Goal: Task Accomplishment & Management: Manage account settings

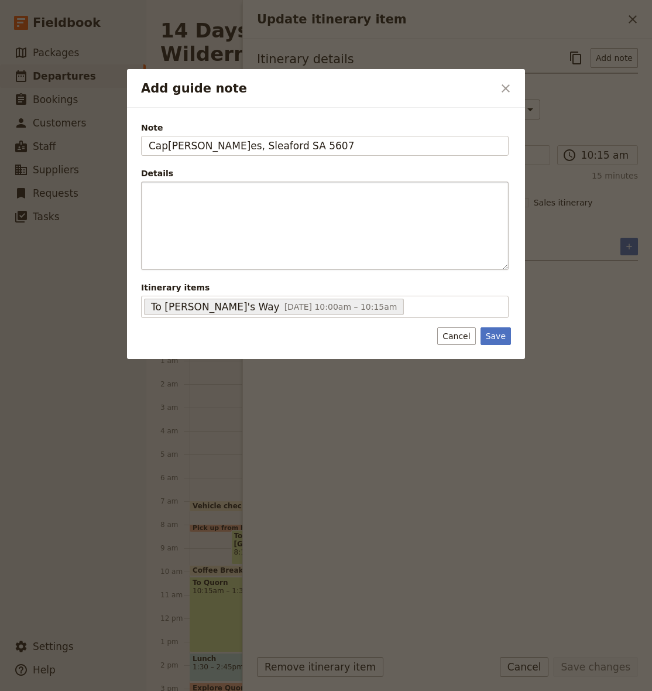
scroll to position [115, 0]
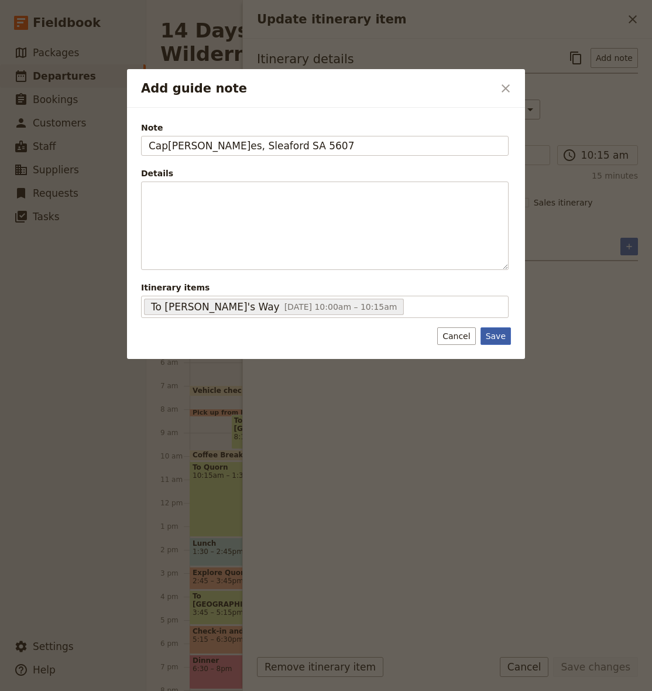
type input "Cap[PERSON_NAME]es, Sleaford SA 5607"
click at [500, 340] on button "Save" at bounding box center [496, 336] width 30 height 18
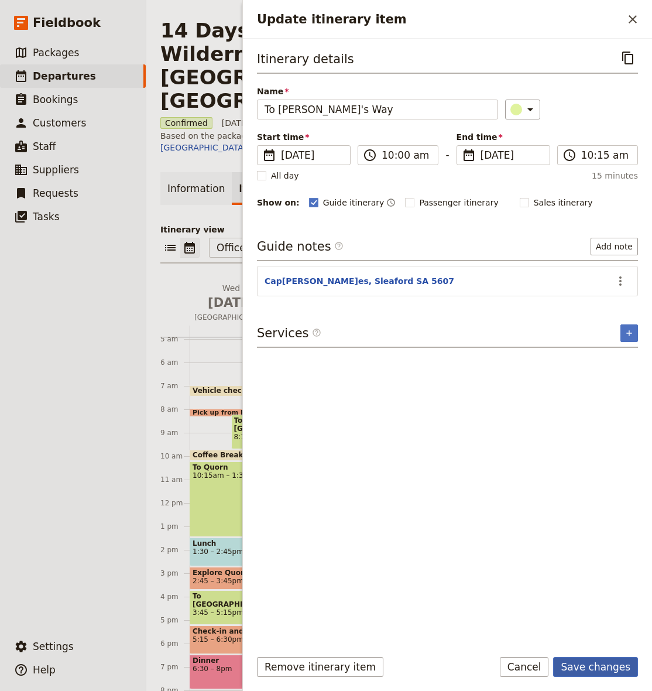
click at [593, 672] on button "Save changes" at bounding box center [595, 667] width 85 height 20
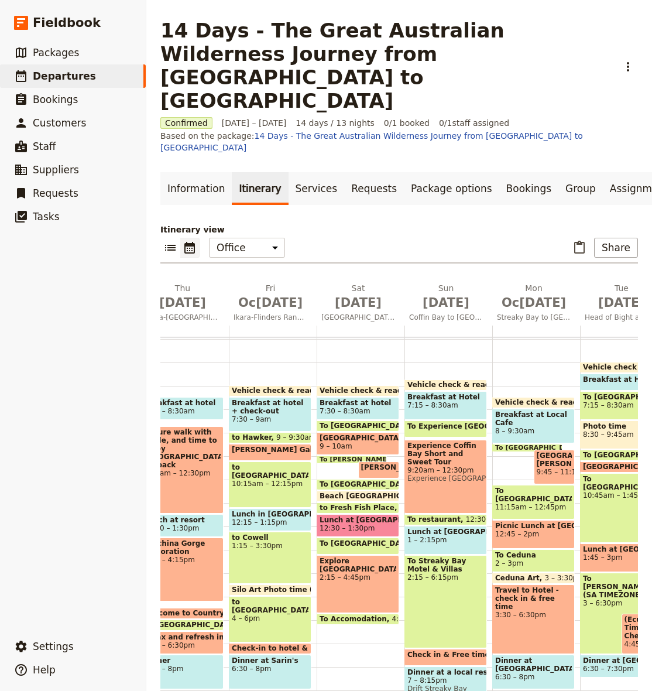
scroll to position [0, 134]
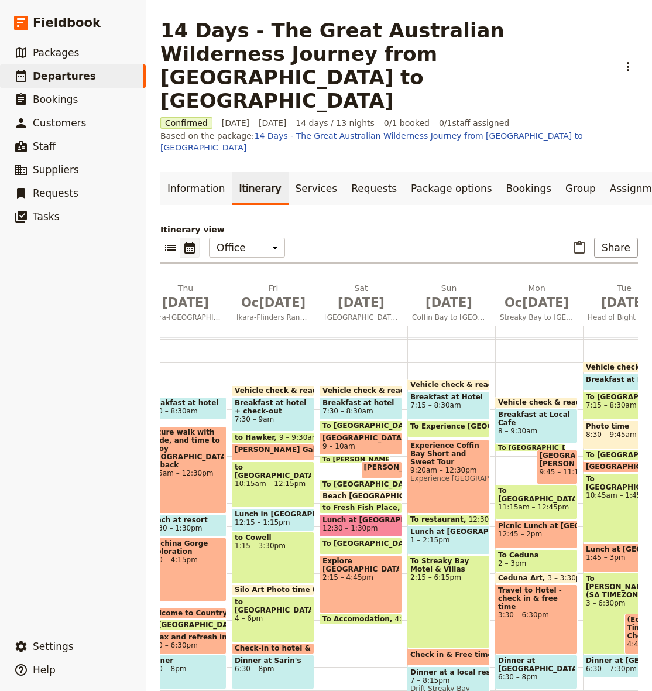
click at [365, 485] on span at bounding box center [360, 487] width 81 height 5
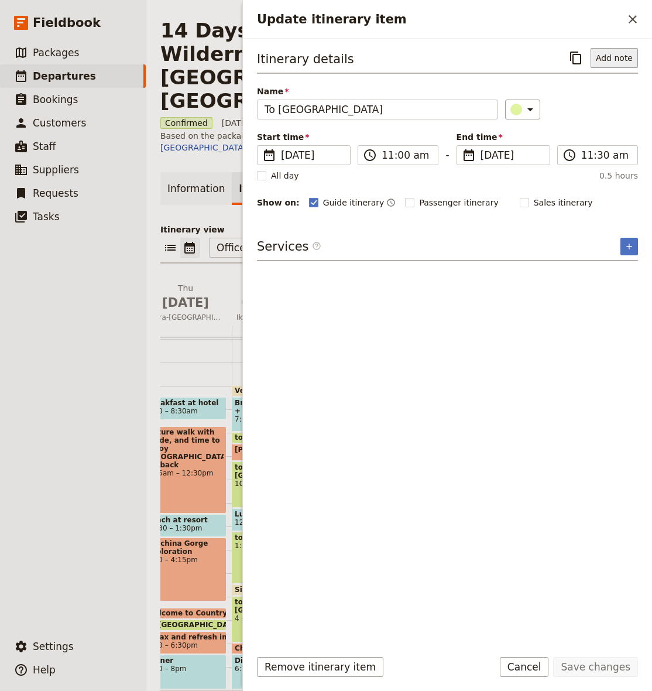
click at [617, 55] on button "Add note" at bounding box center [614, 58] width 47 height 20
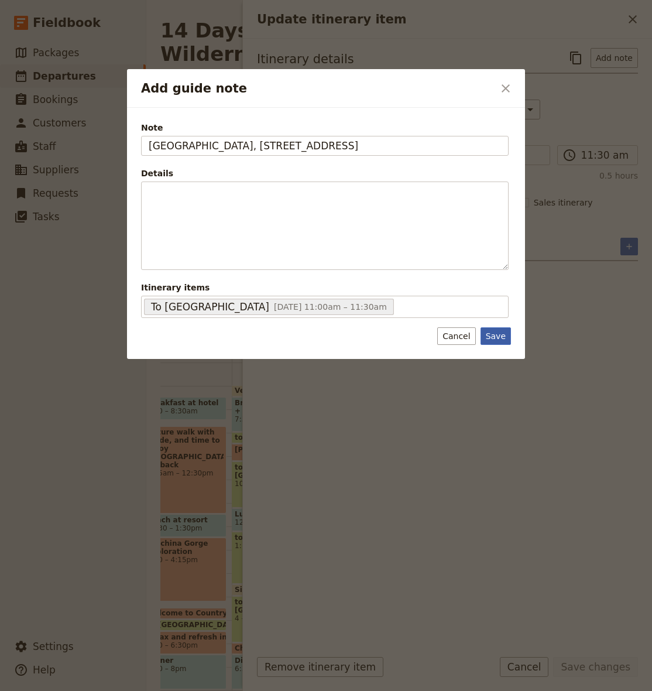
type input "[GEOGRAPHIC_DATA], [STREET_ADDRESS]"
click at [496, 335] on button "Save" at bounding box center [496, 336] width 30 height 18
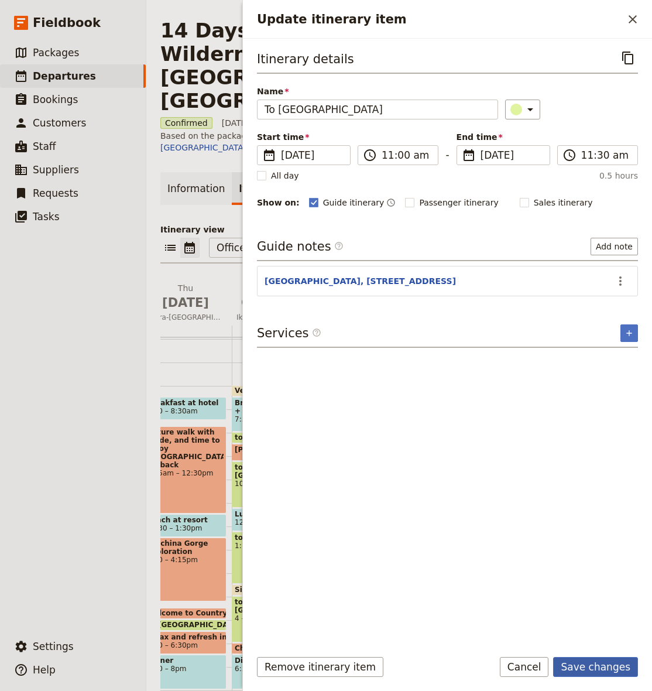
click at [596, 669] on button "Save changes" at bounding box center [595, 667] width 85 height 20
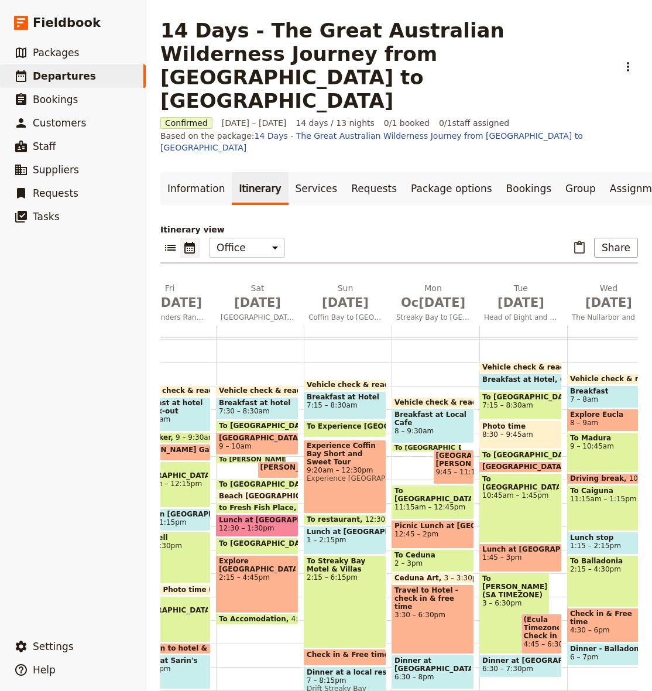
scroll to position [0, 239]
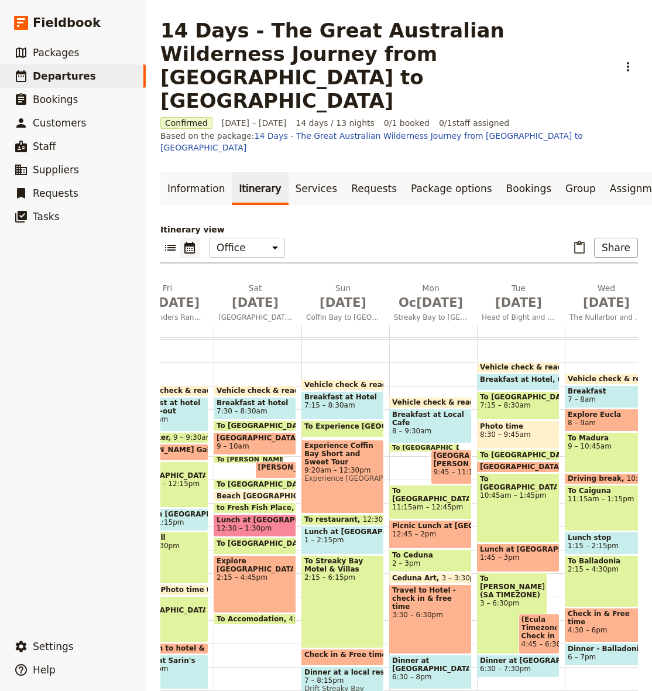
click at [265, 538] on div "To [GEOGRAPHIC_DATA] 1:30 – 2:15pm" at bounding box center [255, 546] width 83 height 17
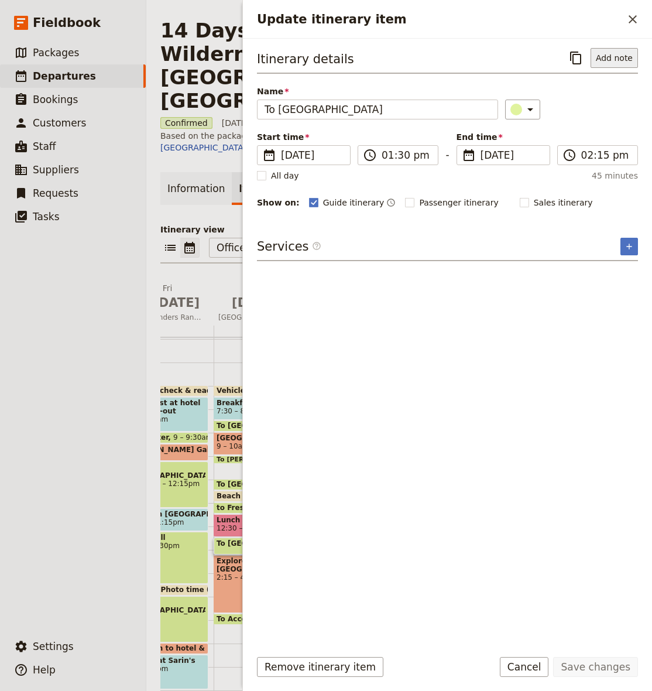
click at [603, 52] on button "Add note" at bounding box center [614, 58] width 47 height 20
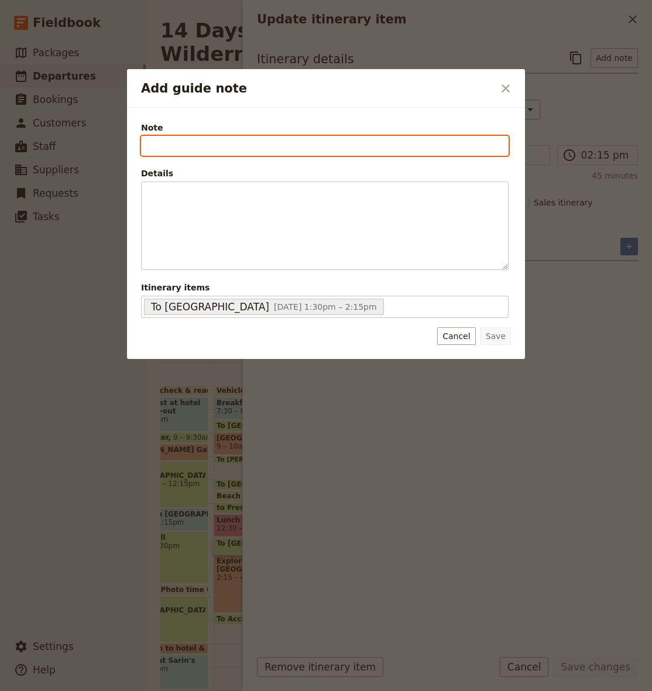
paste input "West Wanna lookout, Unnamed Road, [GEOGRAPHIC_DATA]"
type input "West Wanna lookout, Unnamed Road, [GEOGRAPHIC_DATA]"
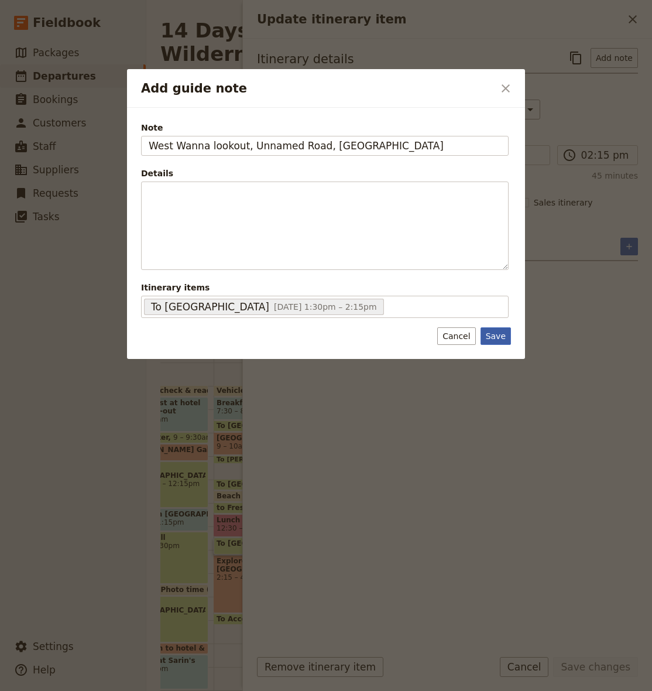
click at [502, 340] on button "Save" at bounding box center [496, 336] width 30 height 18
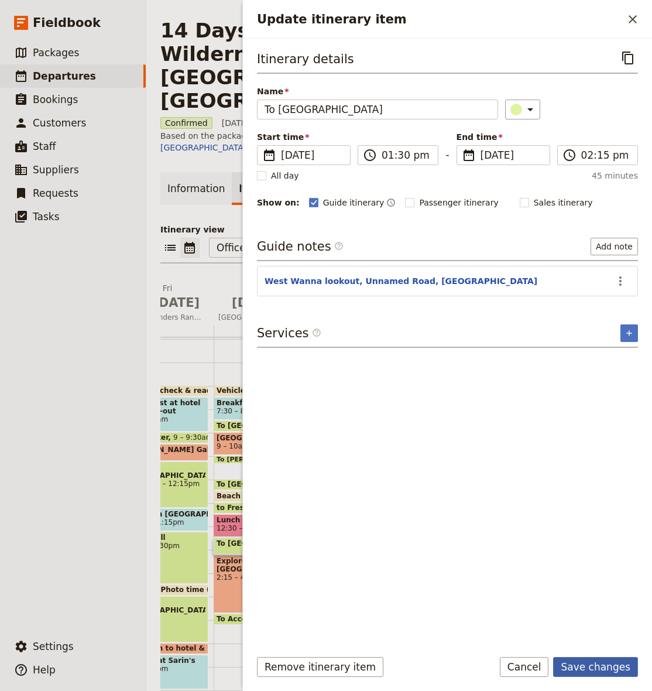
click at [604, 663] on button "Save changes" at bounding box center [595, 667] width 85 height 20
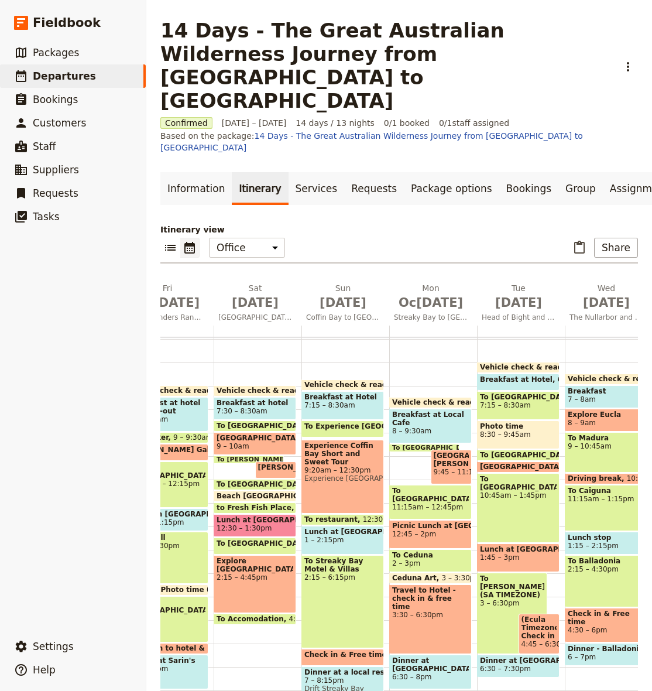
click at [232, 615] on span "To Accomodation" at bounding box center [253, 619] width 73 height 8
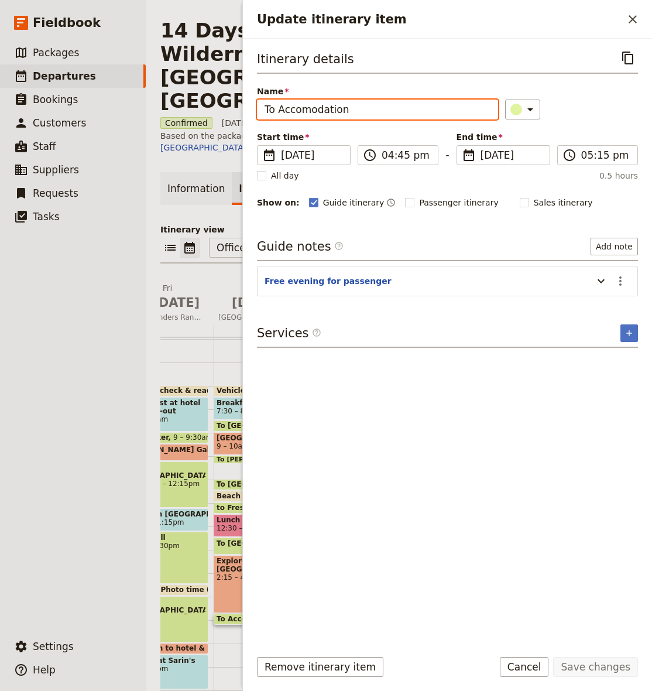
click at [315, 108] on input "To Accomodation" at bounding box center [377, 110] width 241 height 20
type input "Return to [GEOGRAPHIC_DATA]"
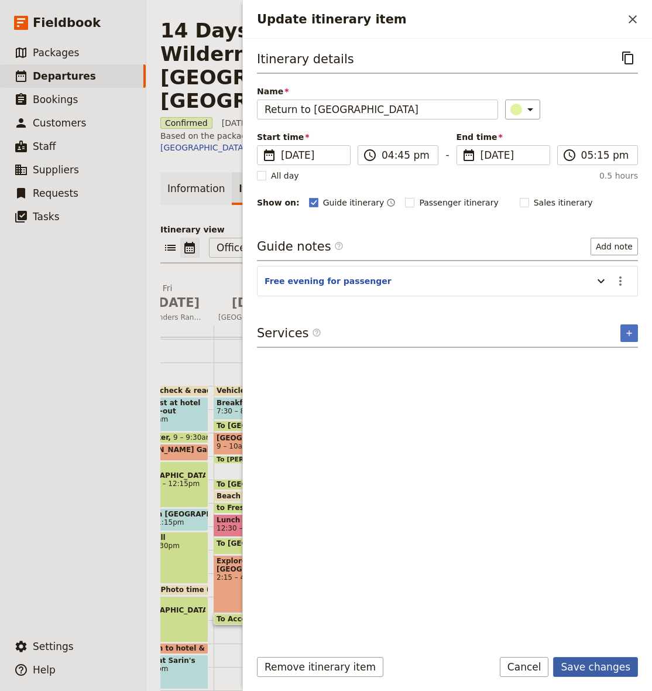
click at [610, 670] on button "Save changes" at bounding box center [595, 667] width 85 height 20
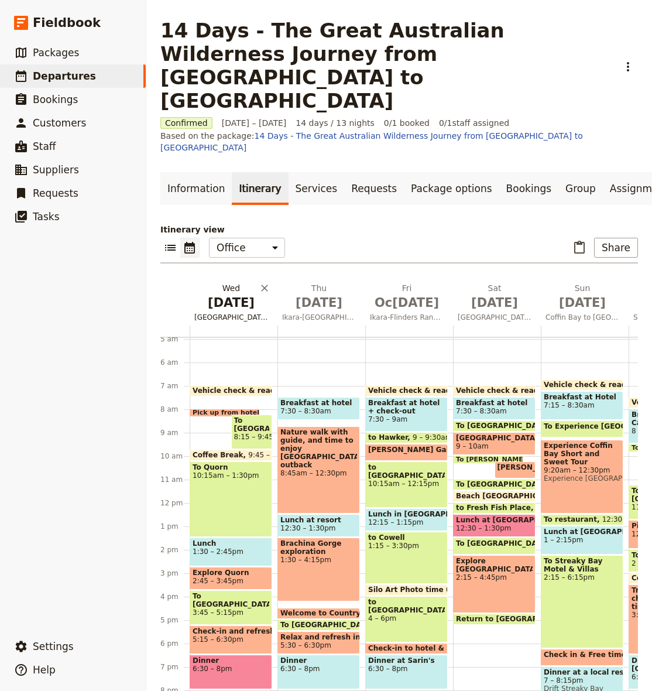
scroll to position [0, 0]
click at [578, 282] on button "[DATE] [GEOGRAPHIC_DATA] to [GEOGRAPHIC_DATA]" at bounding box center [585, 303] width 88 height 43
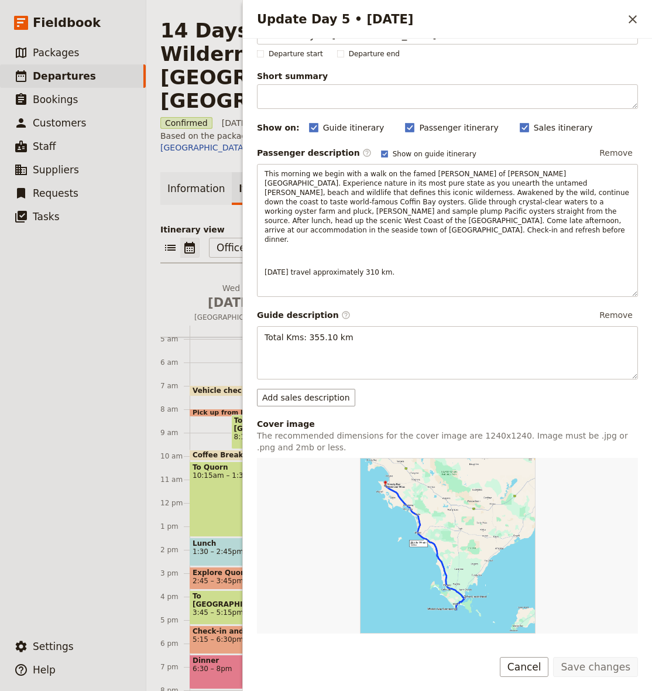
click at [332, 641] on button "Remove" at bounding box center [328, 650] width 44 height 18
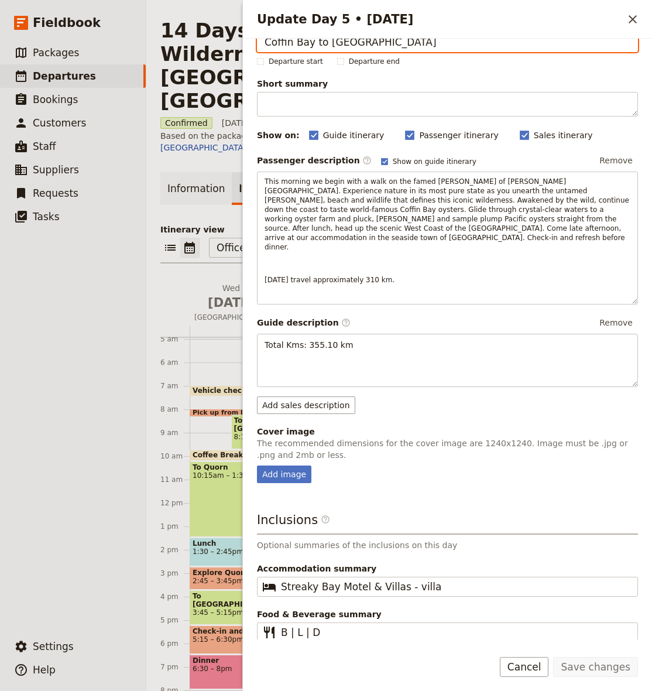
scroll to position [29, 0]
click at [625, 314] on button "Remove" at bounding box center [616, 323] width 44 height 18
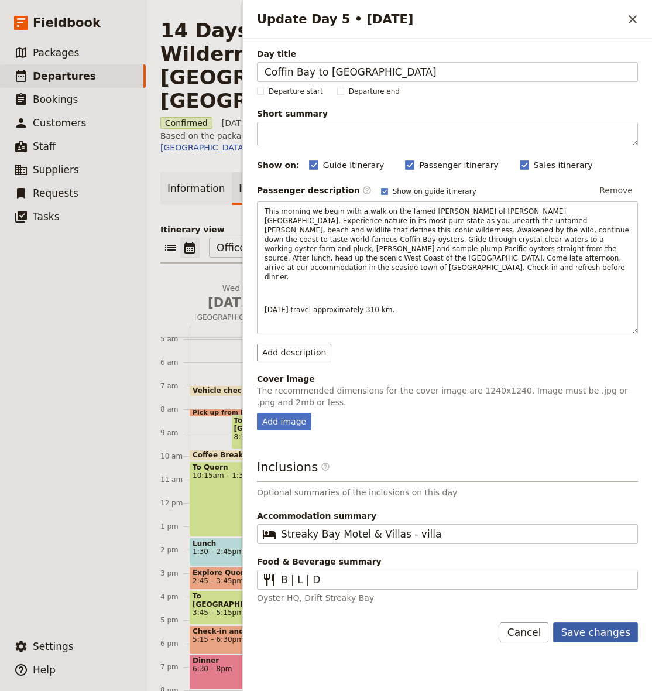
click at [599, 622] on button "Save changes" at bounding box center [595, 632] width 85 height 20
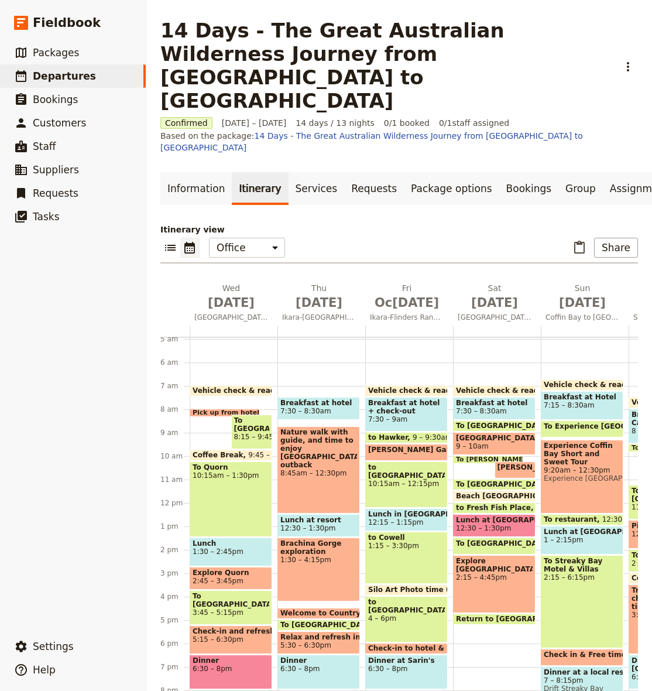
scroll to position [0, 69]
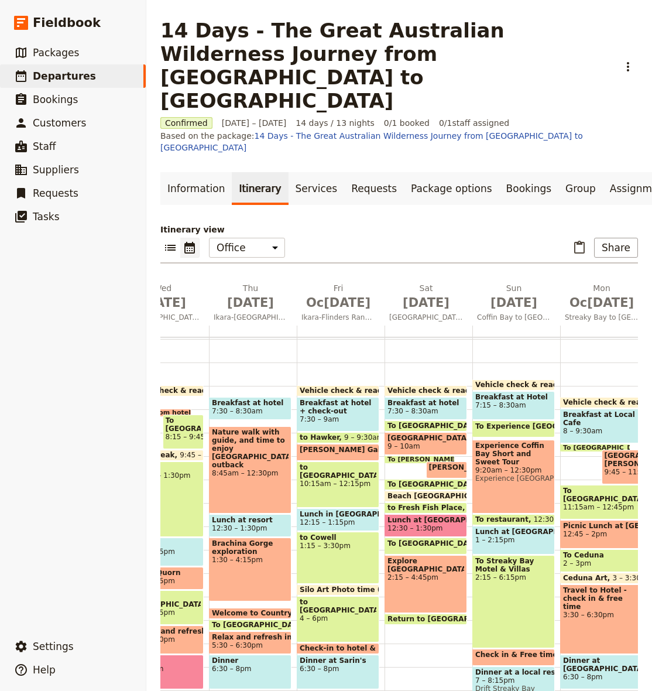
click at [516, 528] on span "Lunch at [GEOGRAPHIC_DATA]" at bounding box center [513, 532] width 77 height 8
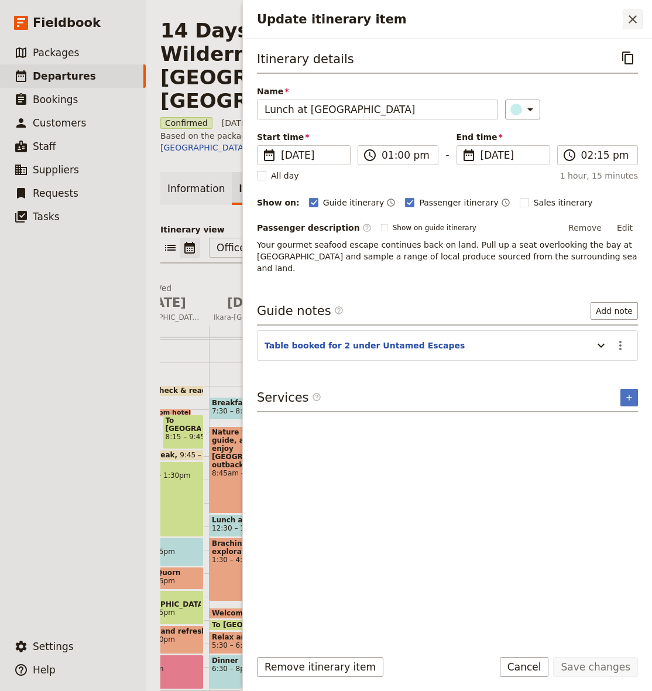
click at [636, 15] on icon "Close drawer" at bounding box center [633, 19] width 14 height 14
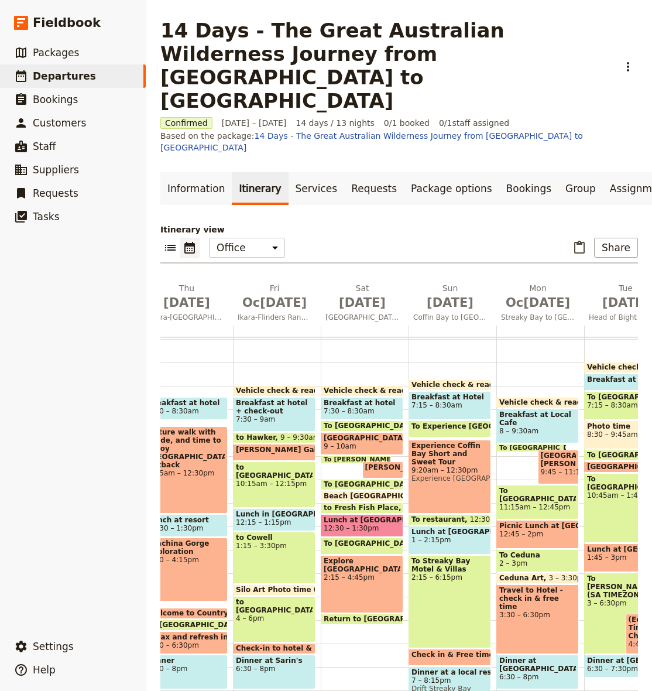
scroll to position [0, 136]
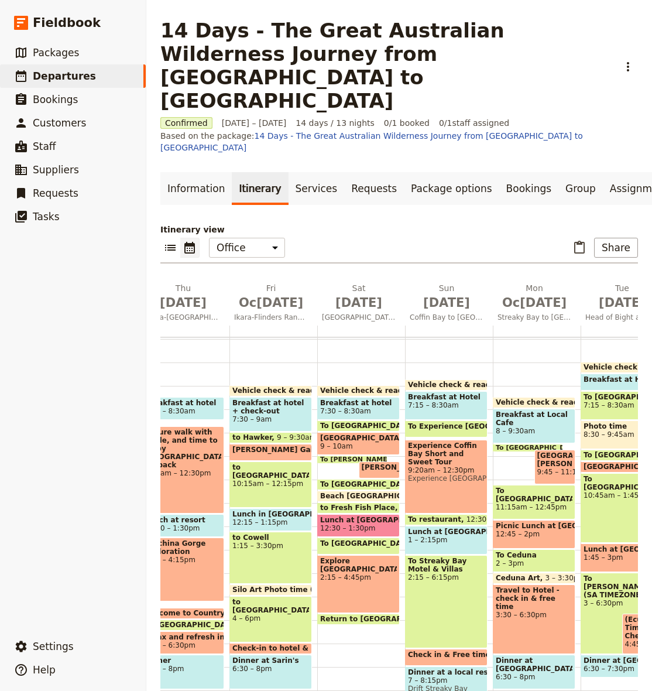
click at [453, 422] on span "To Experience [GEOGRAPHIC_DATA]" at bounding box center [480, 426] width 145 height 8
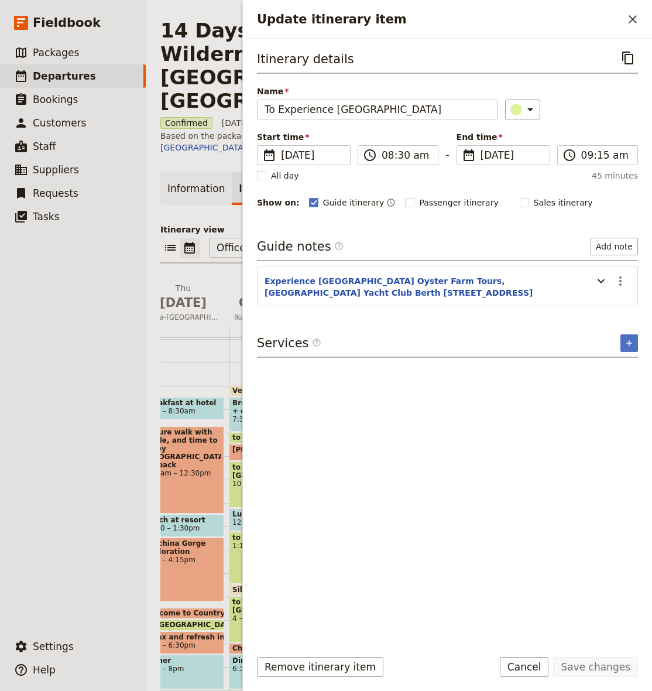
scroll to position [1, 0]
click at [635, 21] on icon "Close drawer" at bounding box center [633, 19] width 8 height 8
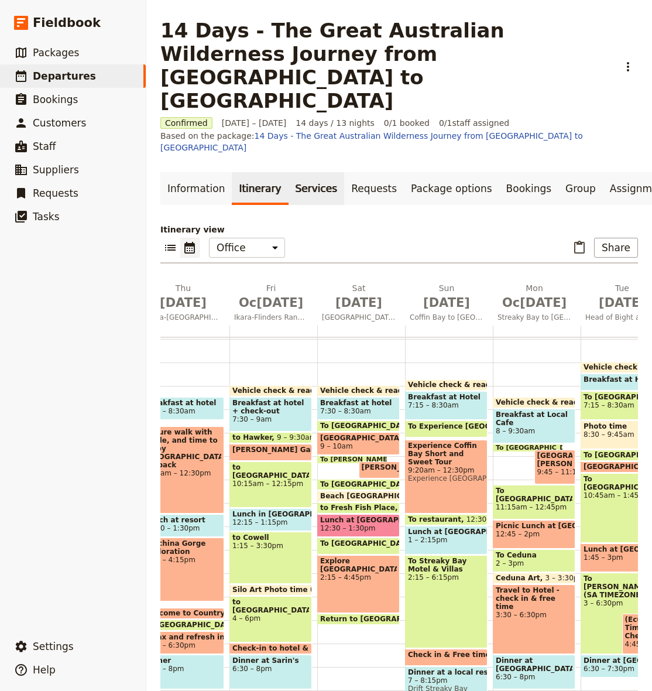
click at [306, 172] on link "Services" at bounding box center [317, 188] width 56 height 33
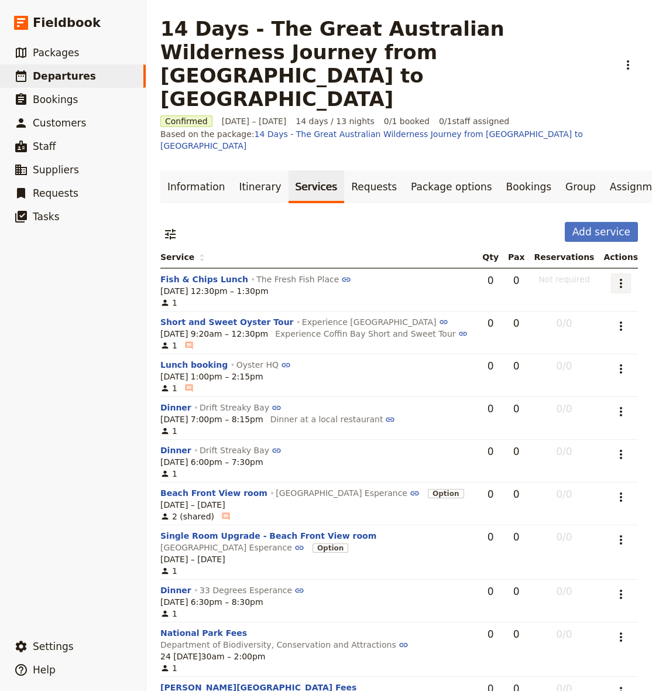
scroll to position [3, 0]
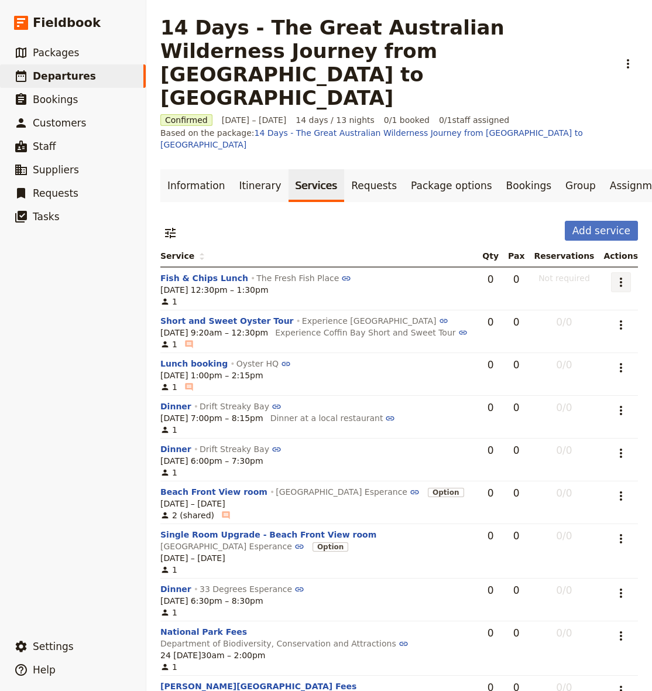
click at [622, 275] on icon "Actions" at bounding box center [621, 282] width 14 height 14
click at [597, 286] on span "Remove service" at bounding box center [581, 282] width 65 height 12
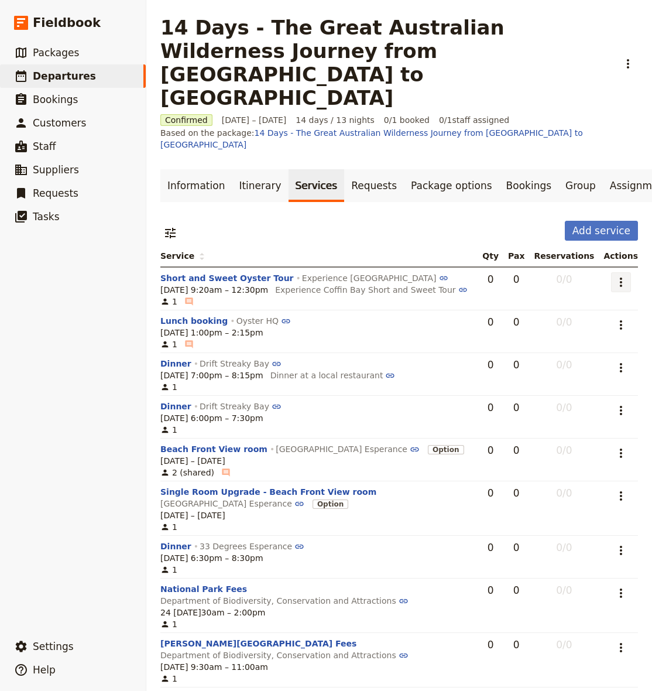
click at [622, 278] on icon "Actions" at bounding box center [621, 282] width 2 height 9
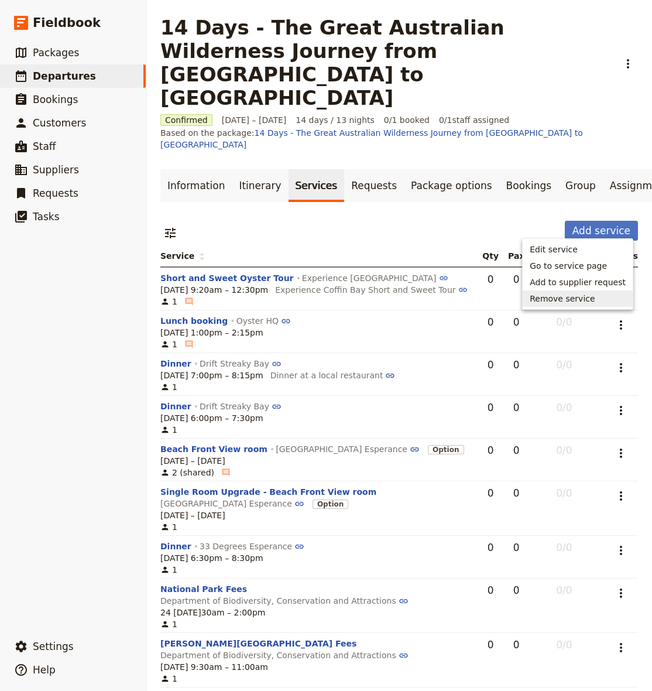
click at [566, 297] on span "Remove service" at bounding box center [562, 299] width 65 height 12
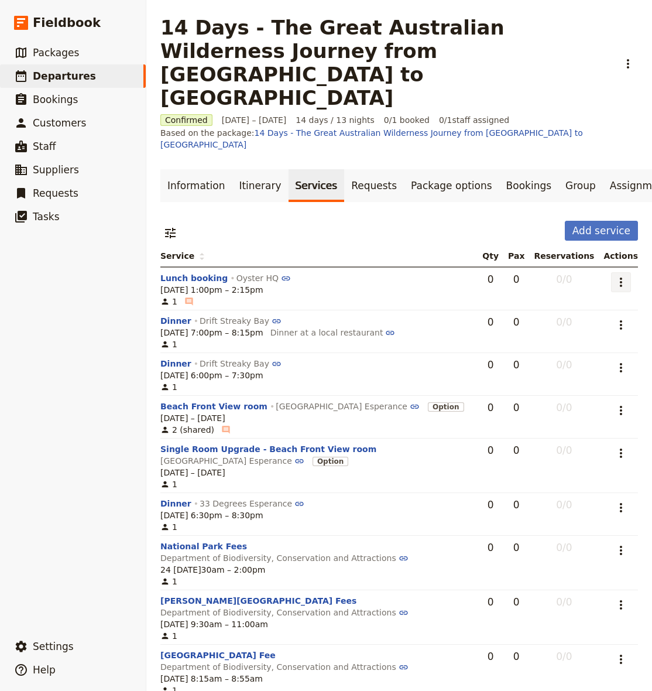
click at [628, 275] on icon "Actions" at bounding box center [621, 282] width 14 height 14
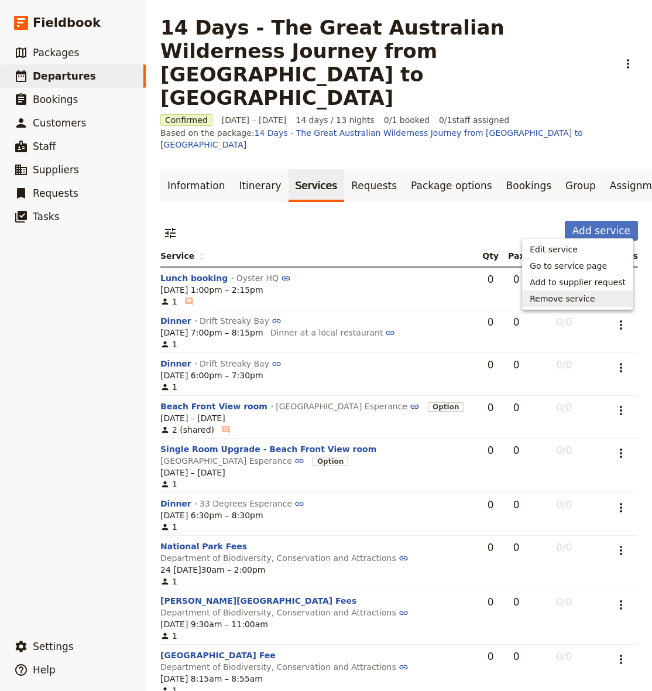
drag, startPoint x: 599, startPoint y: 299, endPoint x: 617, endPoint y: 279, distance: 26.6
click at [599, 299] on span "Remove service" at bounding box center [578, 299] width 96 height 12
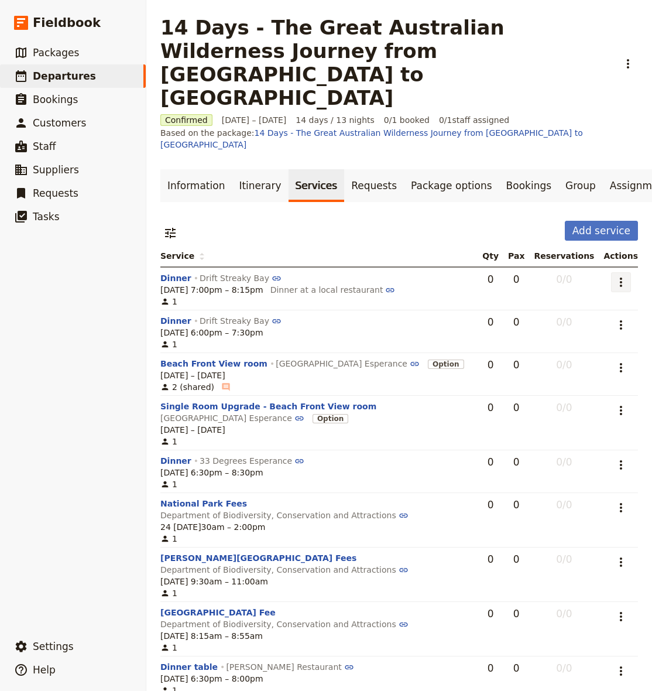
click at [631, 272] on button "​" at bounding box center [621, 282] width 20 height 20
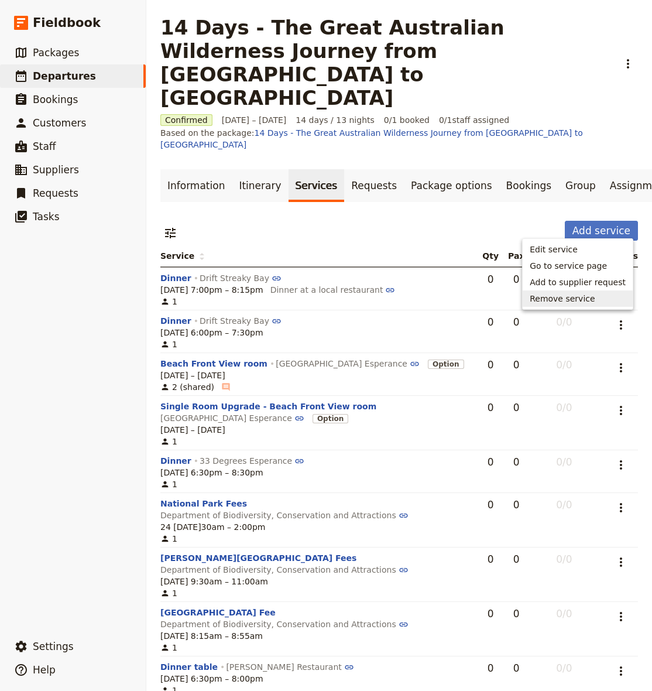
click at [591, 298] on span "Remove service" at bounding box center [562, 299] width 65 height 12
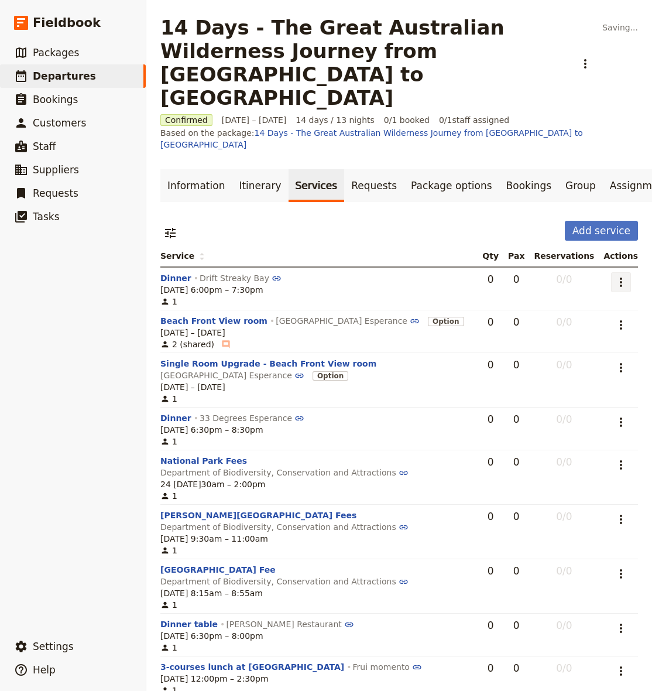
click at [621, 275] on icon "Actions" at bounding box center [621, 282] width 14 height 14
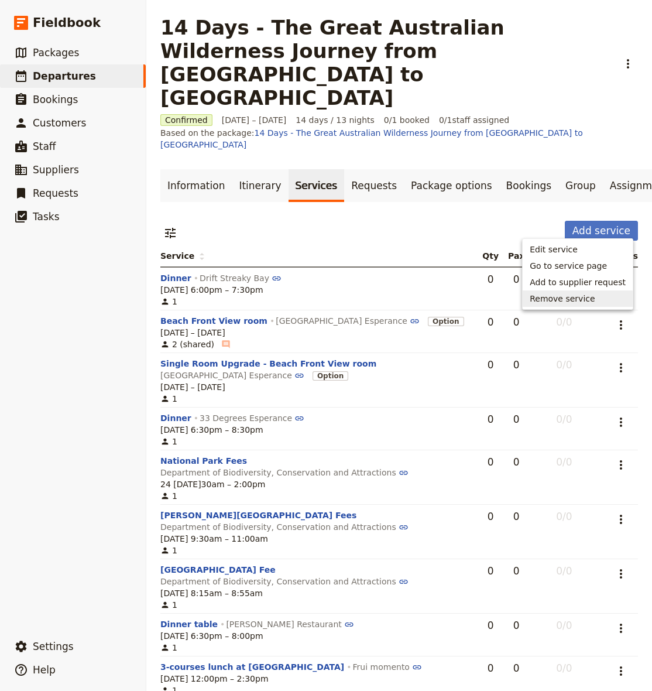
click at [574, 299] on span "Remove service" at bounding box center [562, 299] width 65 height 12
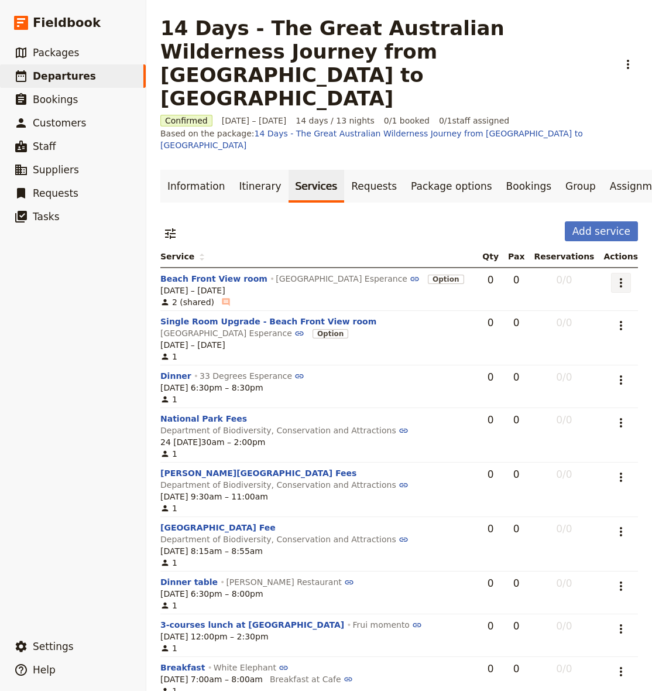
click at [625, 276] on icon "Actions" at bounding box center [621, 283] width 14 height 14
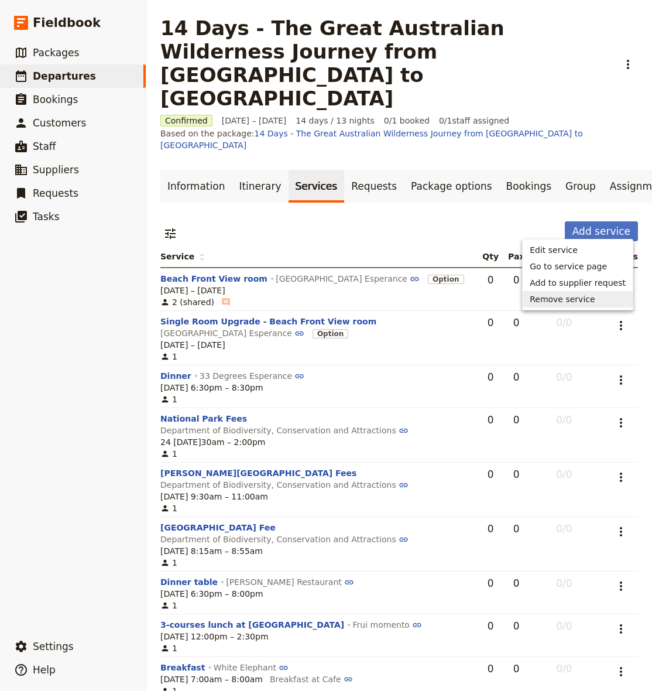
drag, startPoint x: 580, startPoint y: 300, endPoint x: 600, endPoint y: 277, distance: 30.7
click at [580, 300] on span "Remove service" at bounding box center [562, 299] width 65 height 12
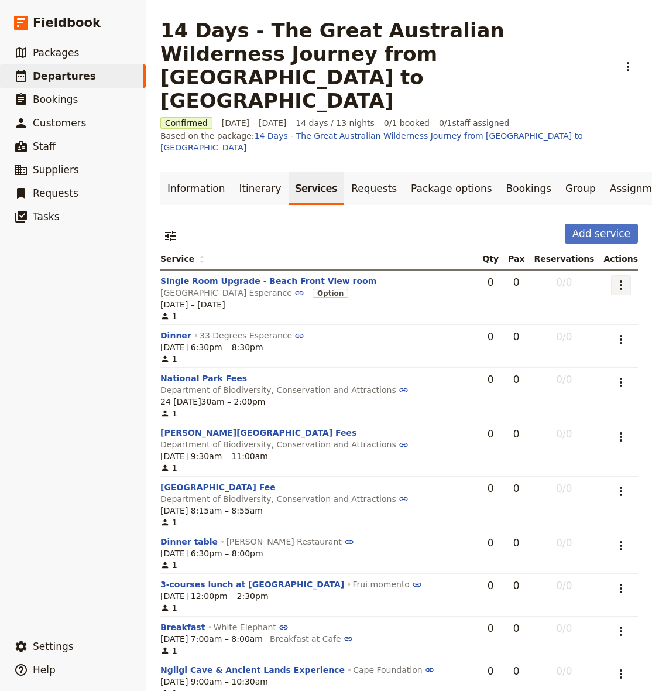
click at [621, 278] on icon "Actions" at bounding box center [621, 285] width 14 height 14
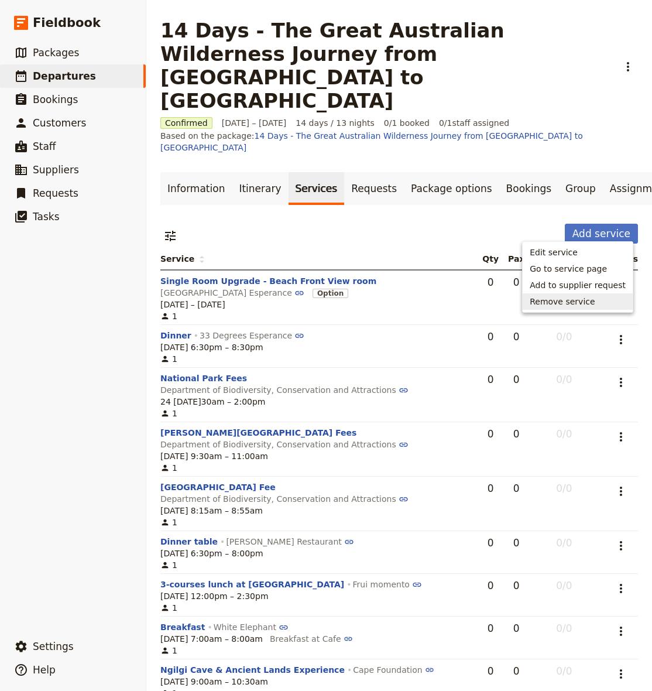
drag, startPoint x: 573, startPoint y: 302, endPoint x: 593, endPoint y: 278, distance: 31.2
click at [573, 302] on span "Remove service" at bounding box center [562, 302] width 65 height 12
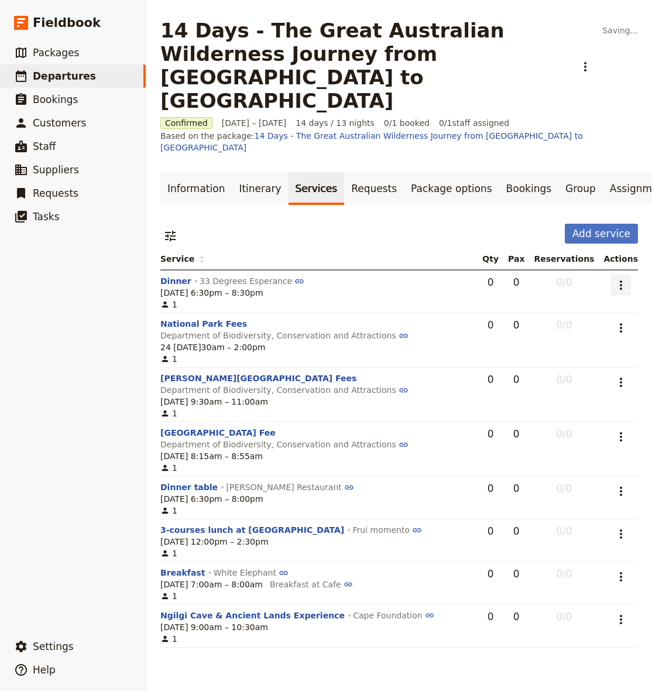
click at [620, 278] on icon "Actions" at bounding box center [621, 285] width 14 height 14
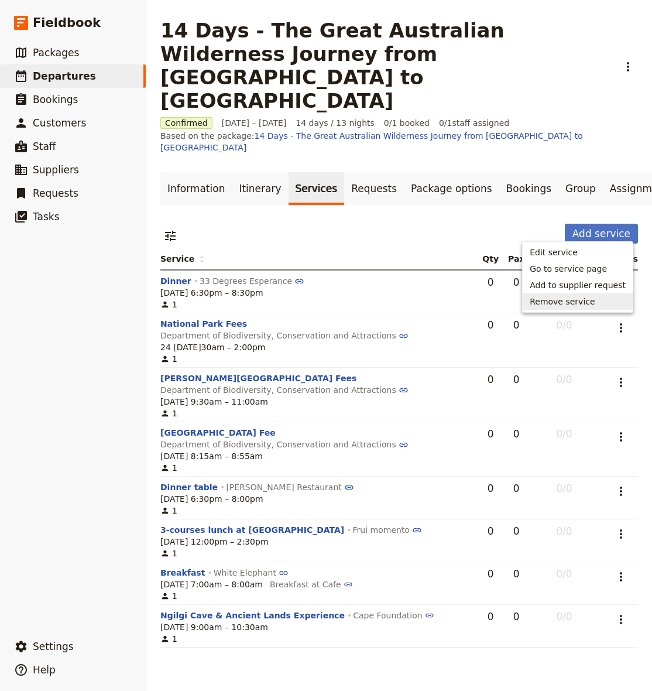
click at [572, 304] on span "Remove service" at bounding box center [562, 302] width 65 height 12
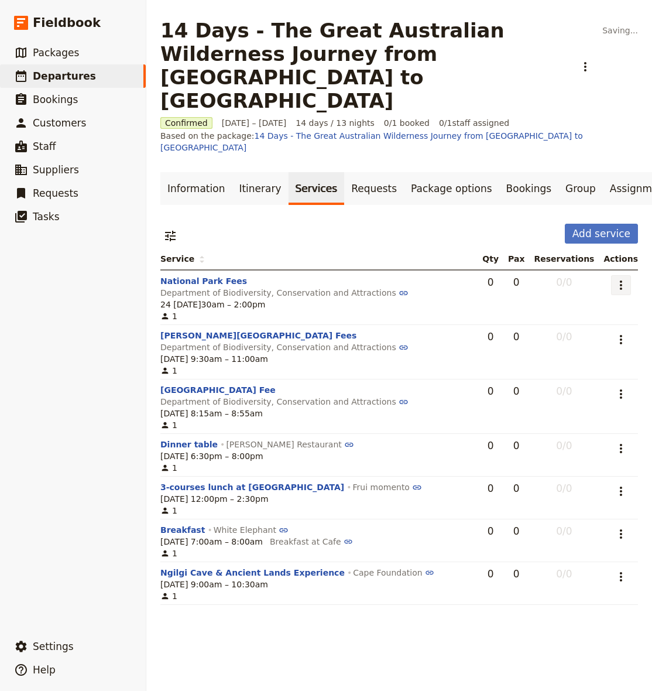
click at [622, 280] on icon "Actions" at bounding box center [621, 284] width 2 height 9
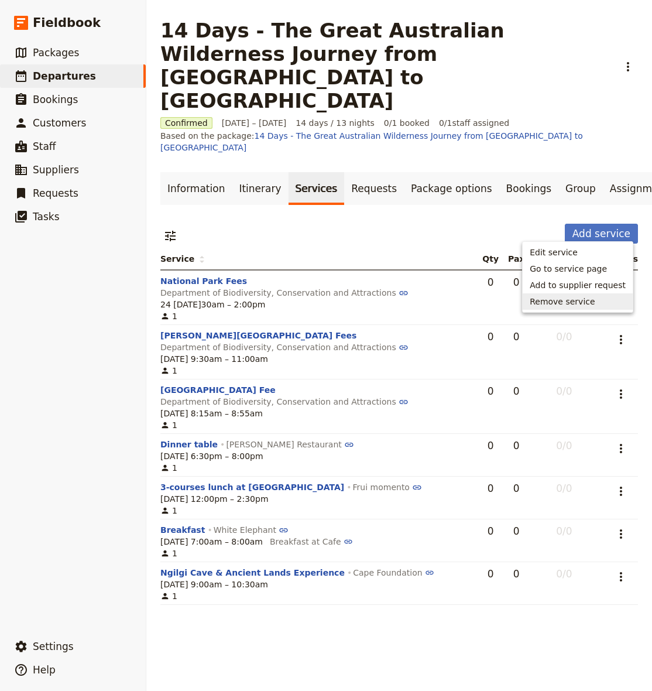
click at [561, 302] on span "Remove service" at bounding box center [562, 302] width 65 height 12
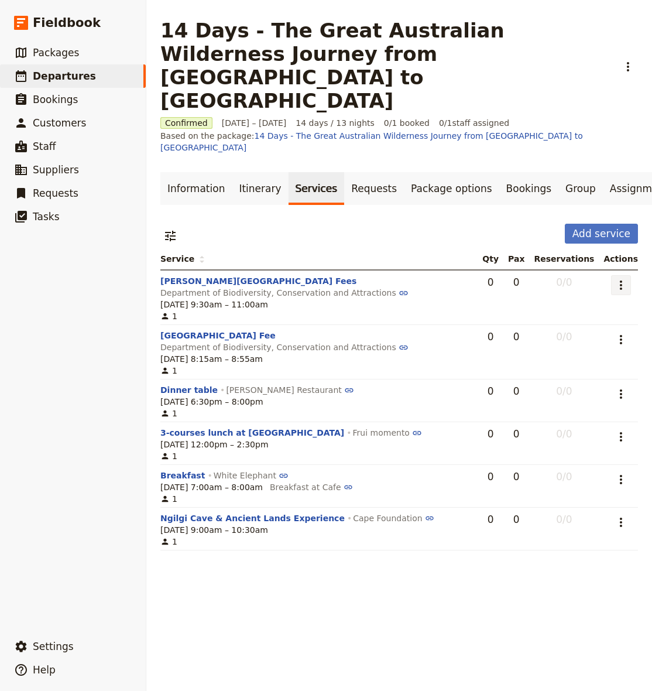
click at [622, 278] on icon "Actions" at bounding box center [621, 285] width 14 height 14
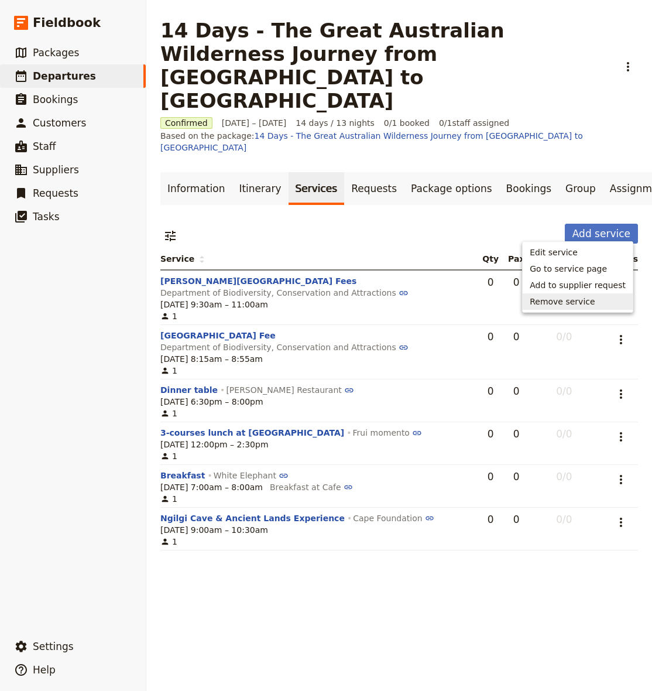
click at [562, 302] on span "Remove service" at bounding box center [562, 302] width 65 height 12
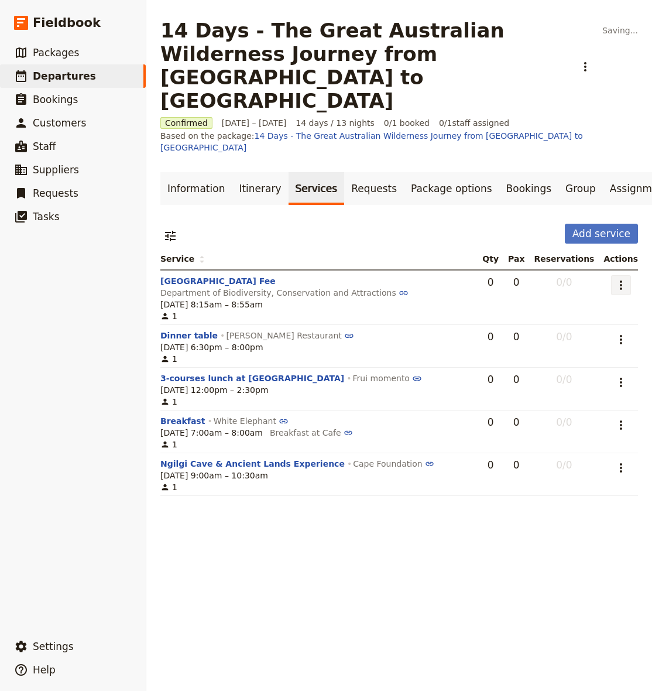
click at [621, 278] on icon "Actions" at bounding box center [621, 285] width 14 height 14
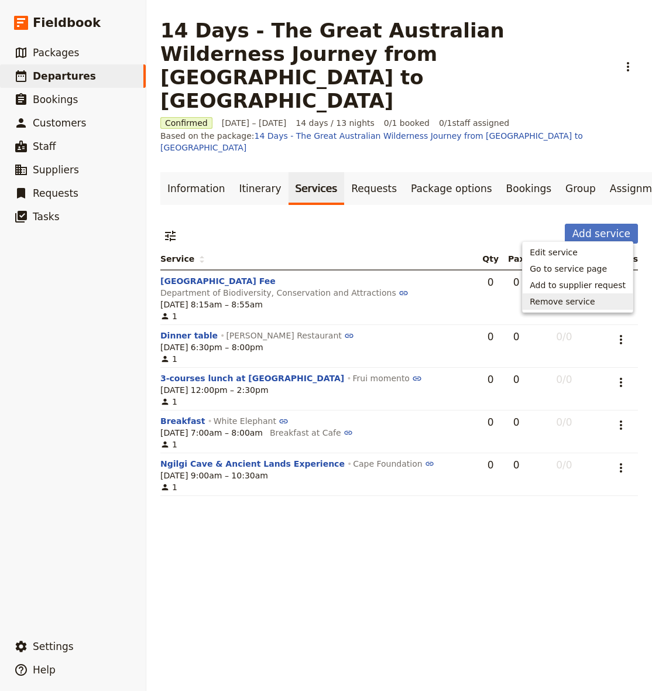
click at [572, 300] on span "Remove service" at bounding box center [562, 302] width 65 height 12
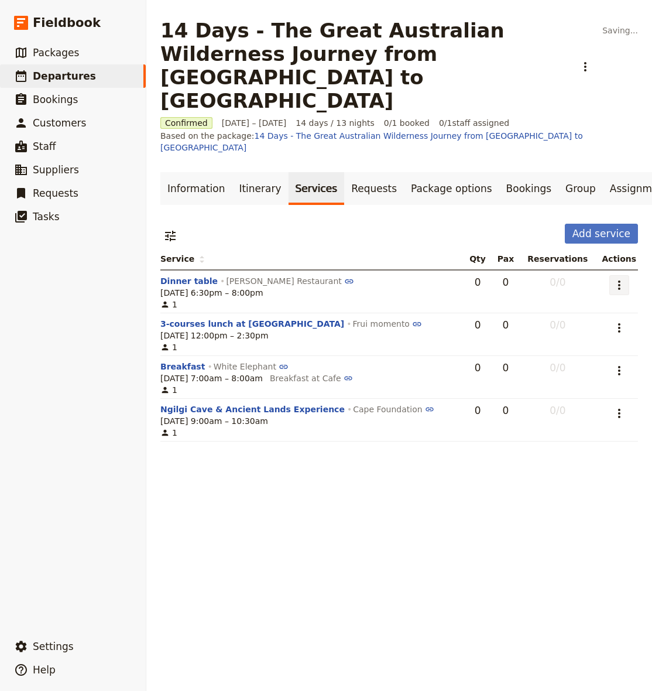
click at [612, 278] on icon "Actions" at bounding box center [619, 285] width 14 height 14
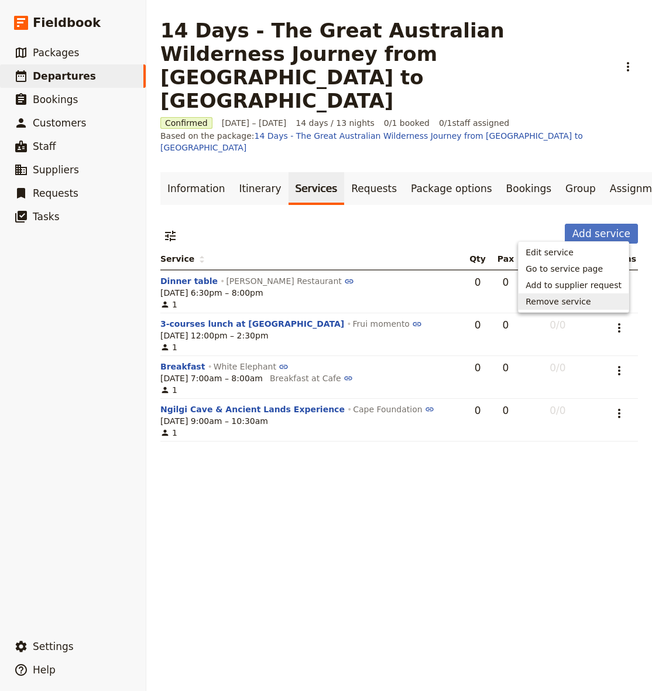
click at [587, 307] on span "Remove service" at bounding box center [558, 302] width 65 height 12
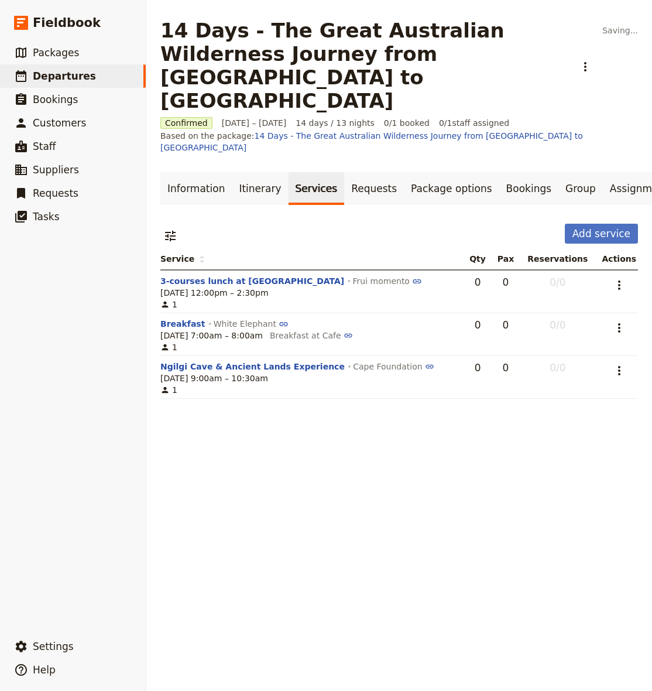
drag, startPoint x: 624, startPoint y: 231, endPoint x: 623, endPoint y: 237, distance: 5.9
click at [624, 278] on icon "Actions" at bounding box center [619, 285] width 14 height 14
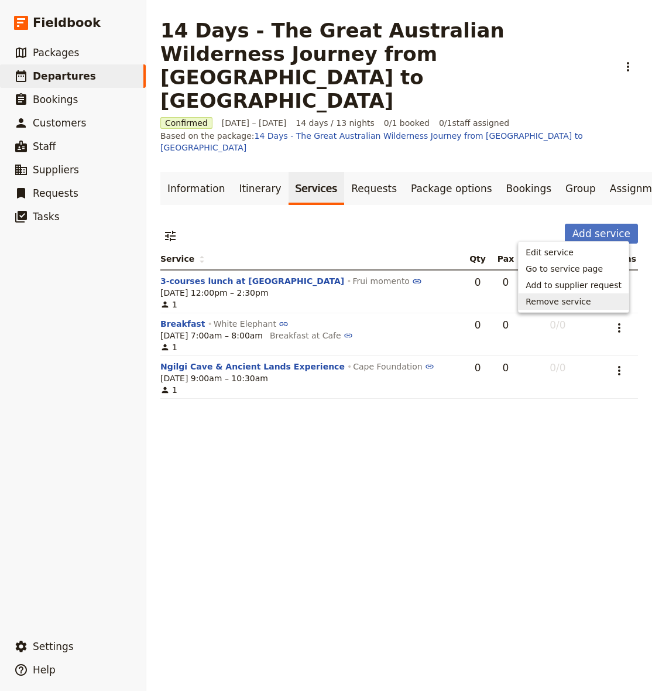
click at [574, 300] on span "Remove service" at bounding box center [558, 302] width 65 height 12
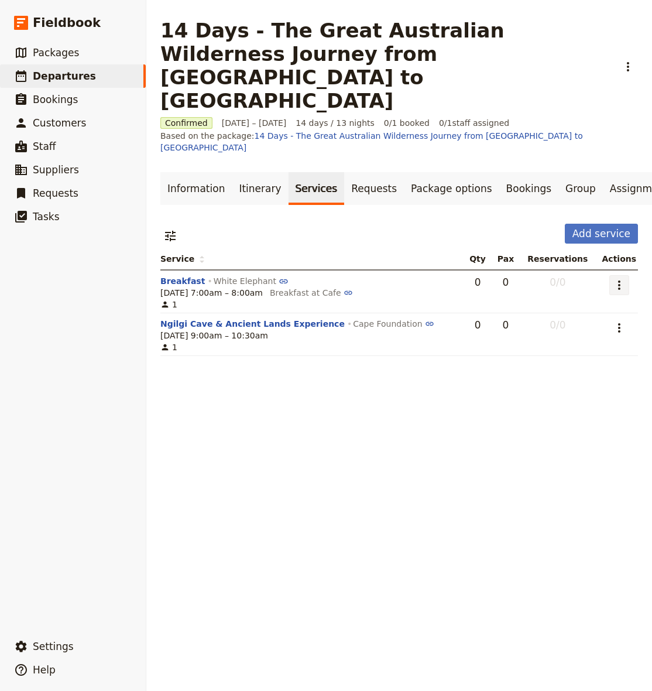
click at [617, 278] on icon "Actions" at bounding box center [619, 285] width 14 height 14
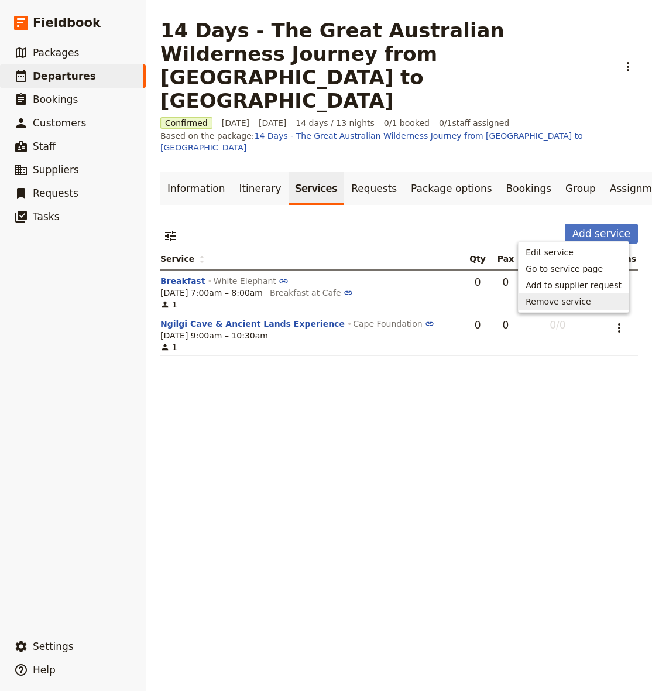
click at [580, 309] on button "Remove service" at bounding box center [574, 301] width 110 height 16
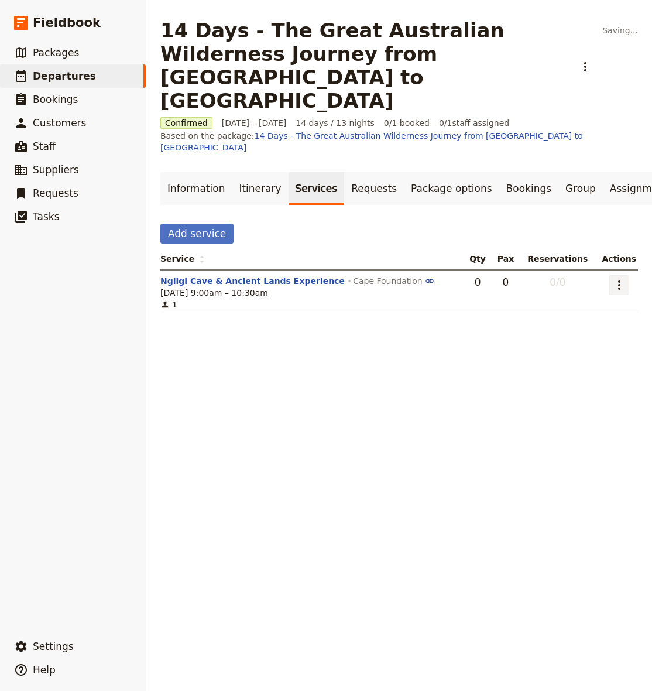
click at [622, 278] on icon "Actions" at bounding box center [619, 285] width 14 height 14
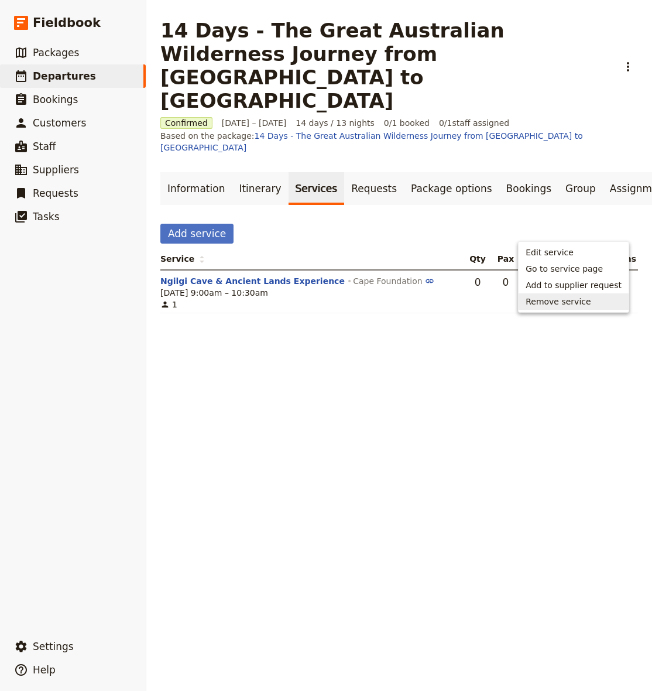
click at [581, 308] on button "Remove service" at bounding box center [574, 301] width 110 height 16
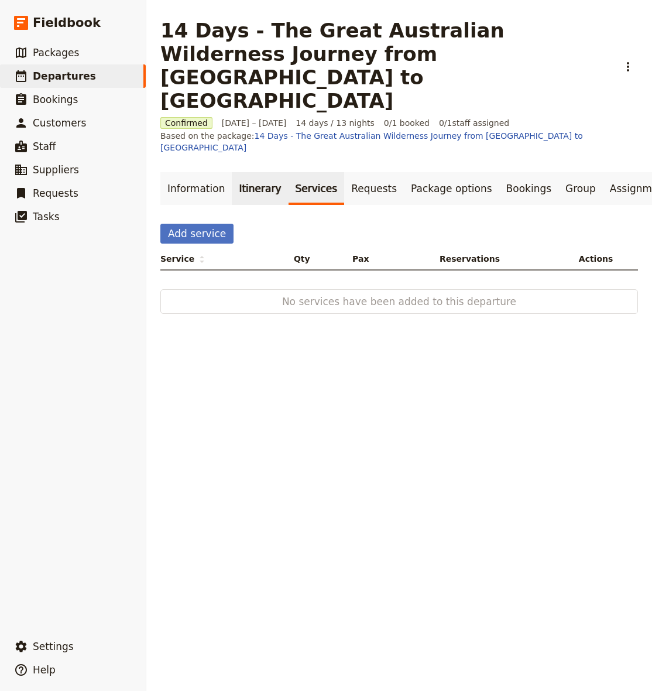
click at [241, 172] on link "Itinerary" at bounding box center [260, 188] width 56 height 33
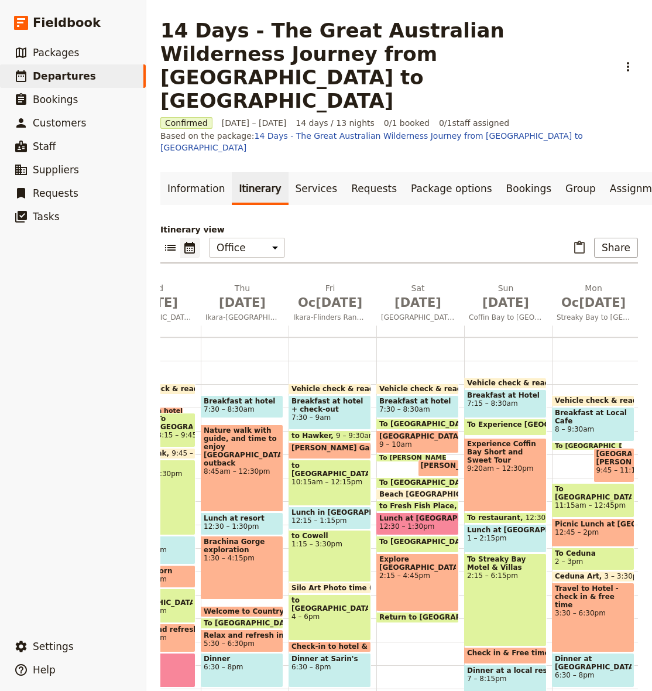
scroll to position [0, 78]
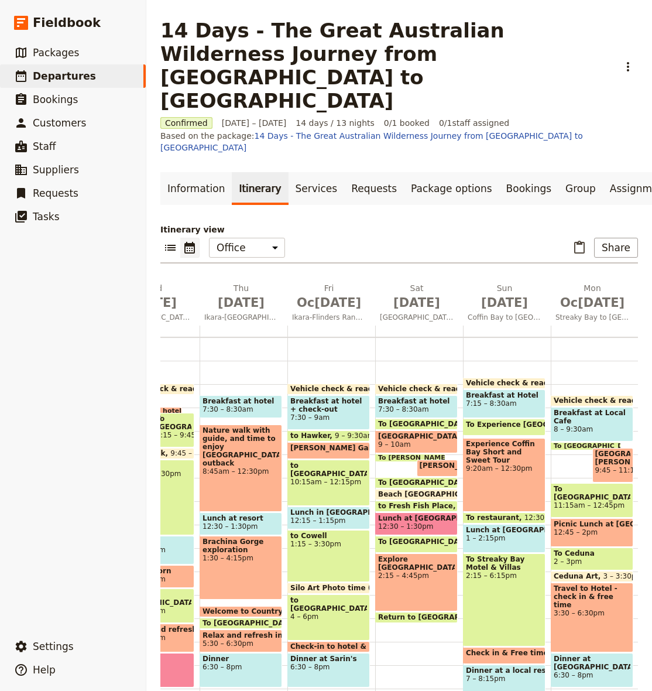
click at [423, 405] on span "7:30 – 8:30am" at bounding box center [403, 409] width 51 height 8
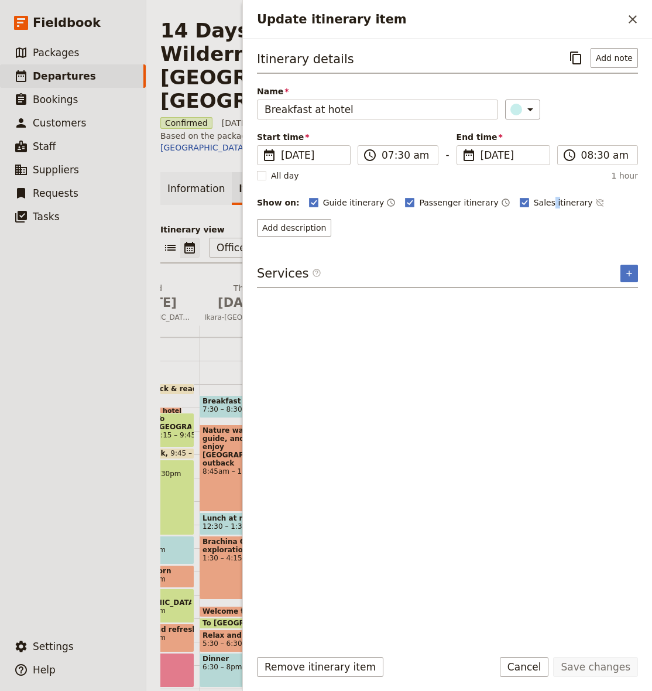
click at [534, 200] on span "Sales itinerary" at bounding box center [563, 203] width 59 height 12
click at [520, 197] on input "Sales itinerary" at bounding box center [519, 196] width 1 height 1
checkbox input "false"
click at [436, 202] on span "Passenger itinerary" at bounding box center [458, 203] width 79 height 12
click at [405, 197] on input "Passenger itinerary" at bounding box center [405, 196] width 1 height 1
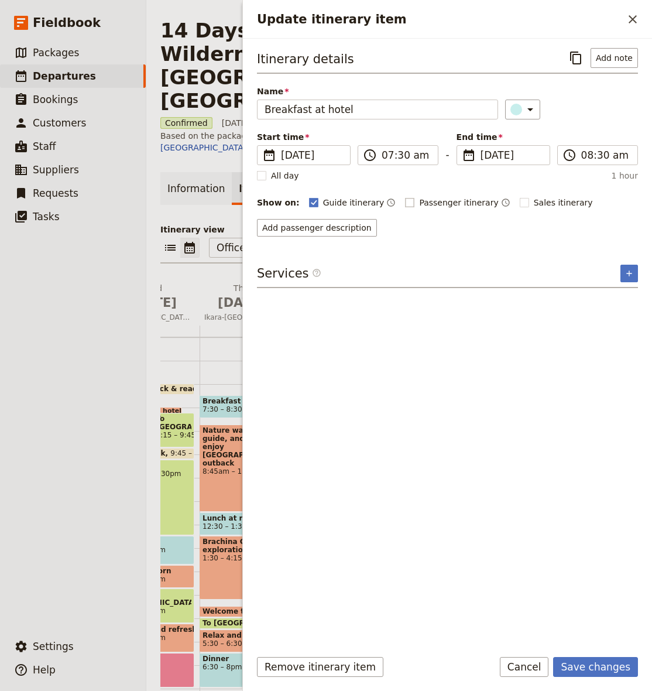
checkbox input "false"
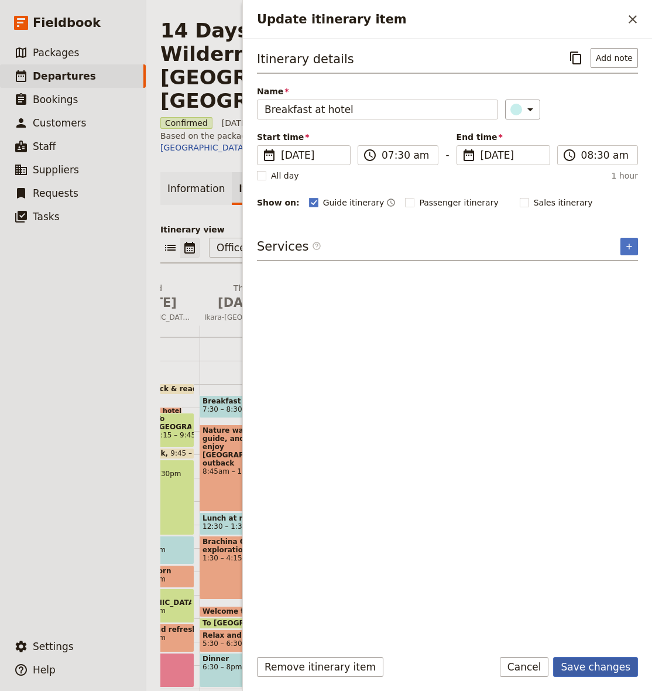
click at [597, 666] on button "Save changes" at bounding box center [595, 667] width 85 height 20
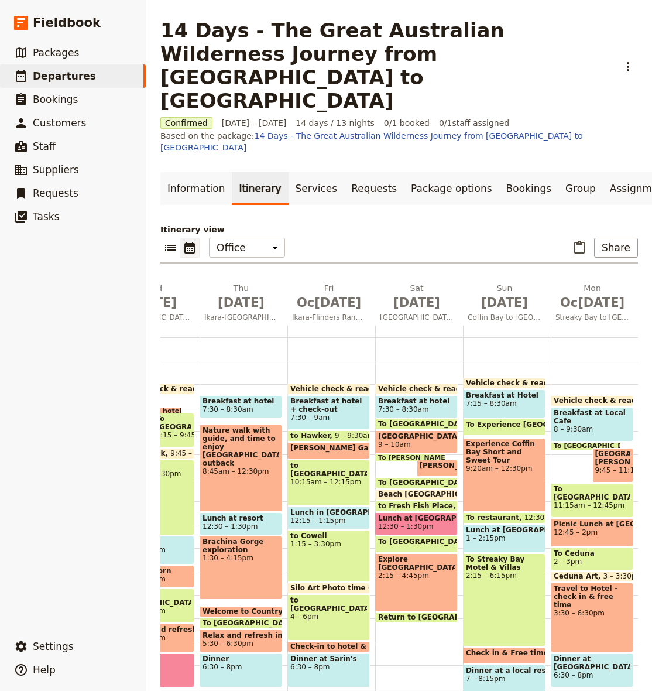
click at [522, 399] on span "7:15 – 8:30am" at bounding box center [504, 403] width 77 height 8
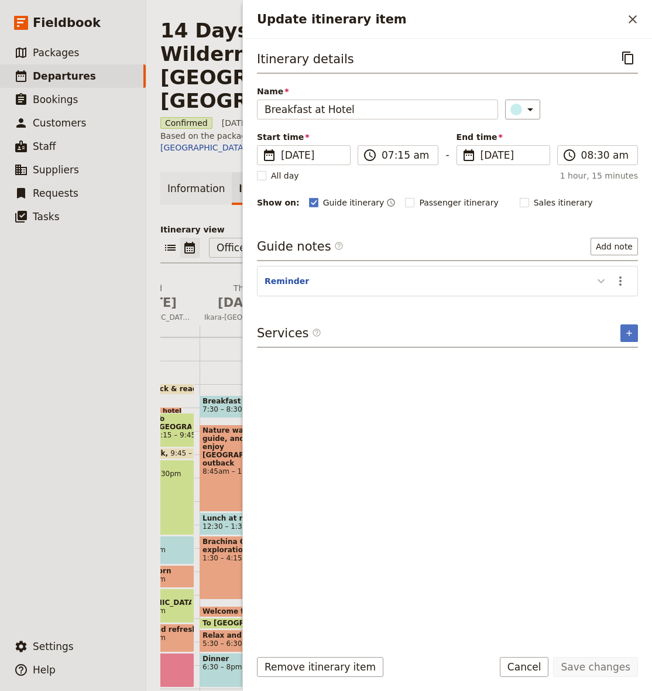
click at [597, 283] on icon "Update itinerary item" at bounding box center [601, 281] width 14 height 14
click at [631, 282] on section "Reminder ​ Book Fresh Fish Place for Lunch" at bounding box center [447, 287] width 381 height 42
click at [624, 279] on icon "Actions" at bounding box center [621, 281] width 14 height 14
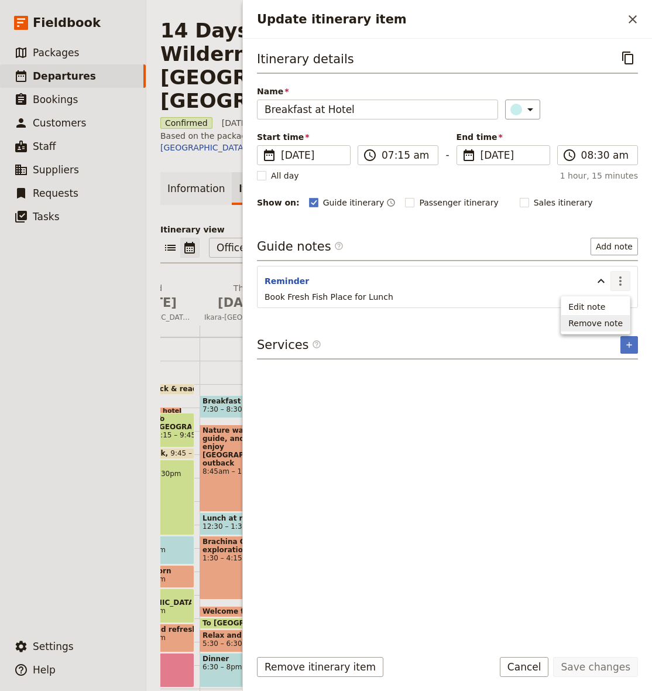
click at [596, 320] on span "Remove note" at bounding box center [596, 323] width 54 height 12
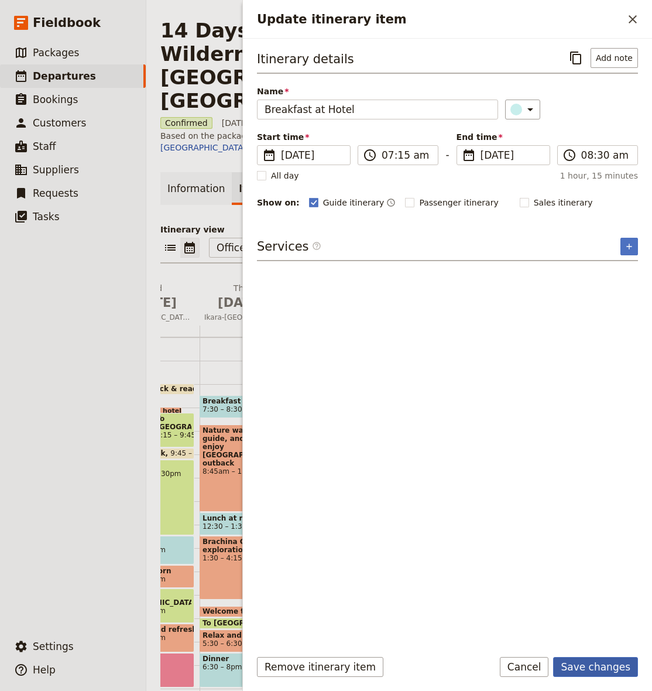
click at [572, 663] on button "Save changes" at bounding box center [595, 667] width 85 height 20
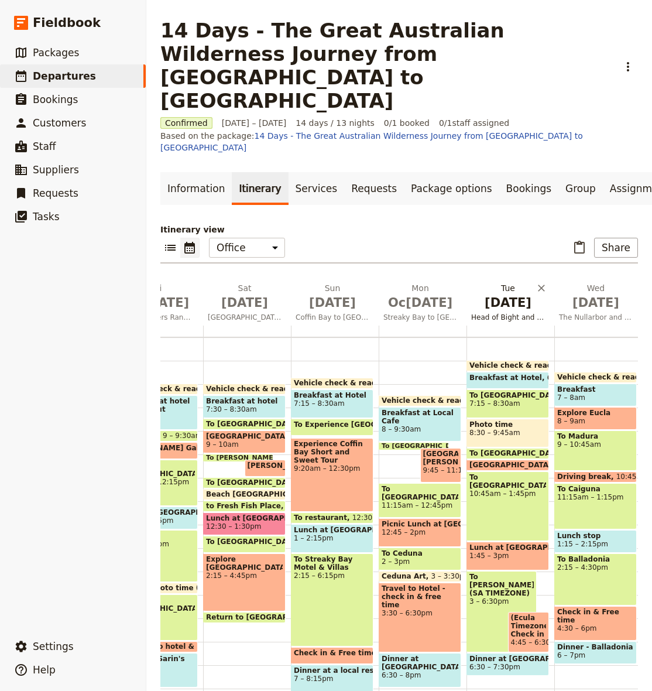
scroll to position [0, 254]
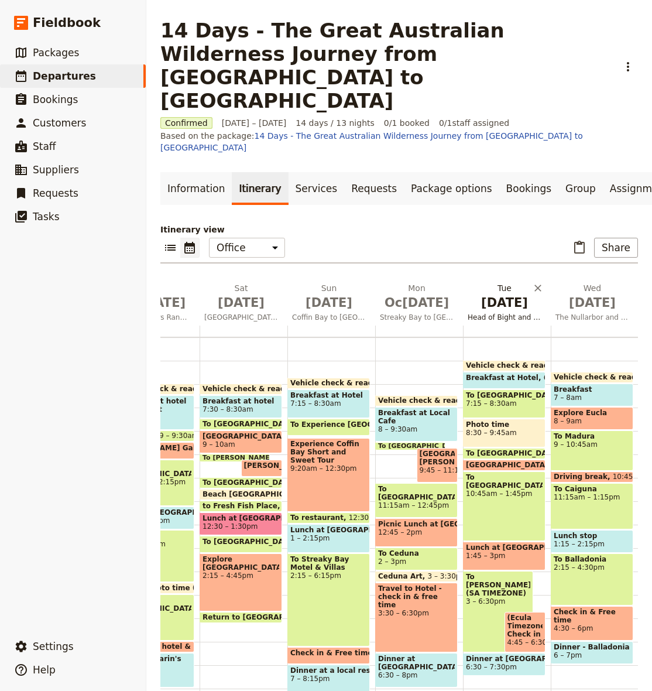
click at [502, 282] on button "Tu[DATE]ead of Bight and the Nullarbor" at bounding box center [507, 303] width 88 height 43
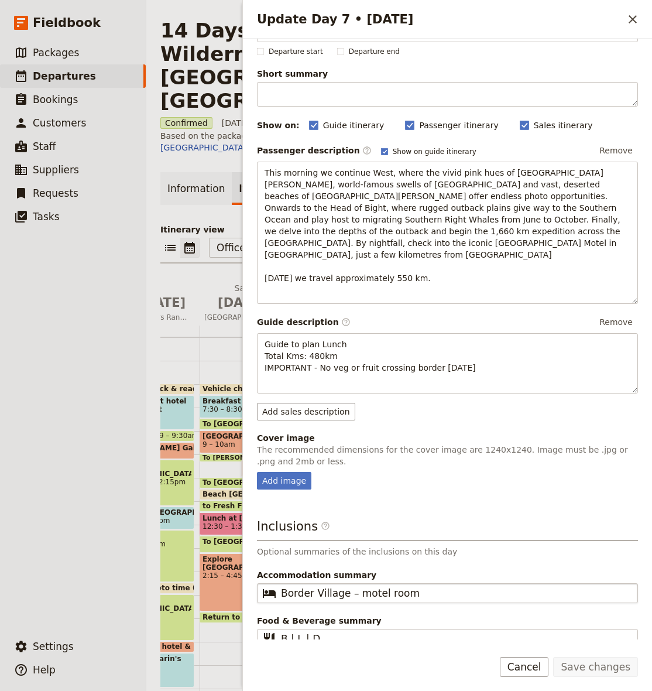
scroll to position [39, 0]
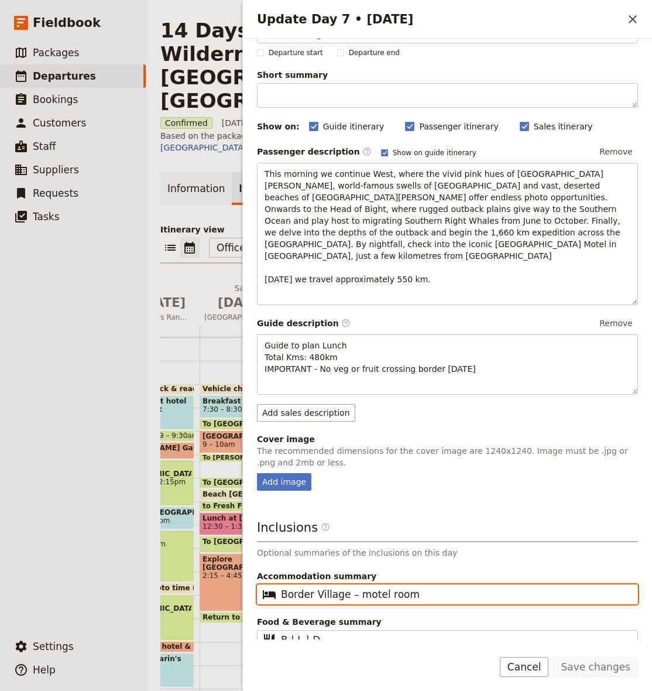
click at [389, 587] on input "Border Village – motel room" at bounding box center [456, 594] width 350 height 14
type input "Eucla Motel"
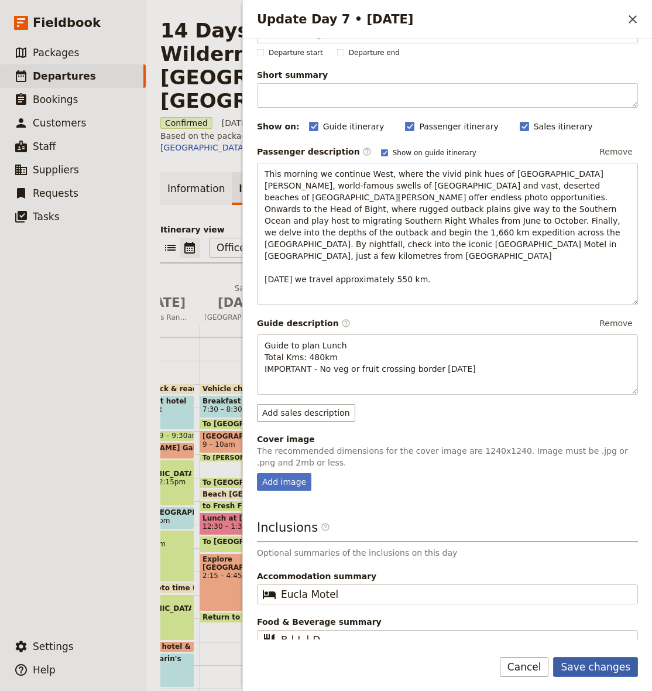
click at [610, 669] on button "Save changes" at bounding box center [595, 667] width 85 height 20
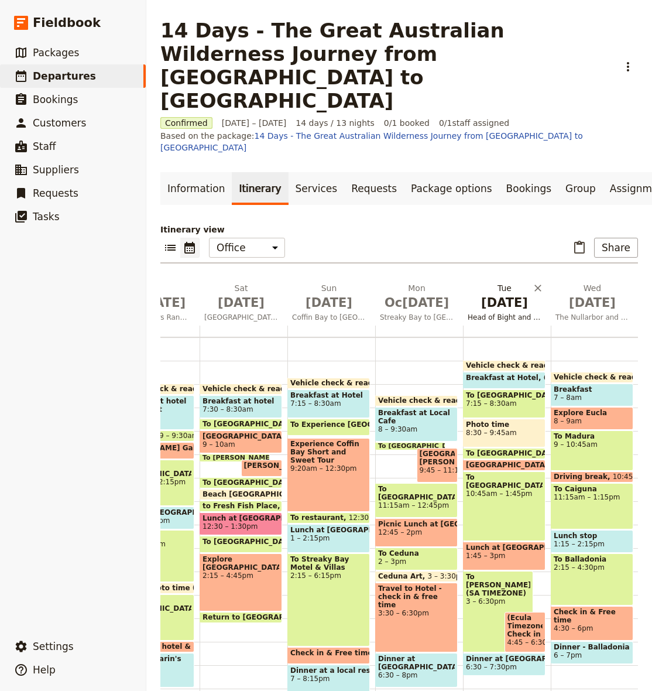
click at [503, 294] on span "[DATE]" at bounding box center [505, 303] width 74 height 18
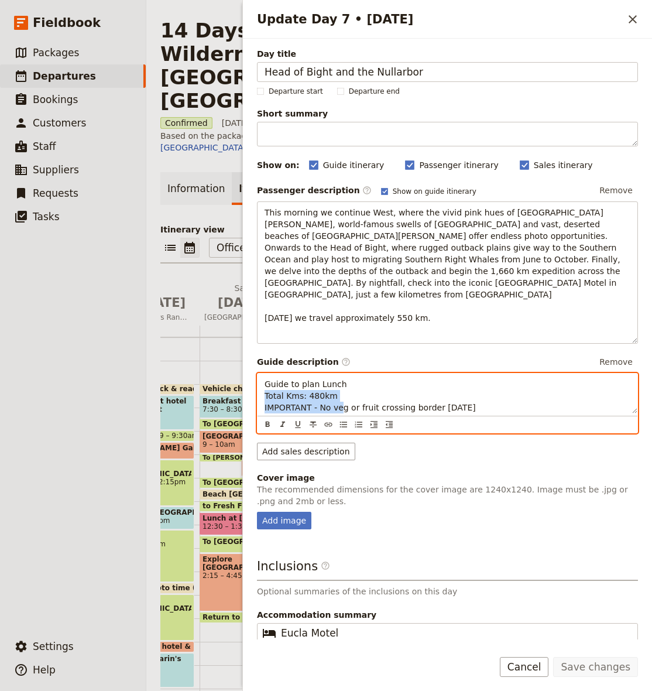
drag, startPoint x: 316, startPoint y: 386, endPoint x: 237, endPoint y: 383, distance: 78.5
click at [237, 383] on div "14 Days - The Great Australian Wilderness Journey from [GEOGRAPHIC_DATA] to [GE…" at bounding box center [399, 345] width 506 height 691
drag, startPoint x: 295, startPoint y: 379, endPoint x: 317, endPoint y: 382, distance: 22.4
click at [295, 379] on span "Guide to plan Lunch Total Kms: 480km IMPORTANT - No veg or fruit crossing borde…" at bounding box center [370, 395] width 211 height 33
drag, startPoint x: 343, startPoint y: 383, endPoint x: 254, endPoint y: 382, distance: 89.6
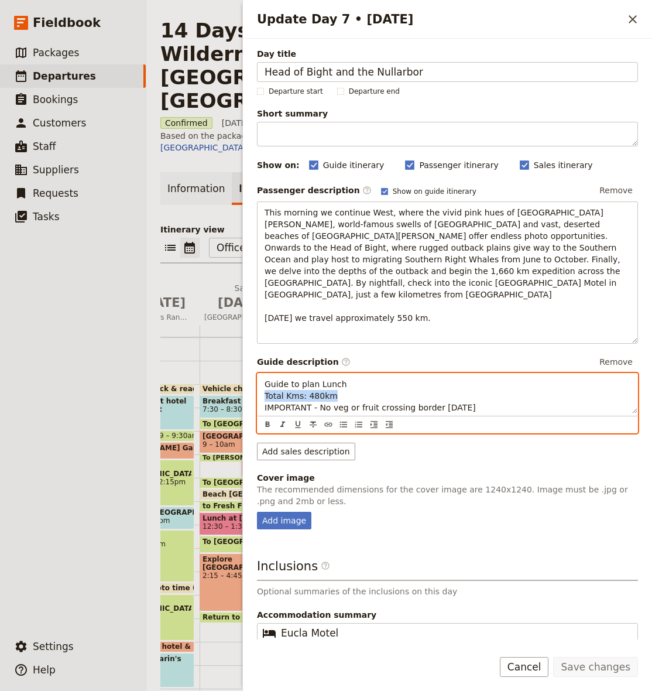
click at [254, 382] on div "Day title Head of Bight and the Nullarbor Departure start Departure end Short s…" at bounding box center [447, 339] width 409 height 601
drag, startPoint x: 254, startPoint y: 382, endPoint x: 353, endPoint y: 380, distance: 99.6
click at [360, 378] on p "Guide to plan Lunch Total Kms: 480km IMPORTANT - No veg or fruit crossing borde…" at bounding box center [448, 395] width 366 height 35
drag, startPoint x: 348, startPoint y: 382, endPoint x: 288, endPoint y: 381, distance: 59.7
click at [288, 381] on p "Guide to plan Lunch Total Kms: 480km IMPORTANT - No veg or fruit crossing borde…" at bounding box center [448, 395] width 366 height 35
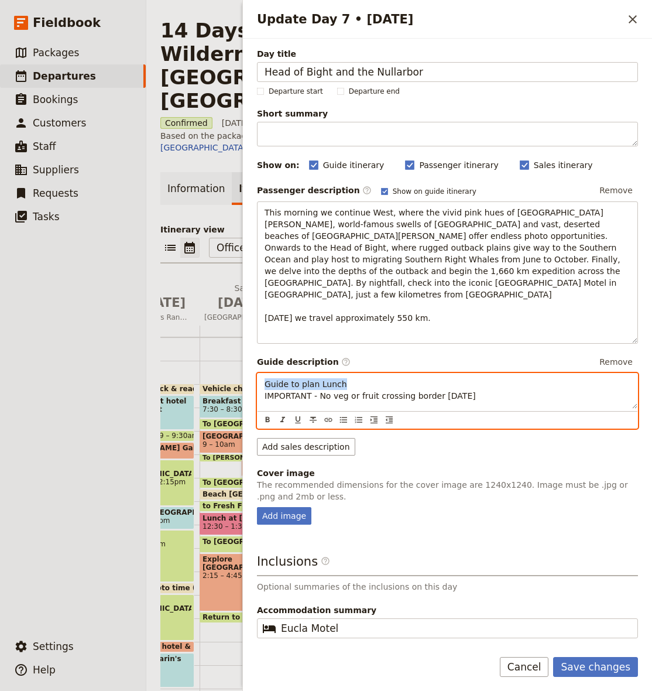
drag, startPoint x: 347, startPoint y: 374, endPoint x: 257, endPoint y: 369, distance: 89.7
click at [257, 373] on div "Guide to plan Lunch IMPORTANT - No veg or fruit crossing border [DATE] ​ ​ ​ ​ …" at bounding box center [447, 401] width 381 height 56
drag, startPoint x: 257, startPoint y: 369, endPoint x: 350, endPoint y: 371, distance: 93.1
click at [341, 374] on div "Guide to plan Lunch IMPORTANT - No veg or fruit crossing border [DATE]" at bounding box center [448, 391] width 380 height 35
drag, startPoint x: 345, startPoint y: 371, endPoint x: 307, endPoint y: 372, distance: 38.1
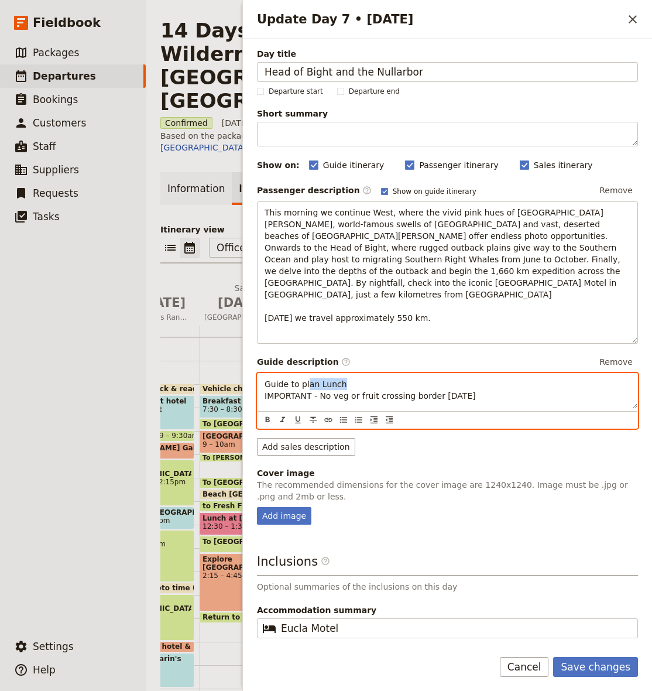
click at [307, 378] on p "Guide to plan Lunch IMPORTANT - No veg or fruit crossing border [DATE]" at bounding box center [448, 389] width 366 height 23
drag, startPoint x: 464, startPoint y: 394, endPoint x: 444, endPoint y: 386, distance: 22.1
click at [464, 394] on div "IMPORTANT - No veg or fruit crossing border [DATE]" at bounding box center [448, 391] width 380 height 35
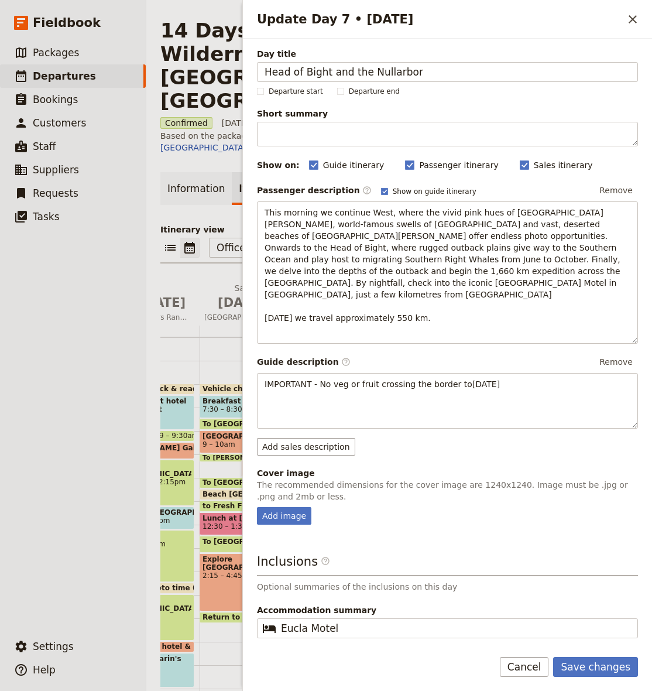
drag, startPoint x: 505, startPoint y: 470, endPoint x: 509, endPoint y: 480, distance: 11.3
click at [505, 479] on p "The recommended dimensions for the cover image are 1240x1240. Image must be .jp…" at bounding box center [447, 490] width 381 height 23
click at [610, 662] on button "Save changes" at bounding box center [595, 667] width 85 height 20
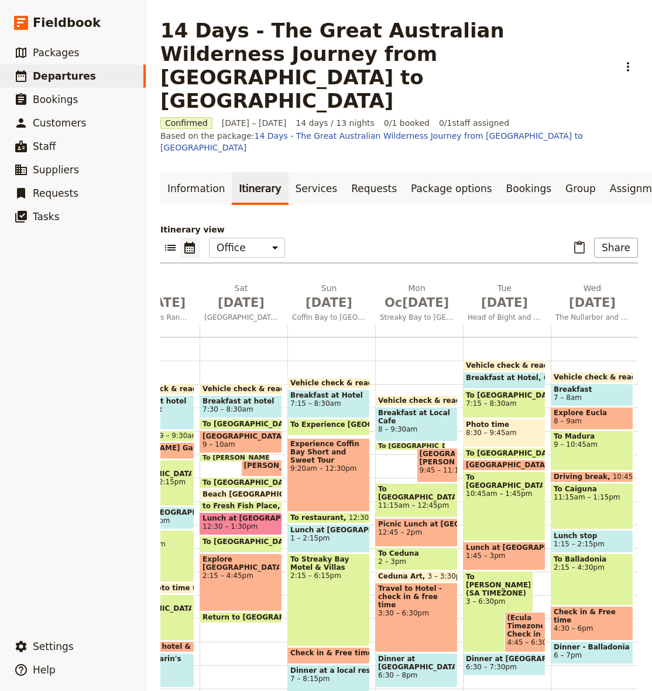
click at [510, 663] on span "6:30 – 7:30pm" at bounding box center [491, 667] width 51 height 8
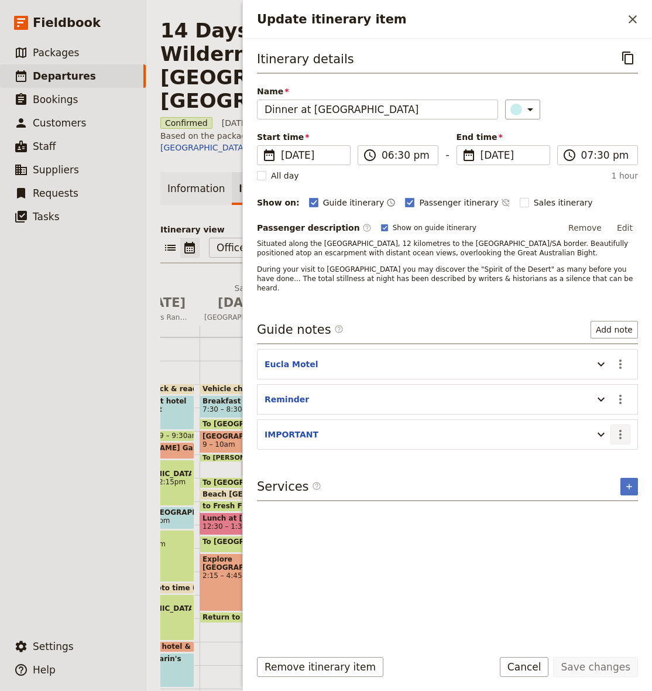
click at [621, 430] on icon "Actions" at bounding box center [621, 434] width 2 height 9
click at [601, 464] on span "Remove note" at bounding box center [596, 467] width 54 height 12
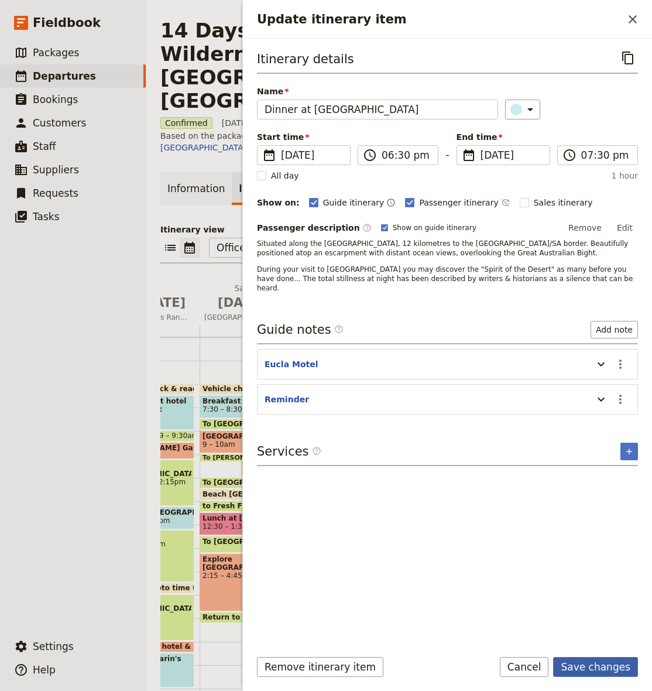
click at [598, 656] on form "Itinerary details ​ Name Dinner at [GEOGRAPHIC_DATA] Motel ​ Start time ​ [DATE…" at bounding box center [447, 365] width 409 height 652
click at [598, 665] on button "Save changes" at bounding box center [595, 667] width 85 height 20
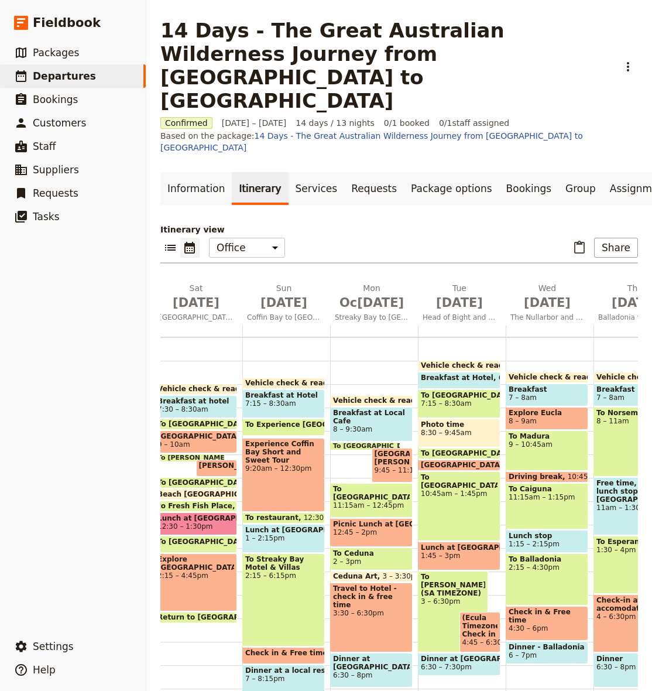
scroll to position [0, 314]
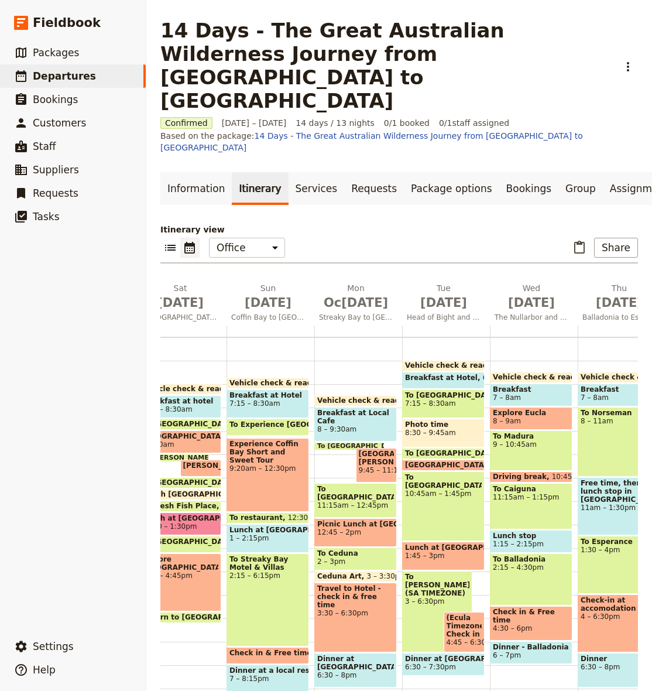
click at [532, 624] on span "4:30 – 6pm" at bounding box center [531, 628] width 77 height 8
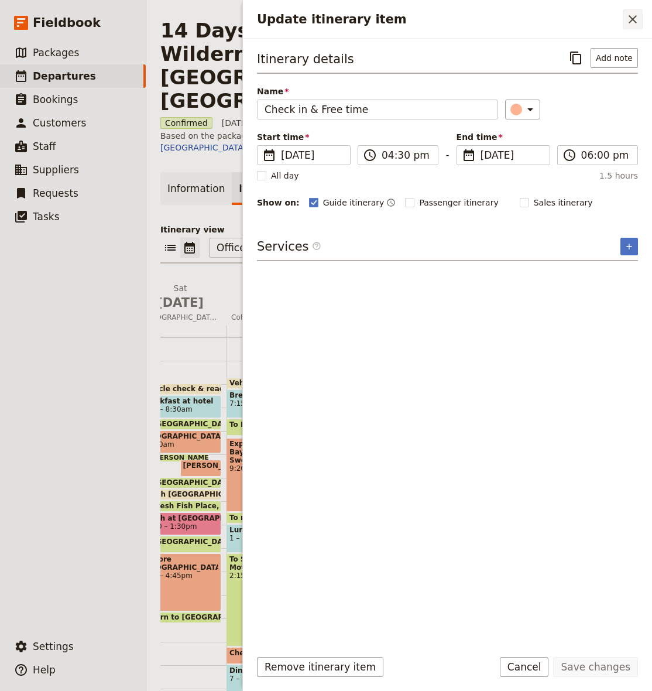
click at [635, 19] on icon "Close drawer" at bounding box center [633, 19] width 14 height 14
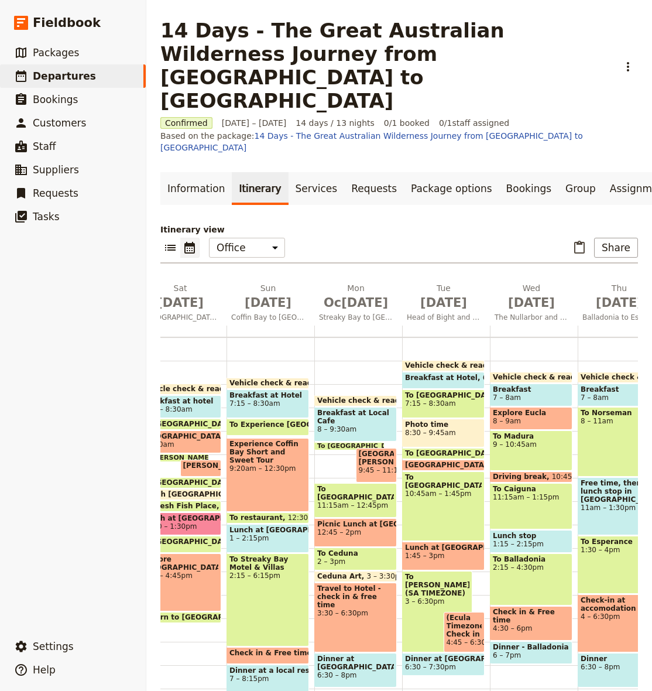
click at [529, 553] on div "To Balladonia 2:15 – 4:30pm" at bounding box center [531, 579] width 83 height 52
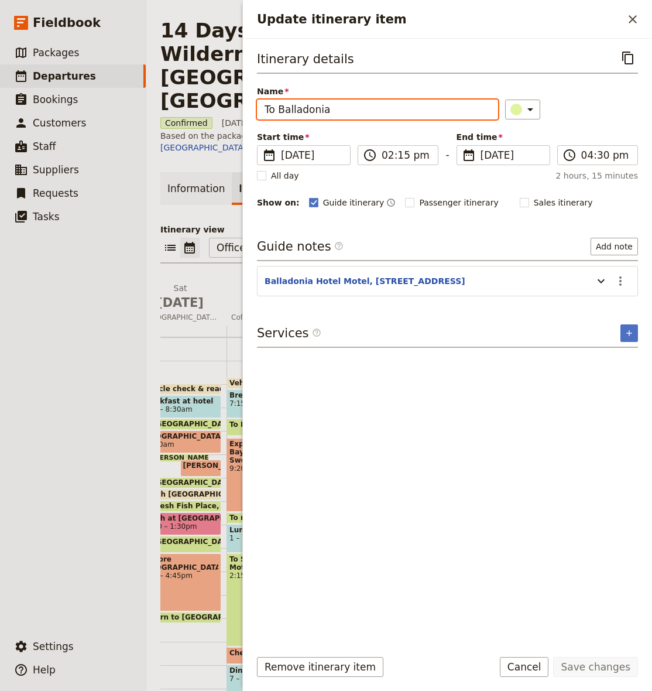
click at [303, 111] on input "To Balladonia" at bounding box center [377, 110] width 241 height 20
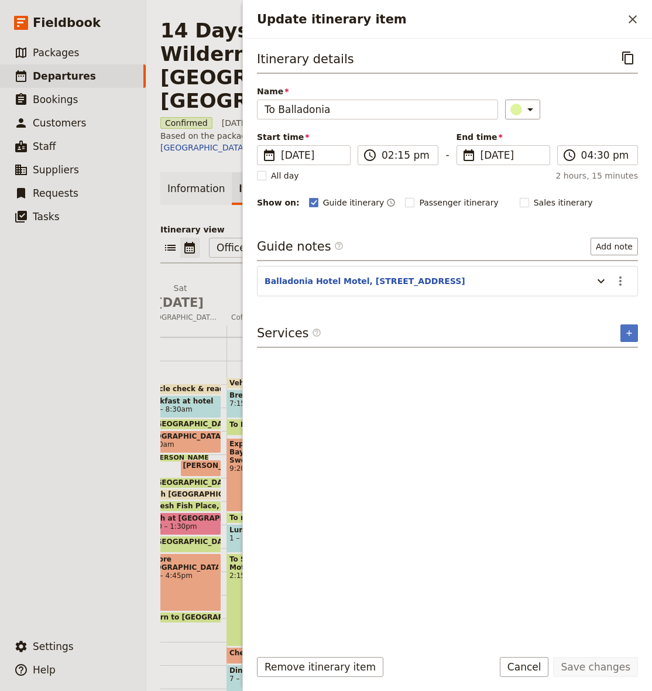
click at [630, 19] on icon "Close drawer" at bounding box center [633, 19] width 14 height 14
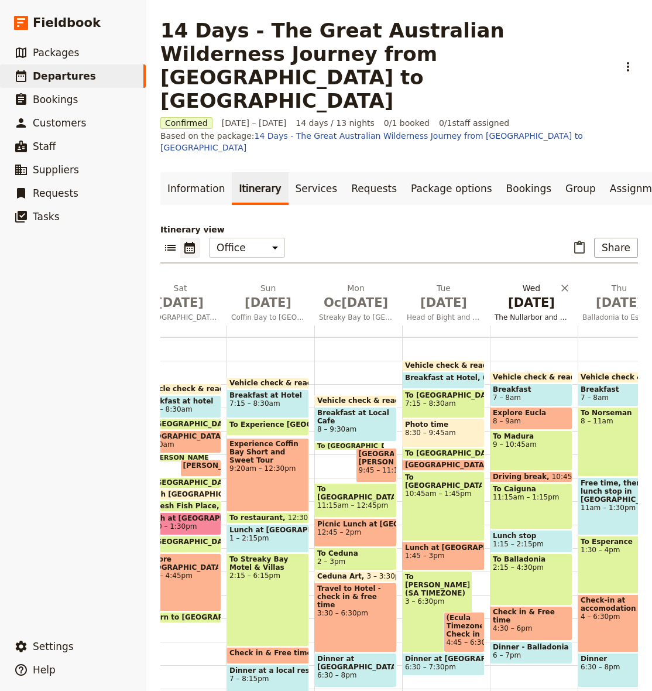
click at [539, 294] on span "[DATE]" at bounding box center [532, 303] width 74 height 18
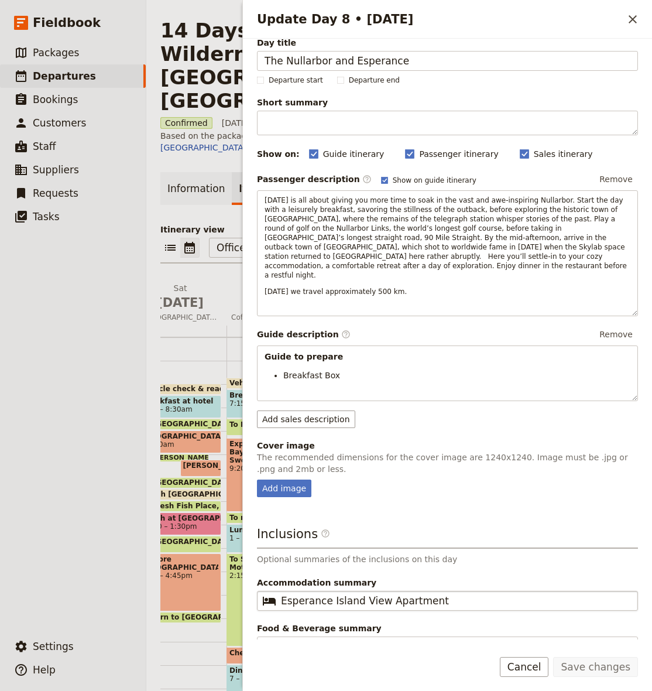
scroll to position [11, 0]
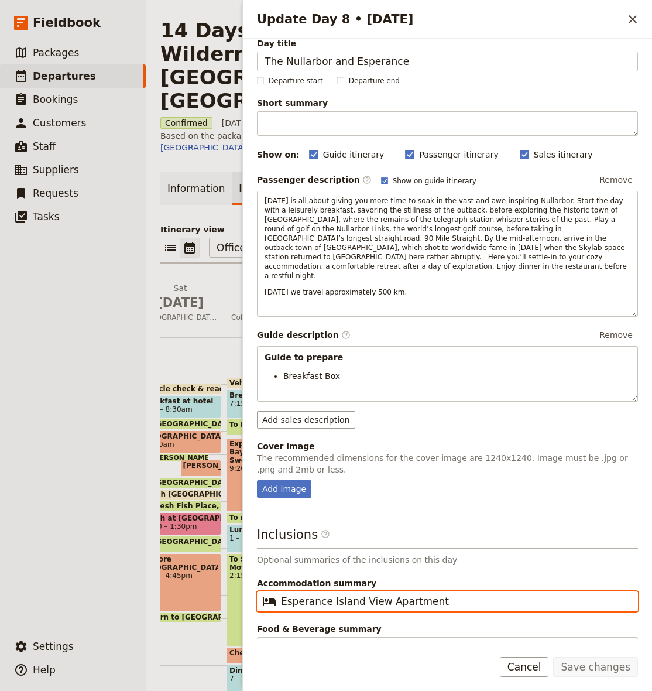
click at [450, 594] on input "Esperance Island View Apartment" at bounding box center [456, 601] width 350 height 14
paste input "Balladonia"
type input "Balladonia Roadhouse"
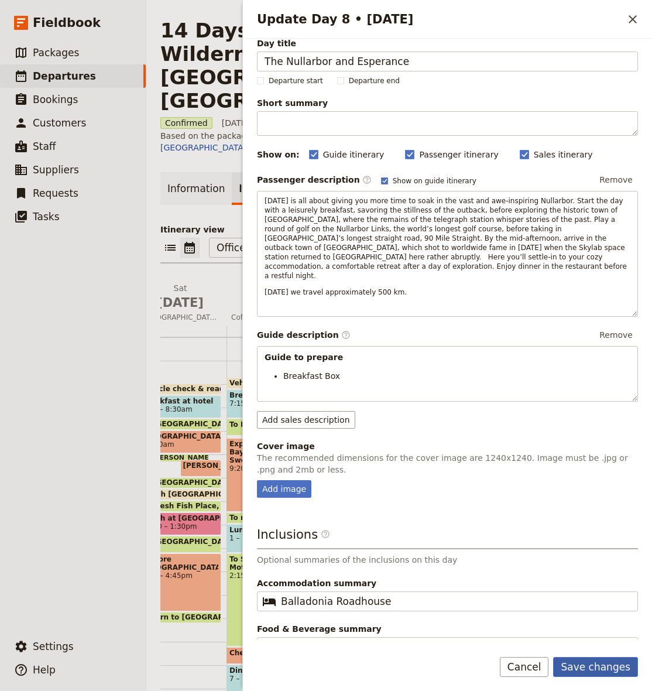
click at [577, 673] on button "Save changes" at bounding box center [595, 667] width 85 height 20
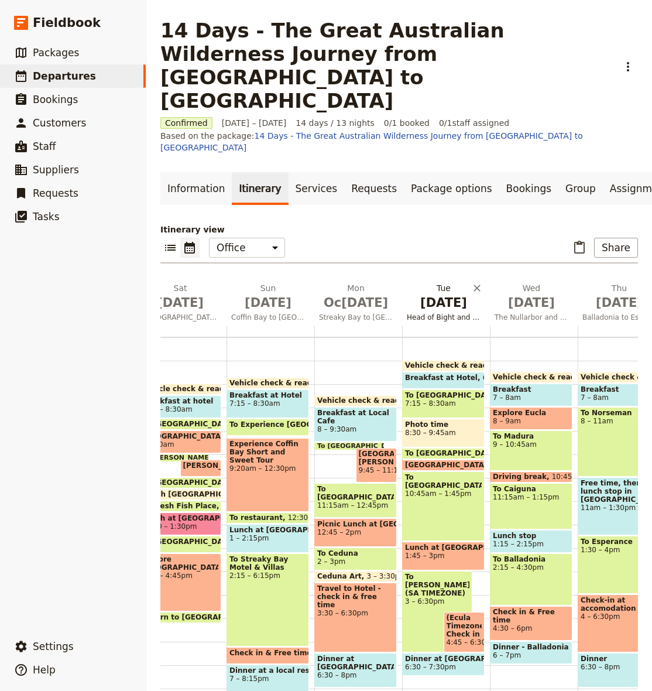
click at [447, 294] on span "[DATE]" at bounding box center [444, 303] width 74 height 18
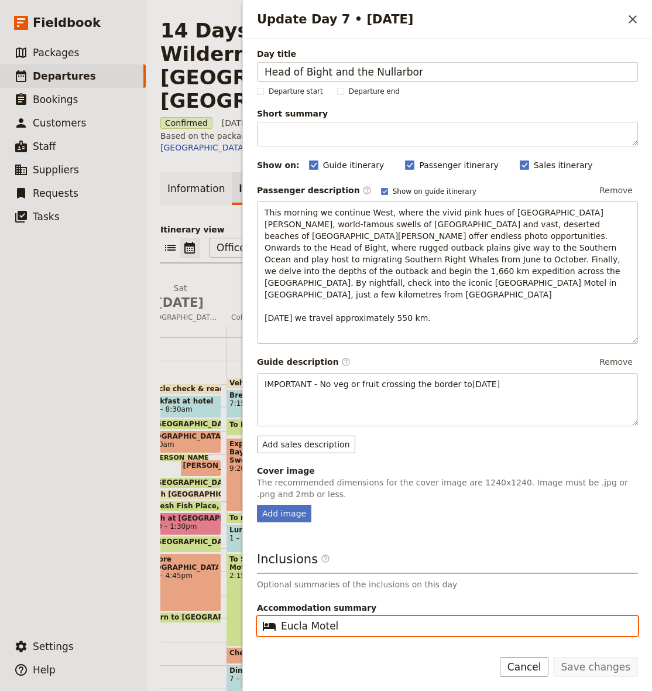
click at [368, 621] on input "Eucla Motel" at bounding box center [456, 626] width 350 height 14
paste input "Deluxe Suite"
type input "Eucla Motel - Deluxe Suite"
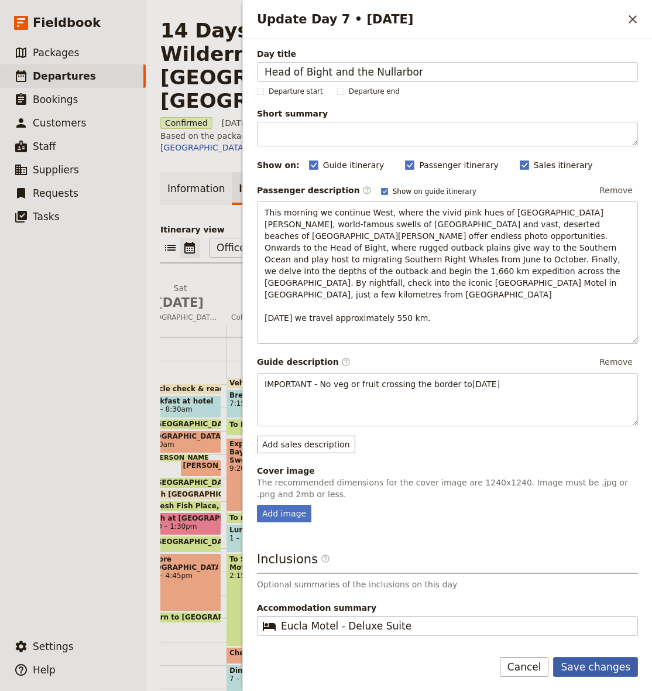
click at [594, 665] on button "Save changes" at bounding box center [595, 667] width 85 height 20
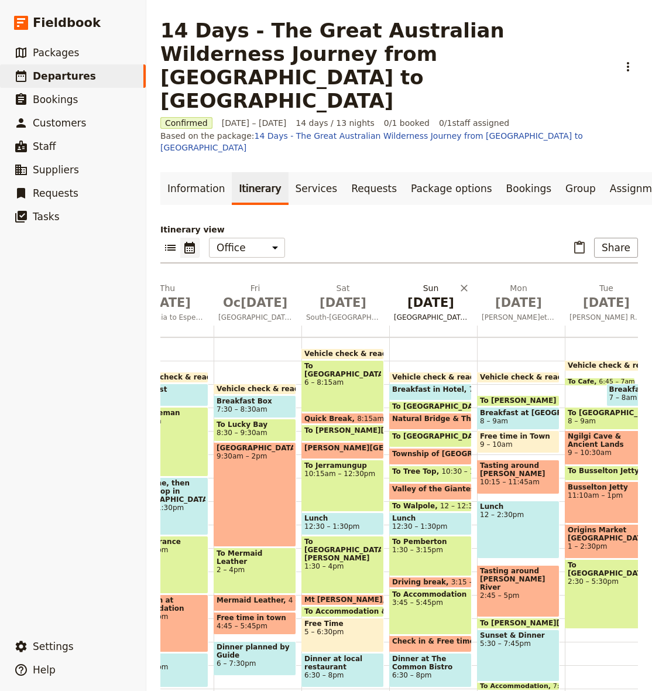
scroll to position [0, 786]
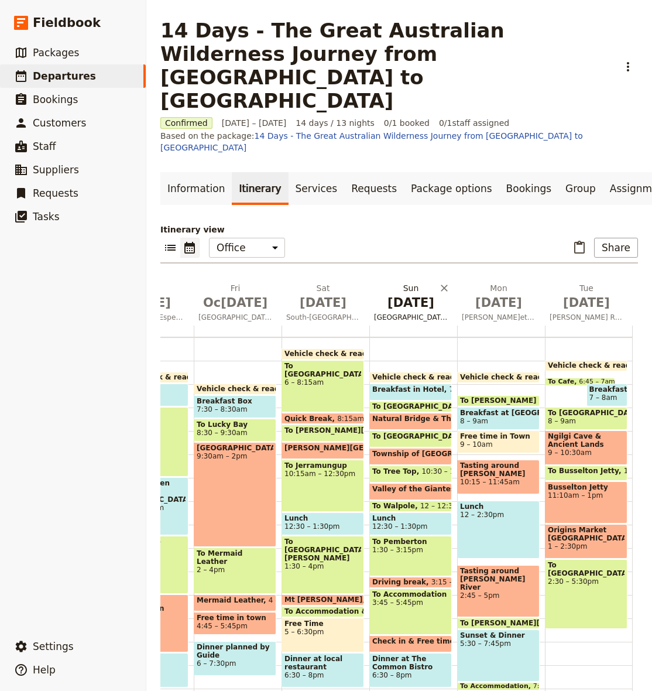
click at [421, 282] on button "[DATE] [GEOGRAPHIC_DATA] and Walpole" at bounding box center [413, 303] width 88 height 43
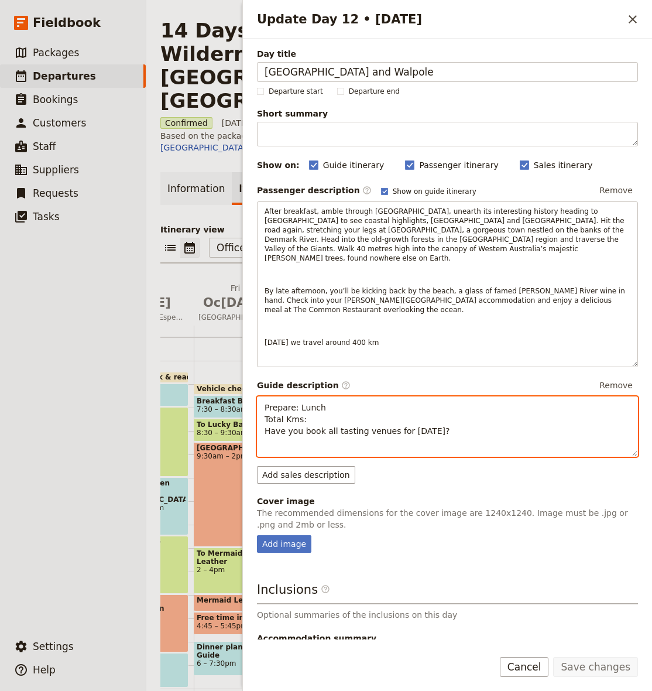
drag, startPoint x: 378, startPoint y: 426, endPoint x: 385, endPoint y: 426, distance: 7.0
click at [378, 426] on p "Prepare: Lunch Total Kms: Have you book all tasting venues for [DATE]?" at bounding box center [448, 419] width 366 height 35
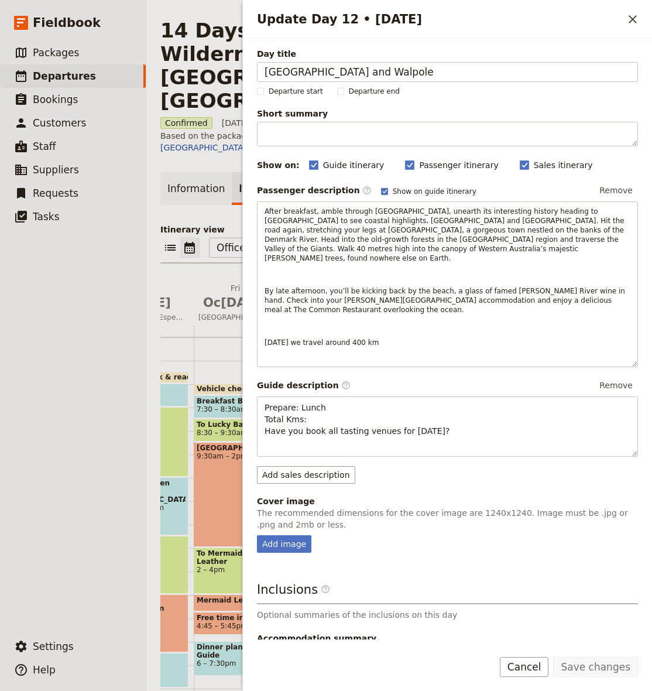
click at [623, 378] on button "Remove" at bounding box center [616, 386] width 44 height 18
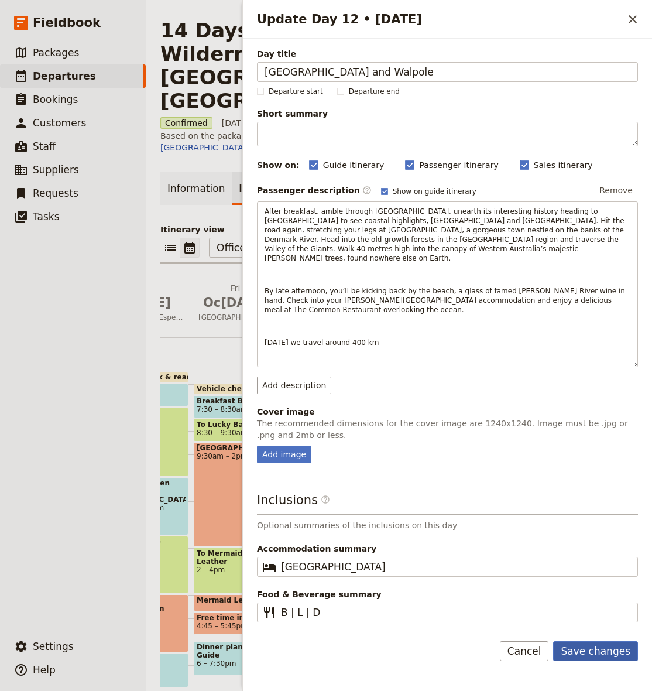
click at [586, 641] on button "Save changes" at bounding box center [595, 651] width 85 height 20
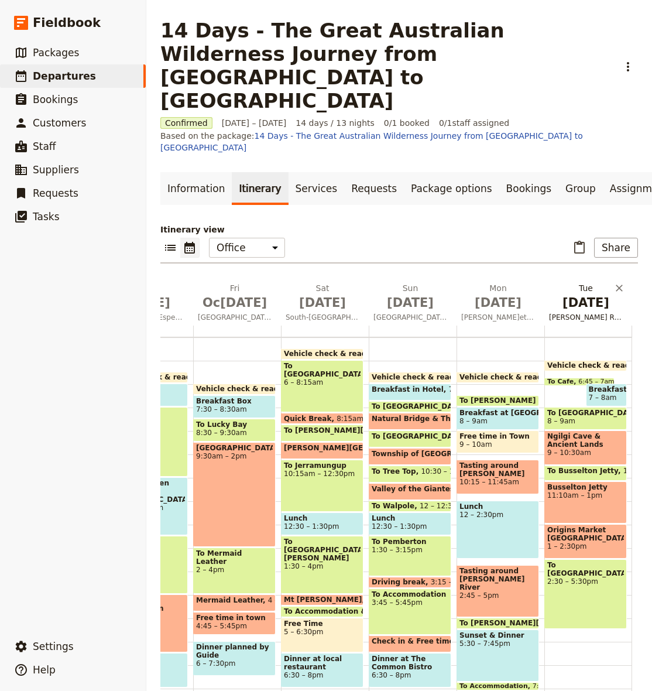
scroll to position [0, 0]
click at [581, 294] on span "[DATE]" at bounding box center [586, 303] width 74 height 18
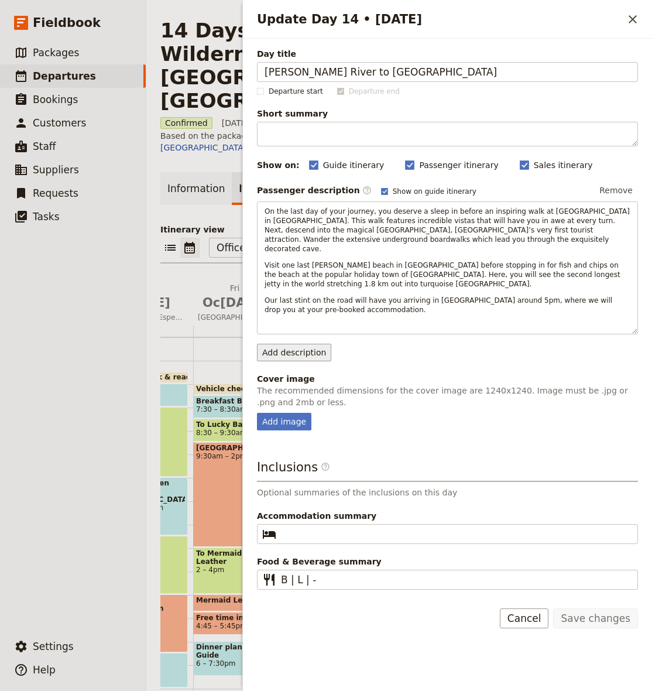
click at [288, 344] on button "Add description" at bounding box center [294, 353] width 74 height 18
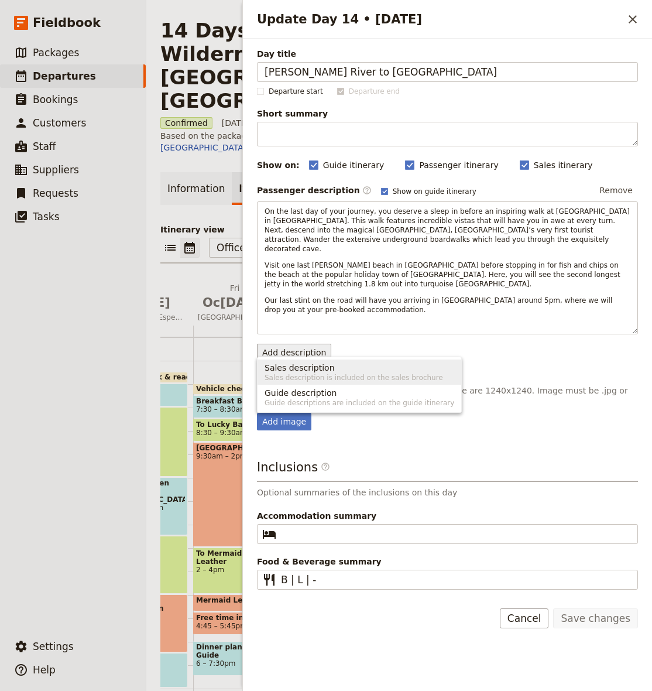
click at [319, 376] on span "Sales description is included on the sales brochure" at bounding box center [360, 377] width 190 height 9
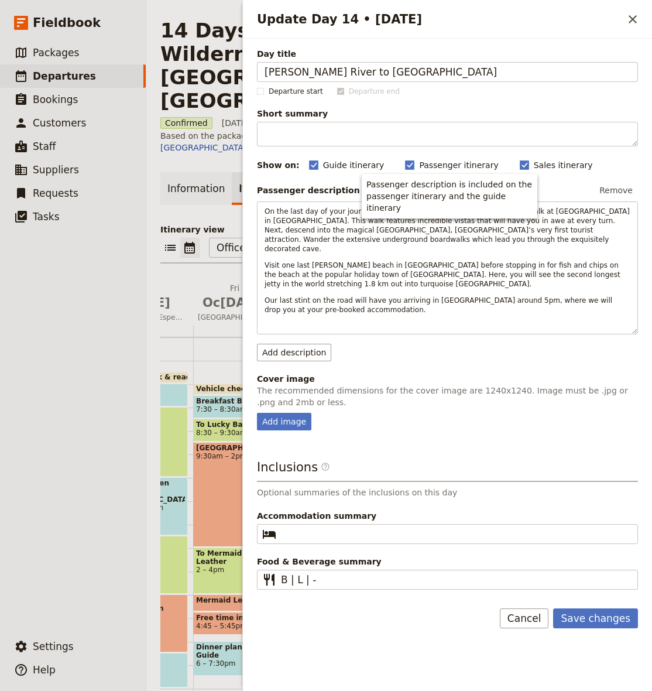
drag, startPoint x: 621, startPoint y: 340, endPoint x: 590, endPoint y: 347, distance: 31.8
click at [288, 344] on button "Add description" at bounding box center [294, 353] width 74 height 18
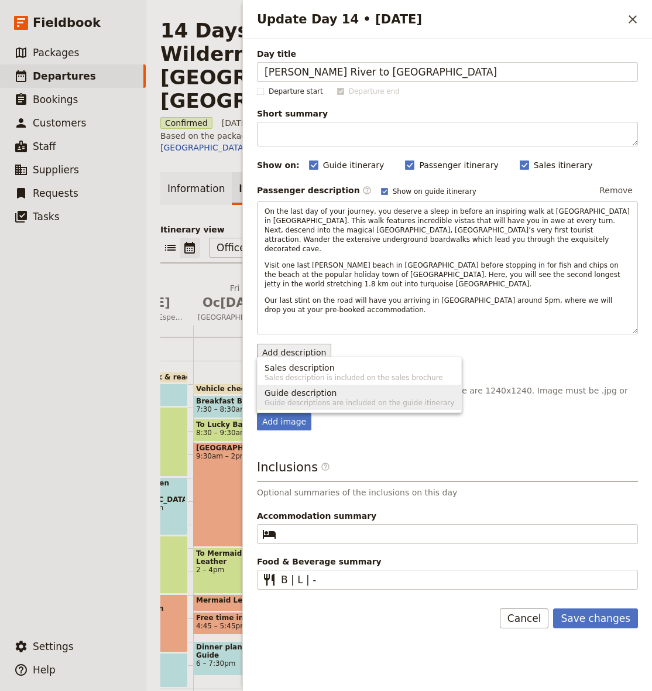
click at [296, 391] on span "Guide description" at bounding box center [301, 393] width 72 height 12
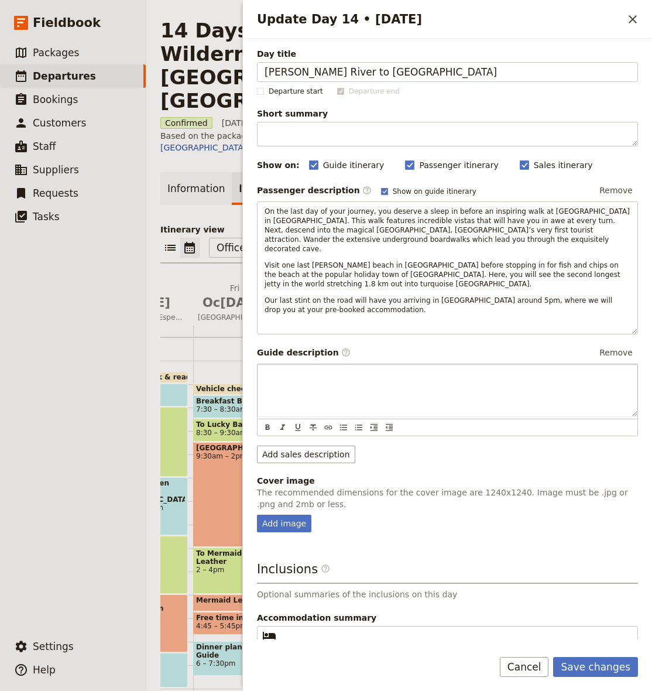
click at [322, 371] on p "Update Day 14 • 28 Oct" at bounding box center [448, 375] width 366 height 12
click at [597, 663] on button "Save changes" at bounding box center [595, 667] width 85 height 20
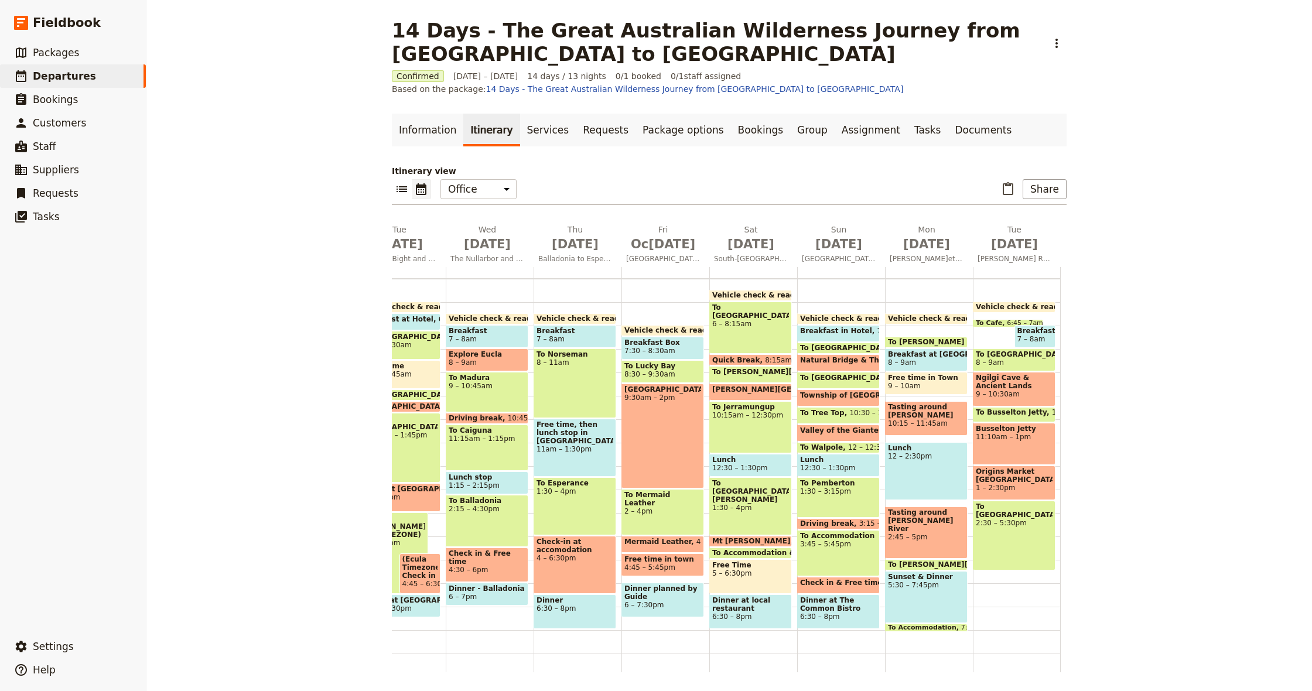
scroll to position [0, 590]
click at [652, 132] on link "Documents" at bounding box center [982, 130] width 71 height 33
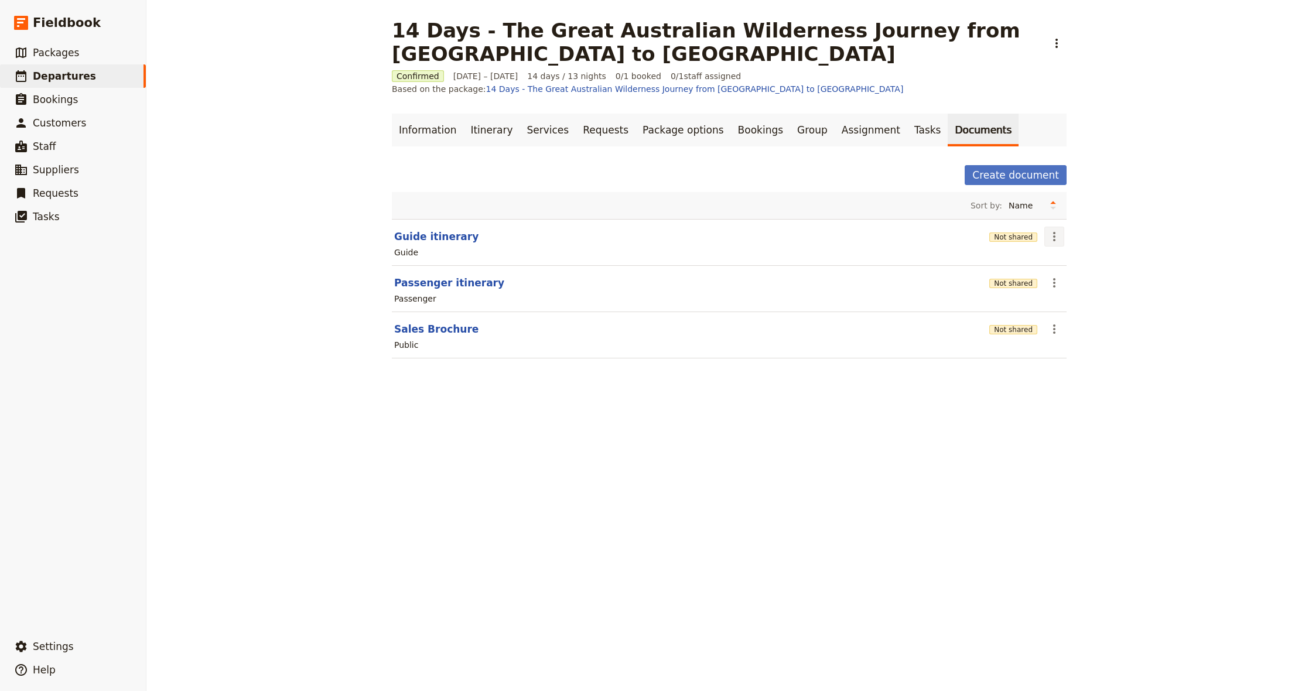
click at [652, 239] on icon "Actions" at bounding box center [1054, 236] width 2 height 9
click at [652, 281] on span "Edit document" at bounding box center [1082, 279] width 60 height 12
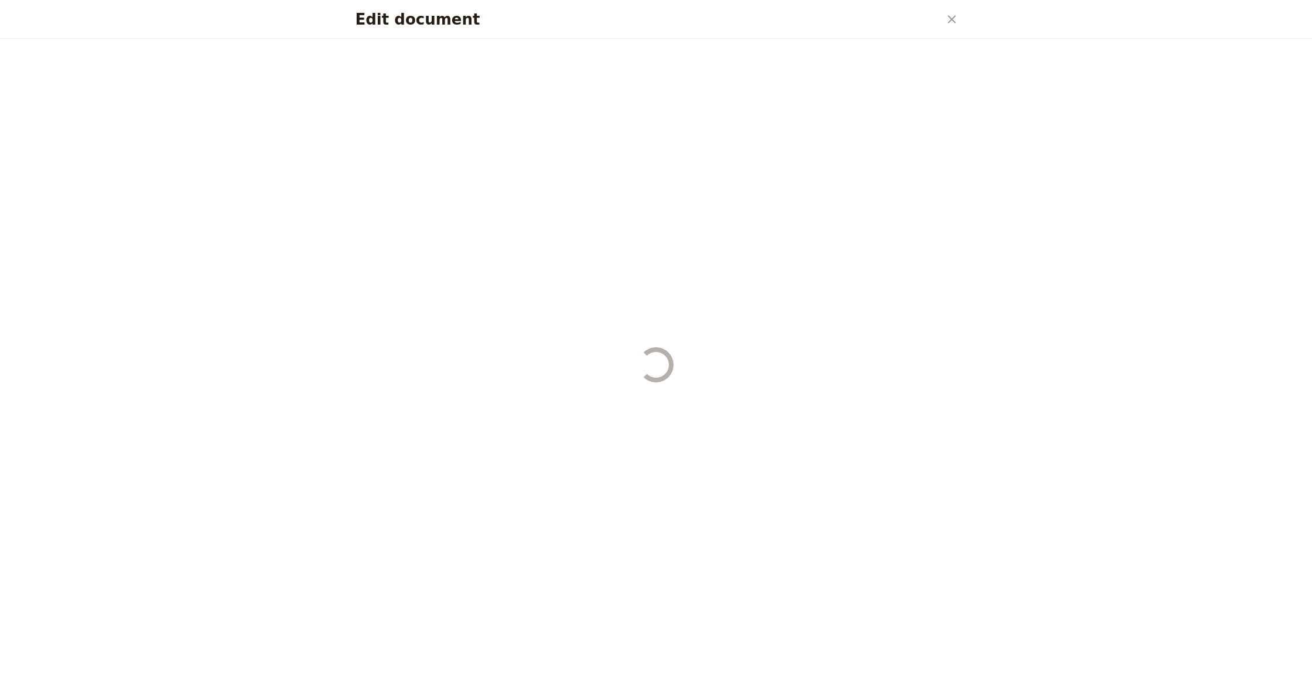
select select "STAFF"
select select "RUN_SHEET"
select select "DEFAULT"
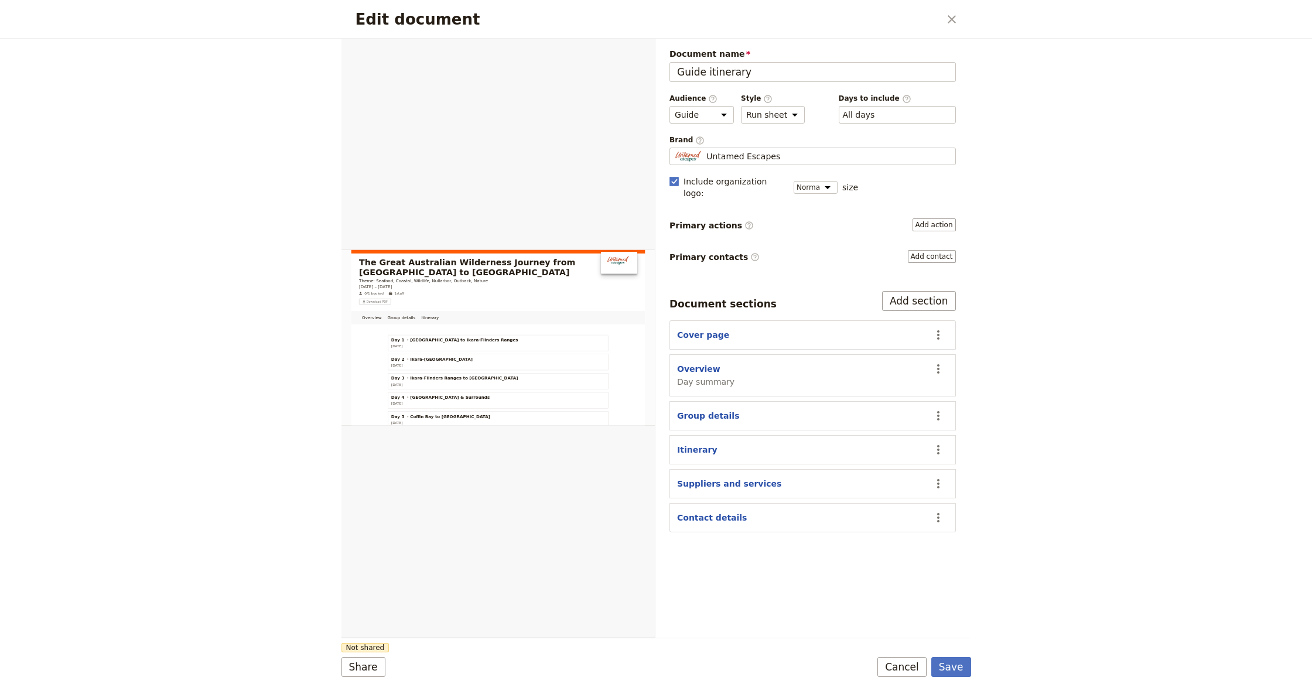
click at [652, 371] on div "Overview Day summary" at bounding box center [800, 375] width 247 height 25
drag, startPoint x: 935, startPoint y: 361, endPoint x: 870, endPoint y: 359, distance: 65.0
click at [652, 362] on icon "Actions" at bounding box center [938, 369] width 14 height 14
click at [652, 383] on span "Edit section" at bounding box center [869, 381] width 48 height 12
select select "DAY_SUMMARY"
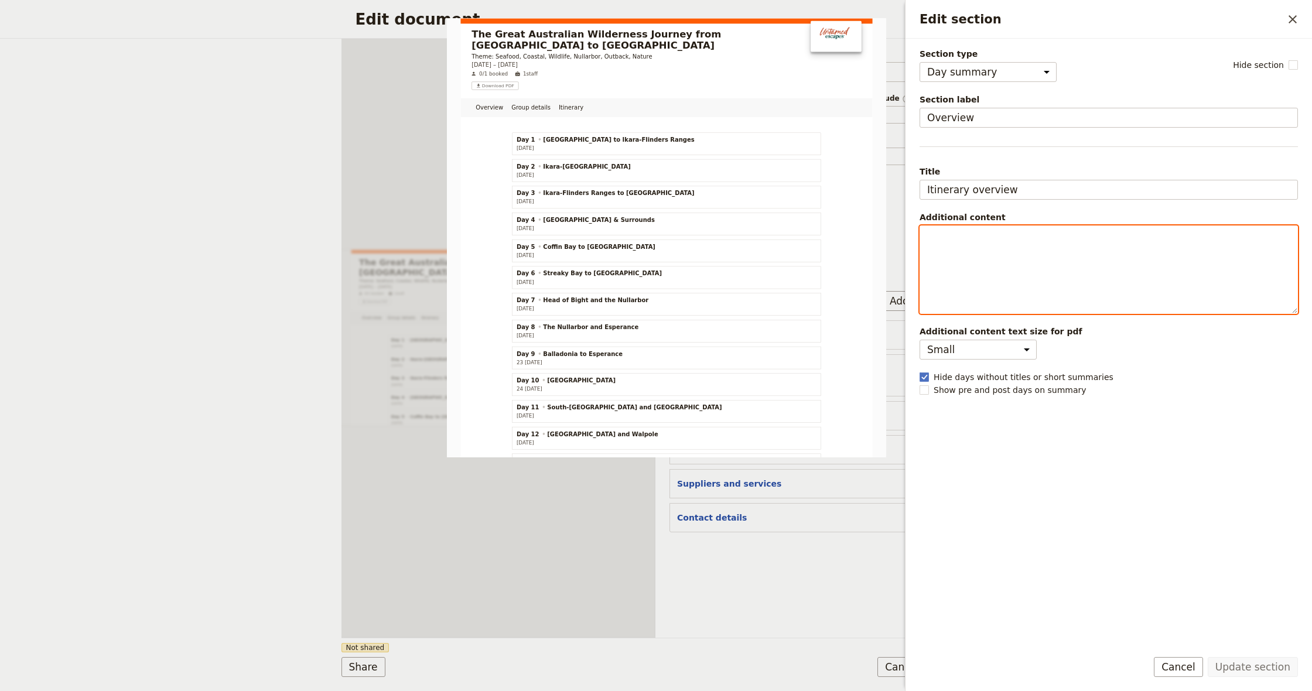
click at [652, 263] on div "Edit section" at bounding box center [1108, 269] width 377 height 87
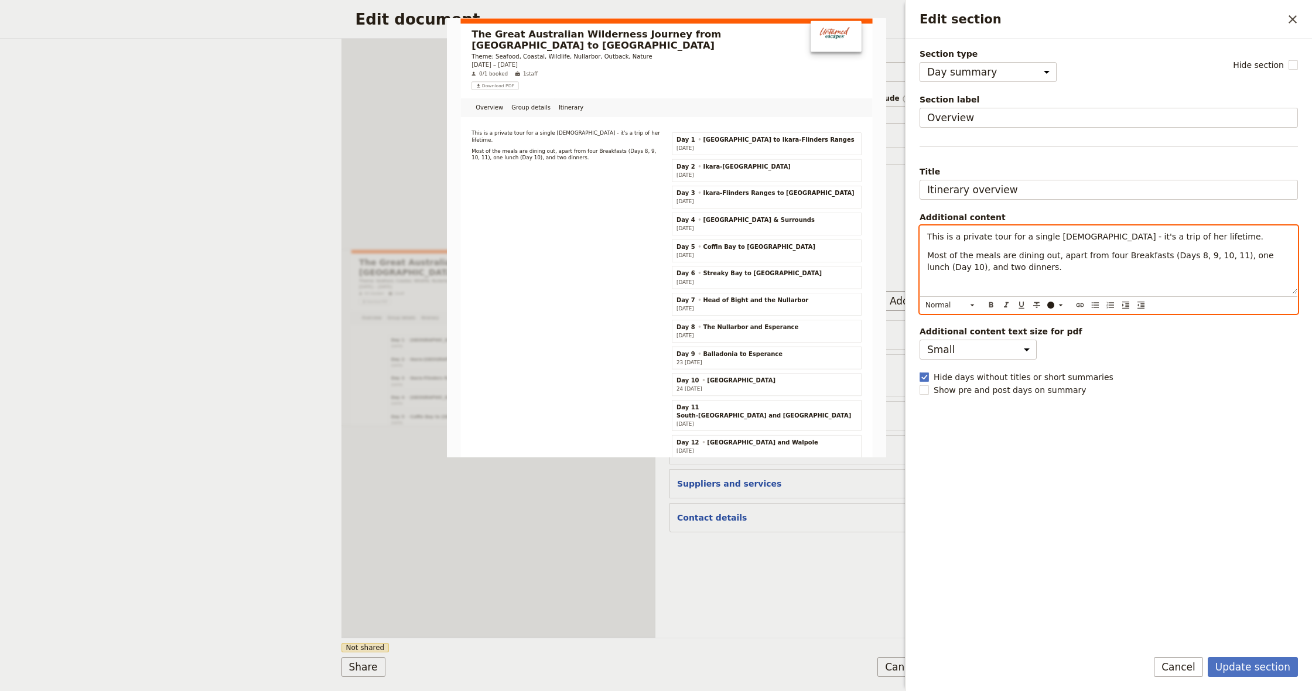
click at [652, 276] on div "This is a private tour for a single [DEMOGRAPHIC_DATA] - it's a trip of her lif…" at bounding box center [1108, 260] width 377 height 68
click at [652, 271] on p "Most of the meals are dining out, apart from four Breakfasts (Days 8, 9, 10, 11…" at bounding box center [1108, 260] width 363 height 23
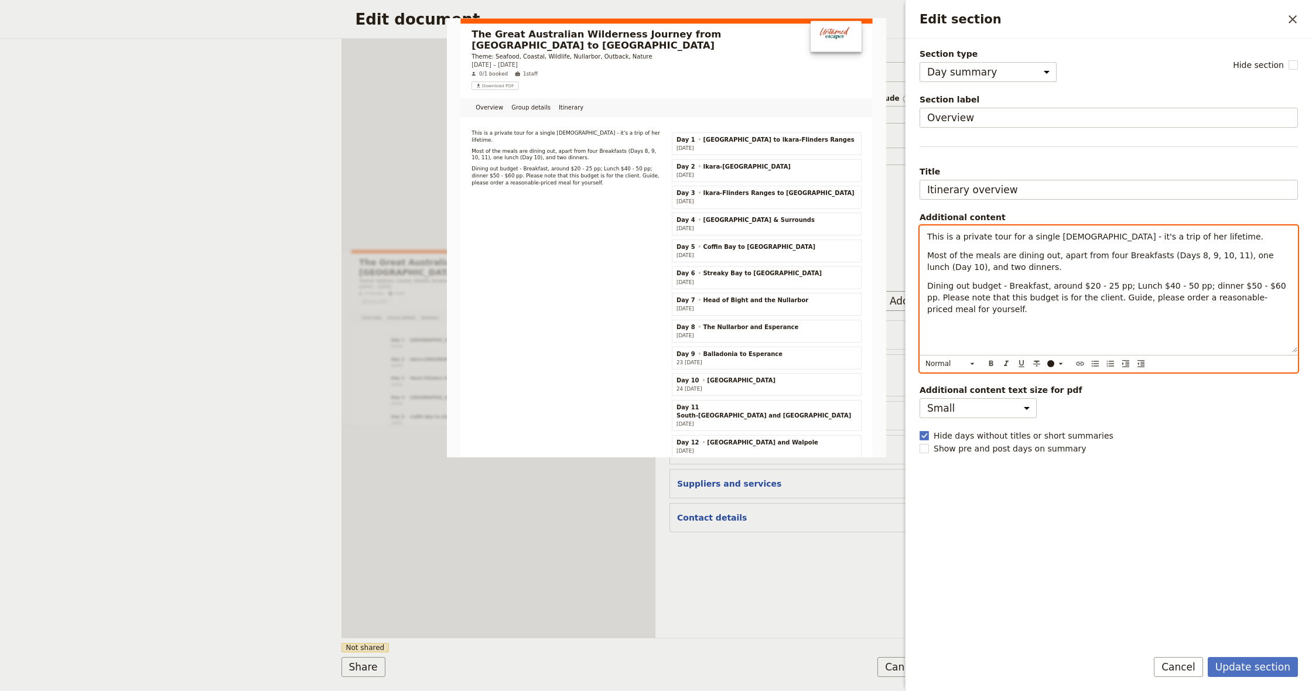
click at [652, 323] on p "Edit section" at bounding box center [1108, 328] width 363 height 12
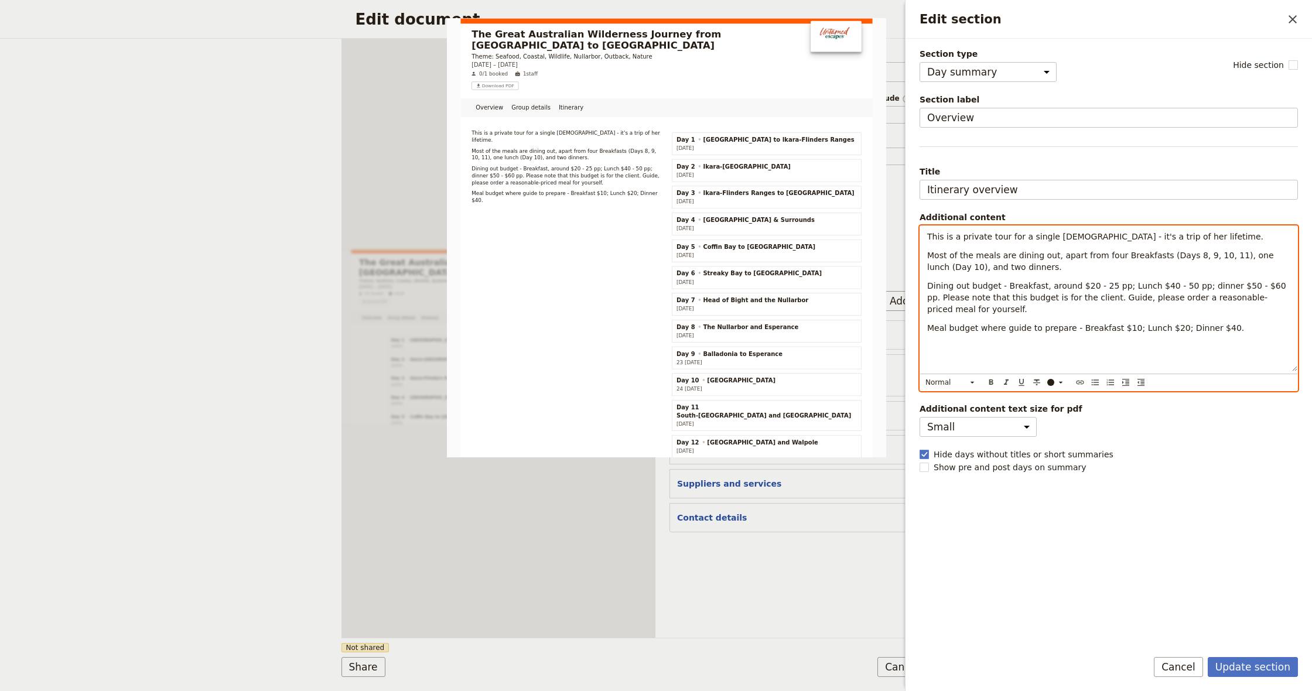
click at [652, 347] on p "Edit section" at bounding box center [1108, 347] width 363 height 12
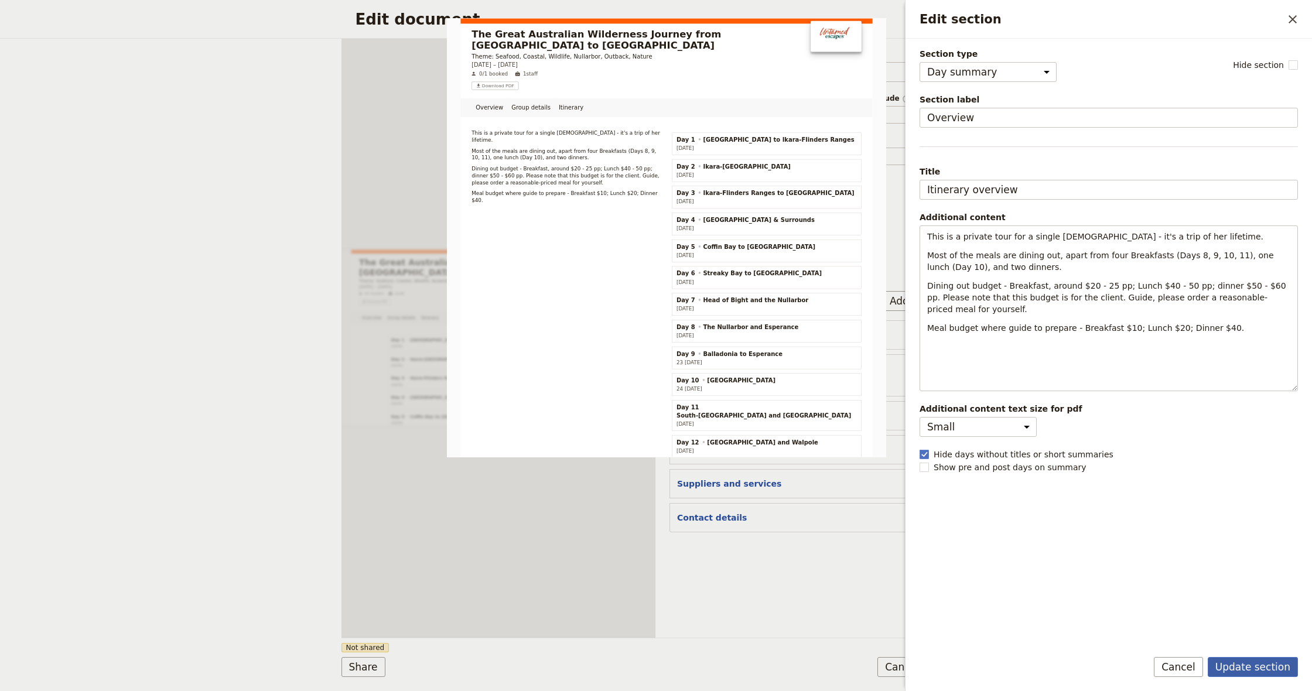
click at [652, 667] on button "Update section" at bounding box center [1252, 667] width 90 height 20
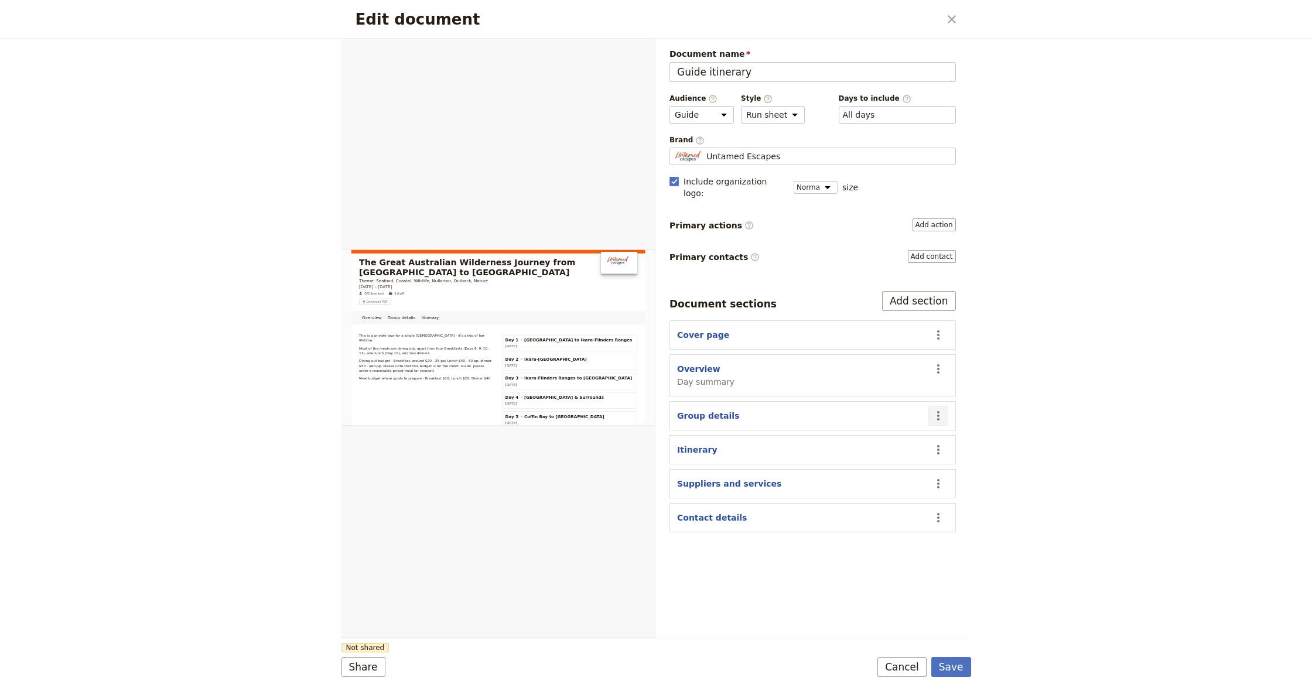
click at [652, 409] on icon "Actions" at bounding box center [938, 416] width 14 height 14
click at [652, 442] on span "Remove section" at bounding box center [878, 445] width 66 height 12
click at [652, 445] on icon "Actions" at bounding box center [938, 449] width 2 height 9
click at [652, 479] on span "Remove section" at bounding box center [878, 479] width 66 height 12
click at [652, 443] on icon "Actions" at bounding box center [938, 450] width 14 height 14
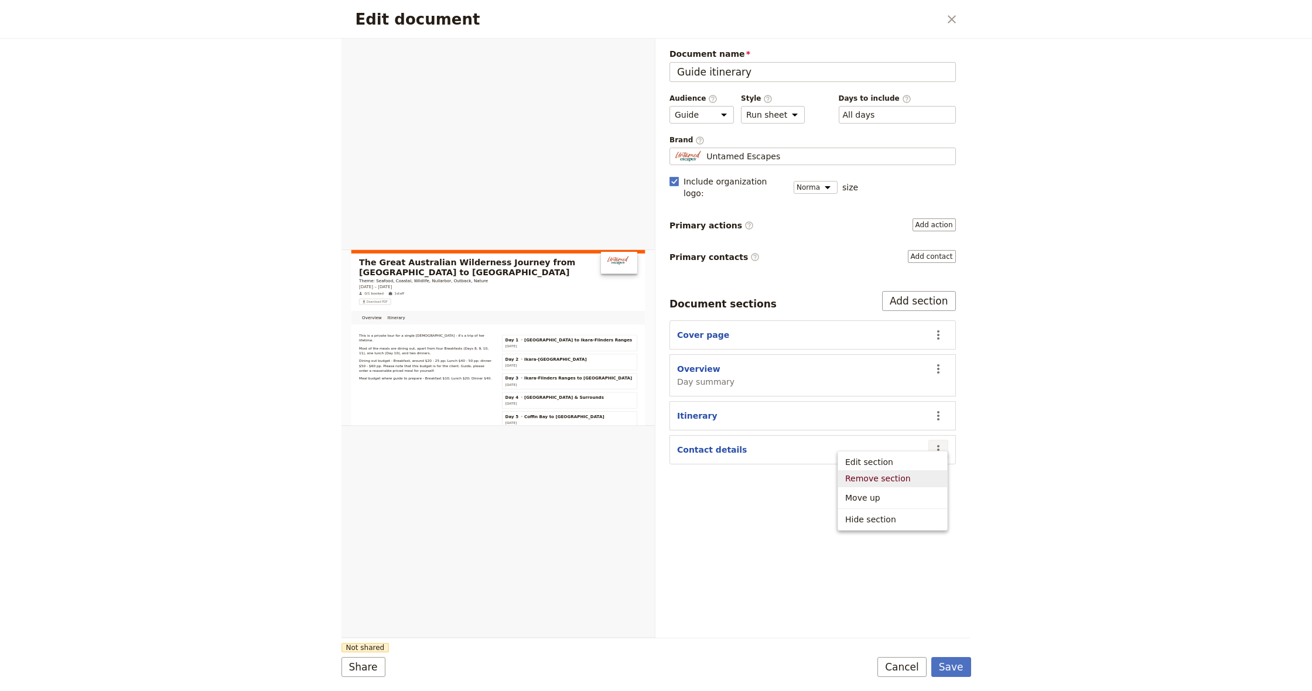
click at [652, 475] on span "Remove section" at bounding box center [878, 479] width 66 height 12
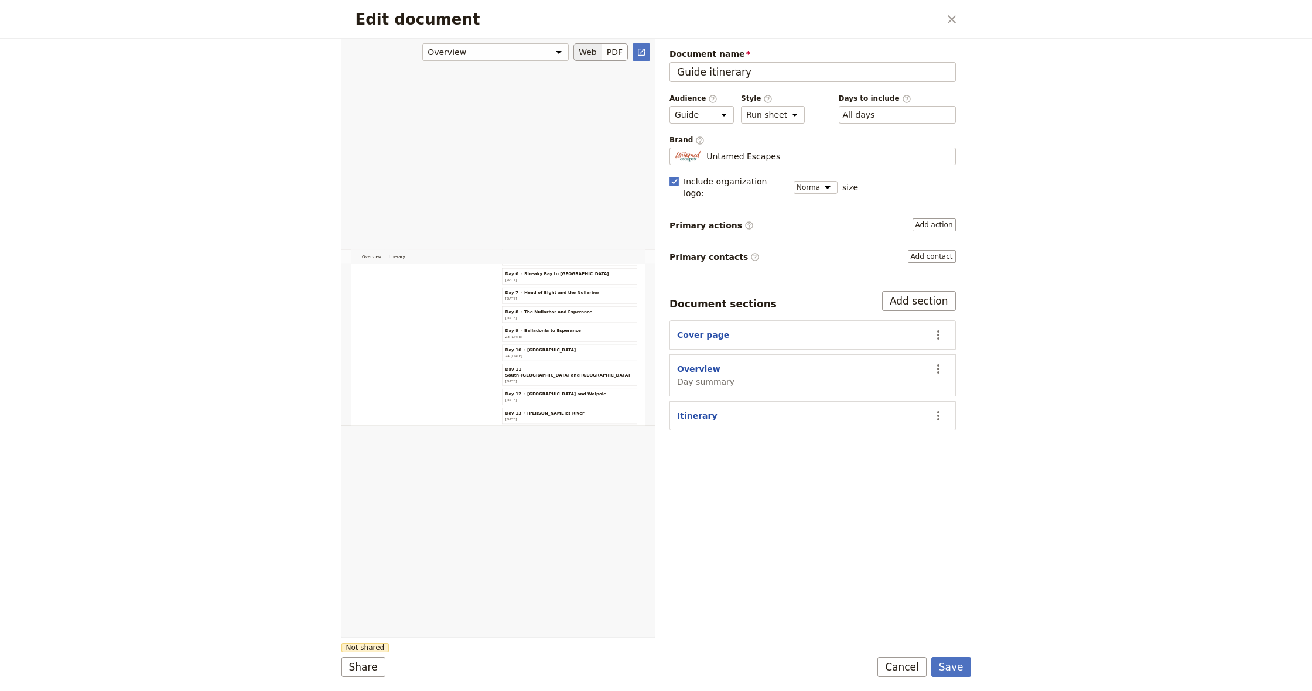
scroll to position [458, 0]
click at [652, 673] on button "Save" at bounding box center [951, 667] width 40 height 20
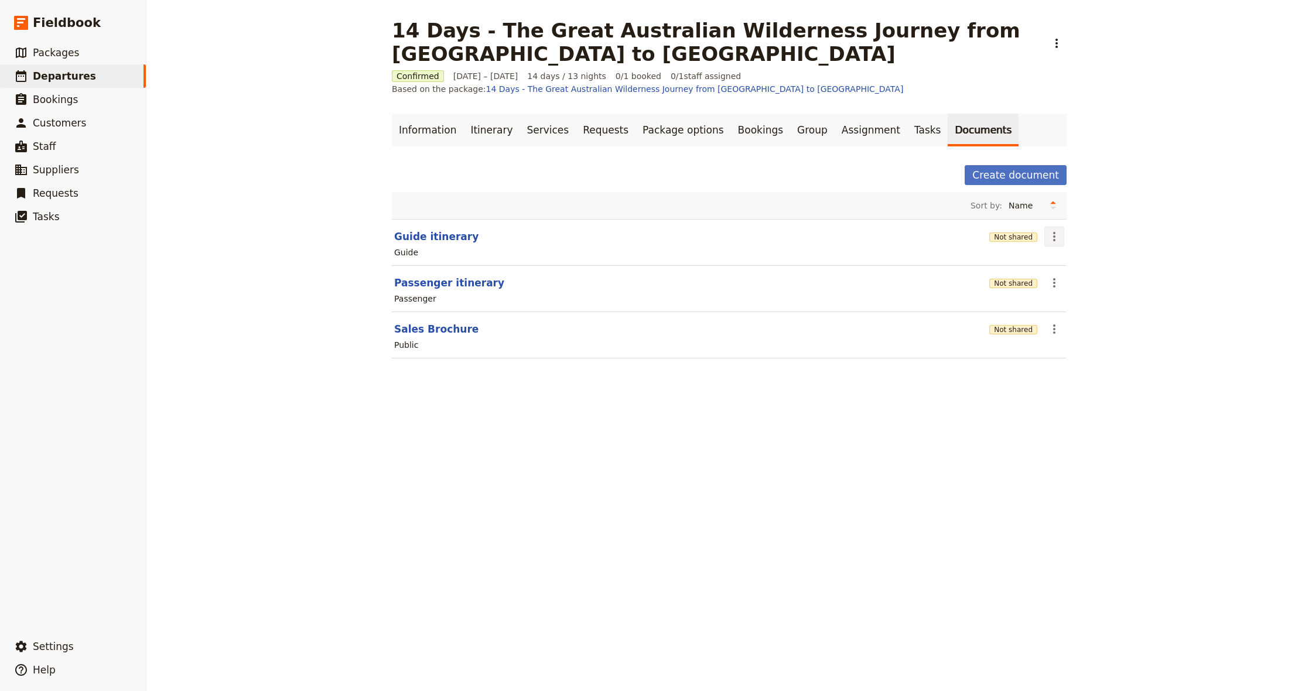
click at [652, 239] on icon "Actions" at bounding box center [1054, 237] width 14 height 14
click at [652, 265] on span "Share" at bounding box center [1063, 262] width 23 height 12
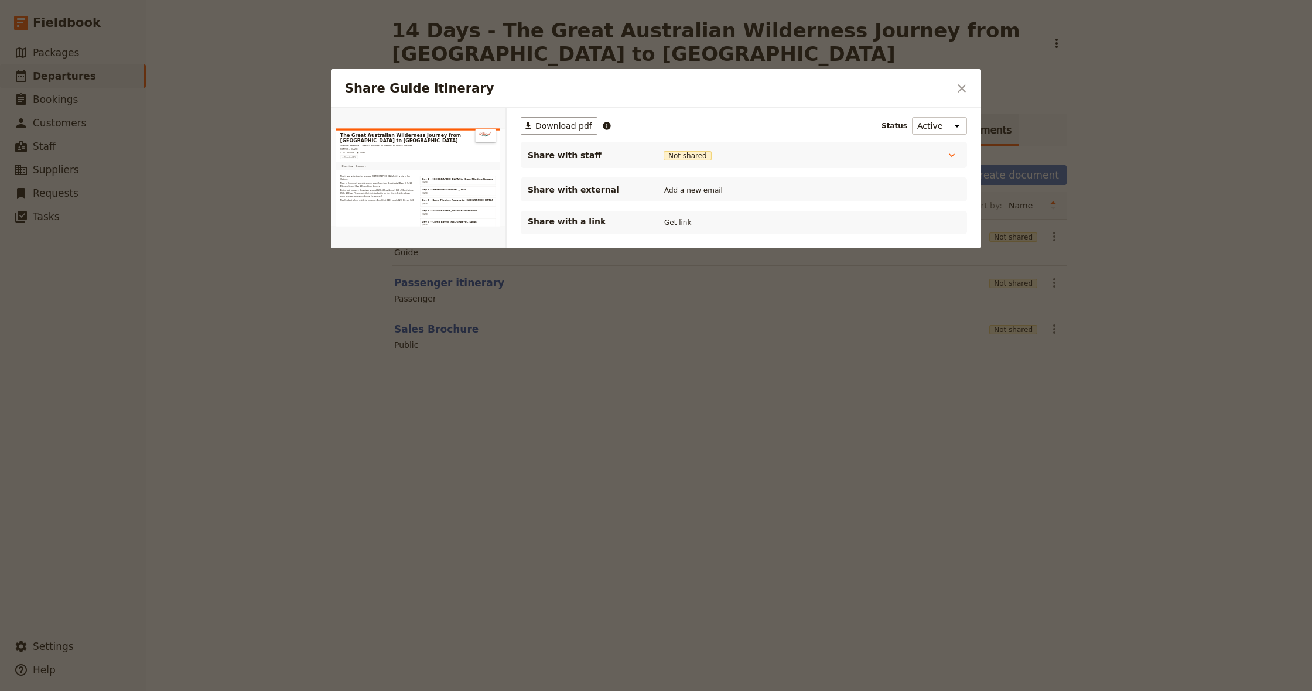
scroll to position [0, 0]
click at [572, 126] on span "Download pdf" at bounding box center [563, 126] width 57 height 12
click at [652, 85] on icon "Close dialog" at bounding box center [961, 88] width 14 height 14
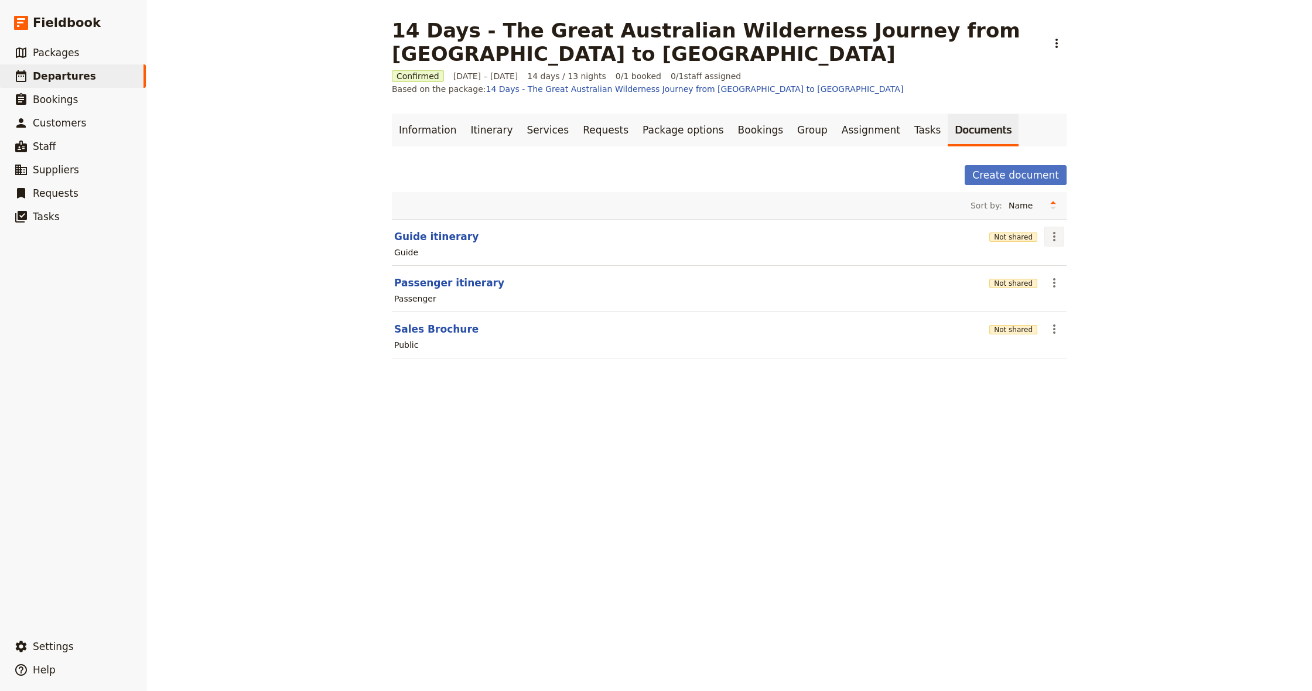
click at [652, 235] on icon "Actions" at bounding box center [1054, 237] width 14 height 14
click at [652, 275] on span "Edit document" at bounding box center [1082, 279] width 60 height 12
select select "STAFF"
select select "RUN_SHEET"
select select "DEFAULT"
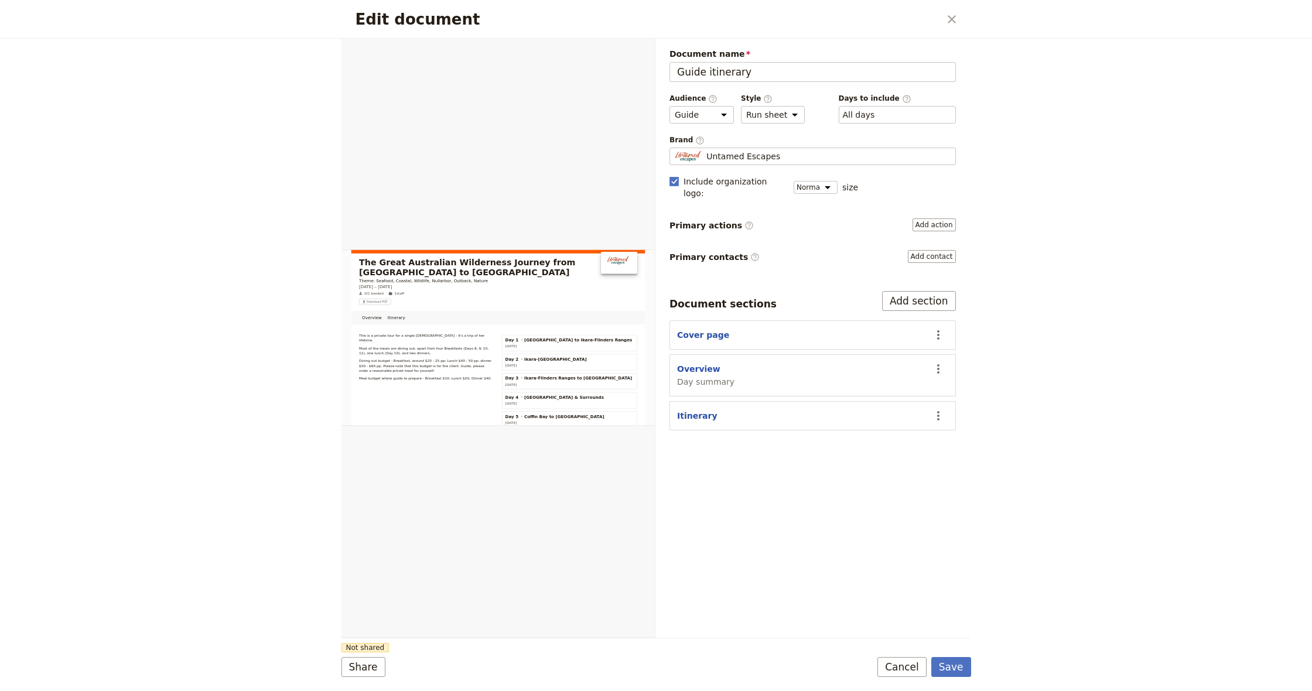
click at [652, 329] on div "Cover page" at bounding box center [800, 335] width 247 height 12
click at [652, 328] on icon "Actions" at bounding box center [938, 335] width 14 height 14
click at [652, 350] on span "Edit section" at bounding box center [892, 347] width 95 height 12
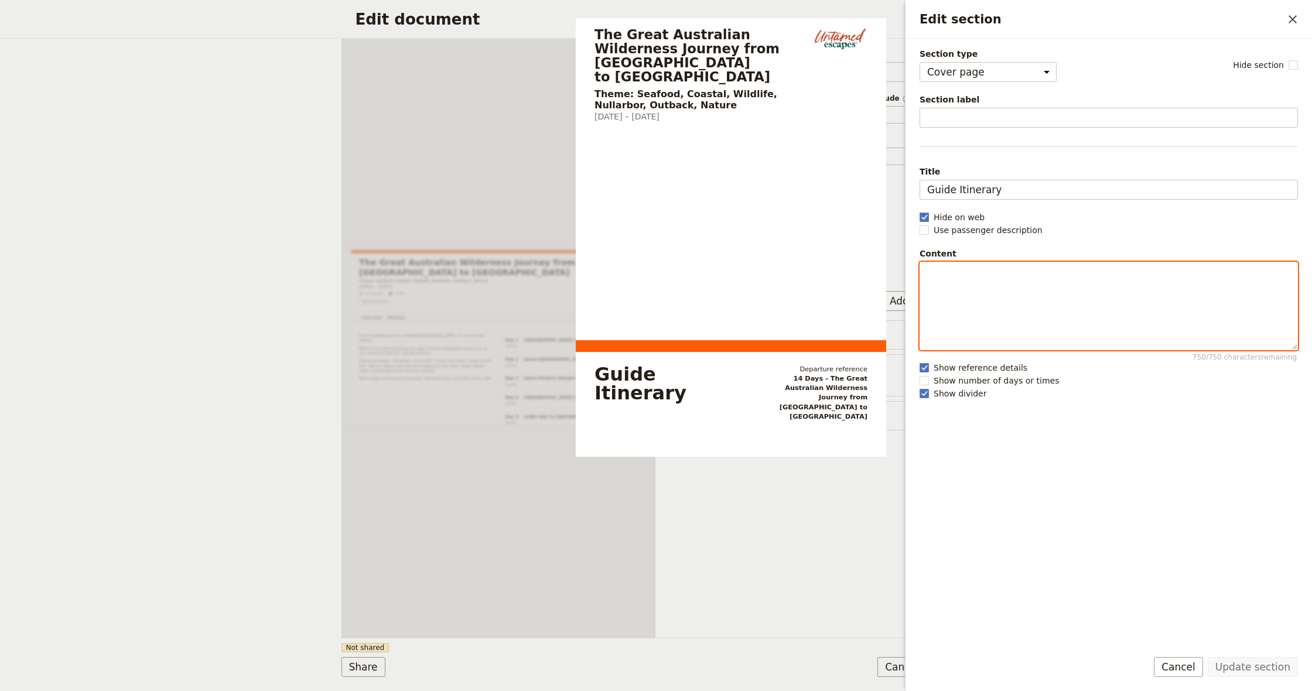
click at [652, 292] on div "Edit section" at bounding box center [1108, 305] width 377 height 87
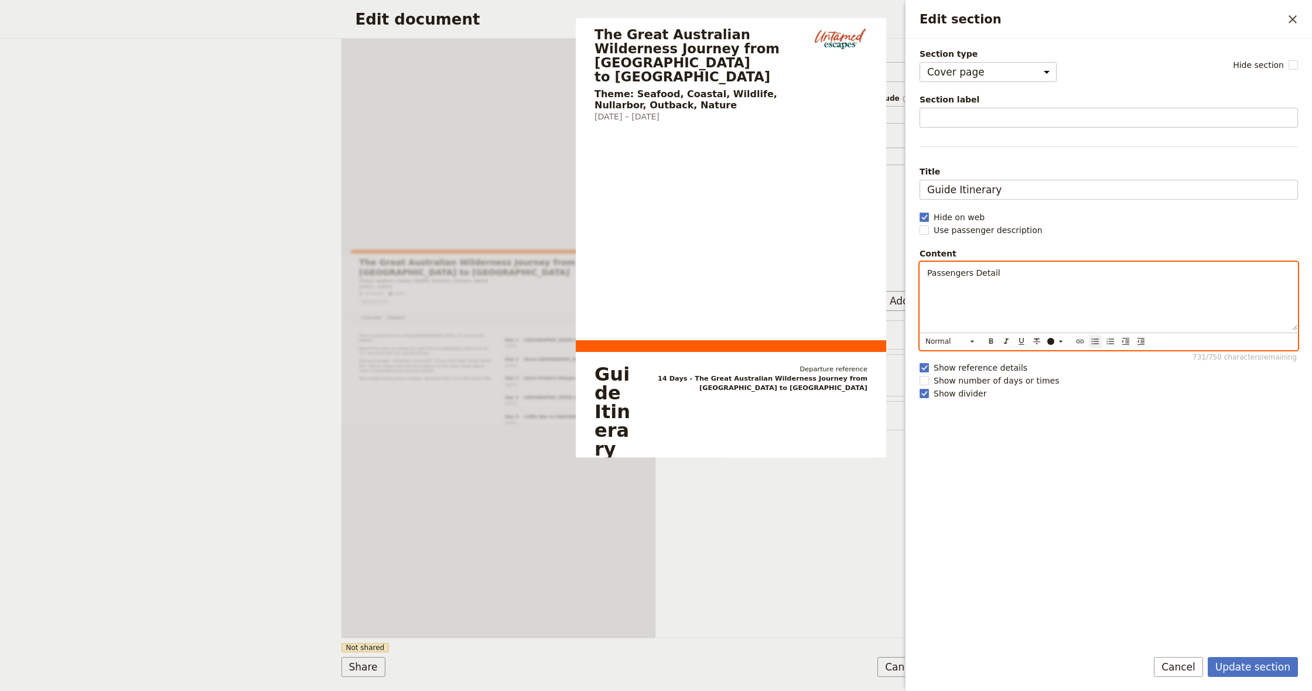
click at [652, 343] on icon "Bulleted list" at bounding box center [1094, 341] width 9 height 9
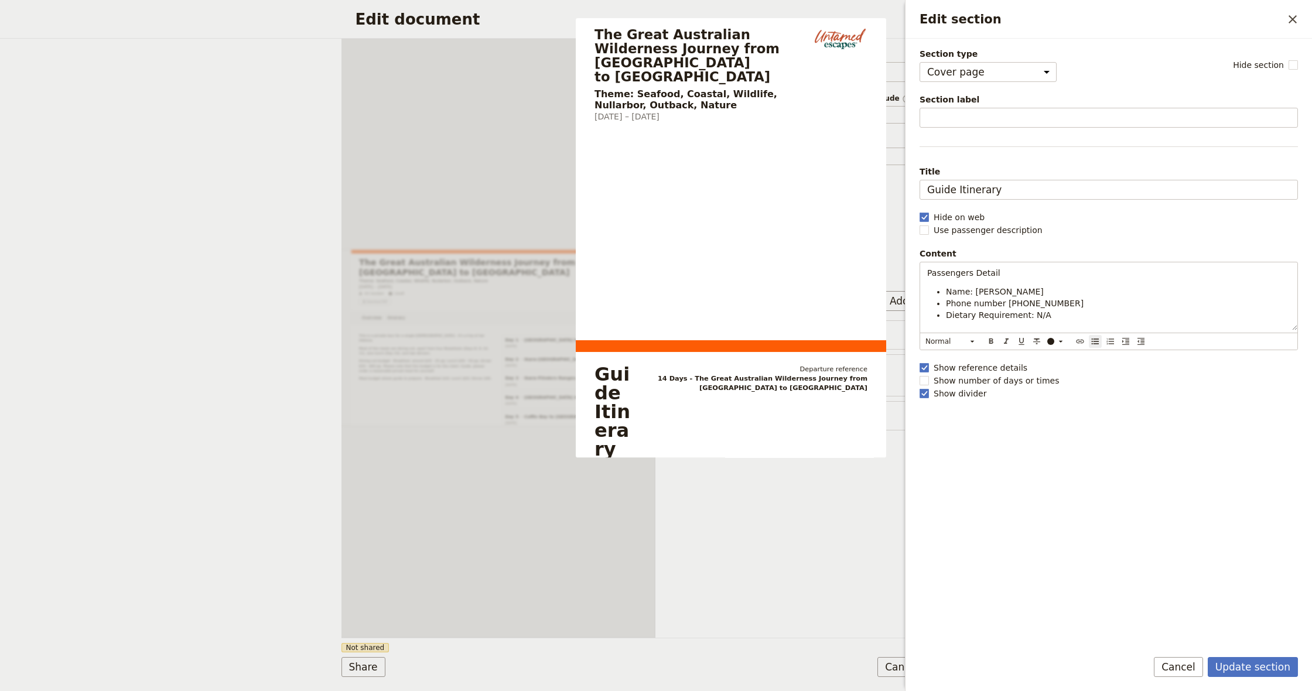
click at [652, 468] on div "Section type Cover page Day summary Itinerary Group details Contact details Sup…" at bounding box center [1108, 343] width 378 height 590
click at [652, 371] on span "Show reference details" at bounding box center [980, 368] width 94 height 12
click at [652, 362] on input "Show reference details" at bounding box center [919, 361] width 1 height 1
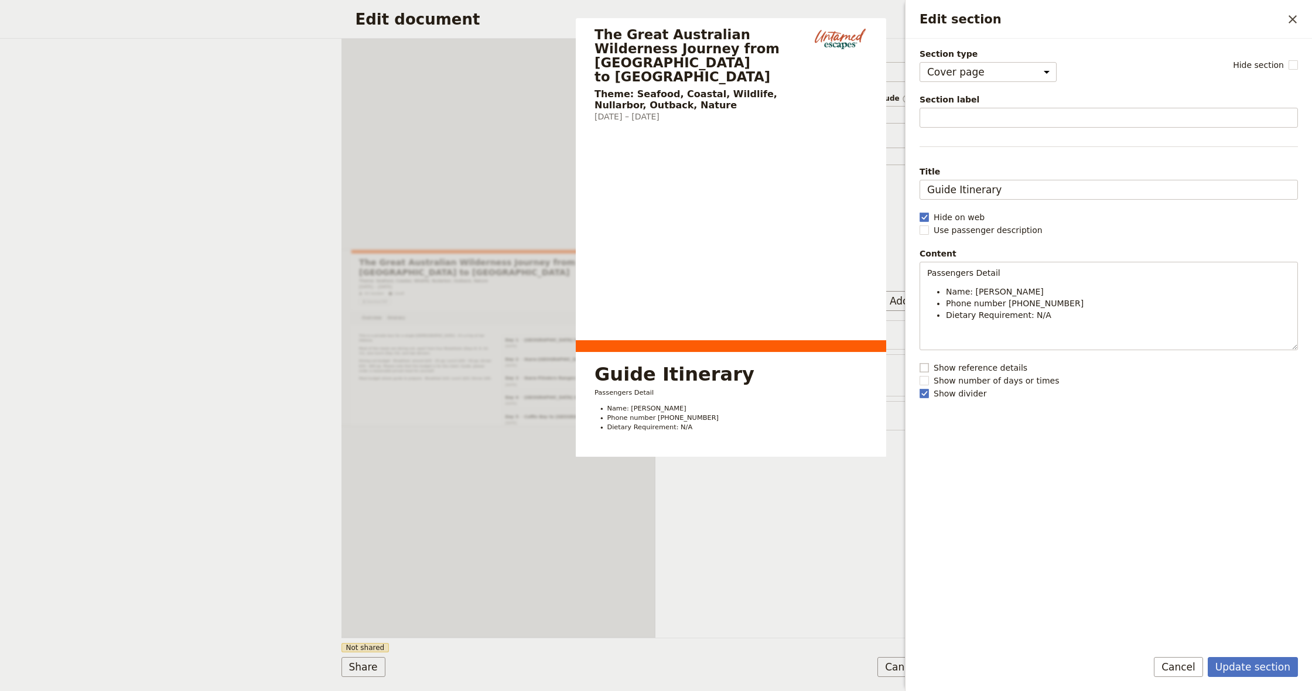
click at [652, 371] on span "Show reference details" at bounding box center [980, 368] width 94 height 12
click at [652, 362] on input "Show reference details" at bounding box center [919, 361] width 1 height 1
click at [652, 371] on span "Show reference details" at bounding box center [980, 368] width 94 height 12
click at [652, 362] on input "Show reference details" at bounding box center [919, 361] width 1 height 1
checkbox input "false"
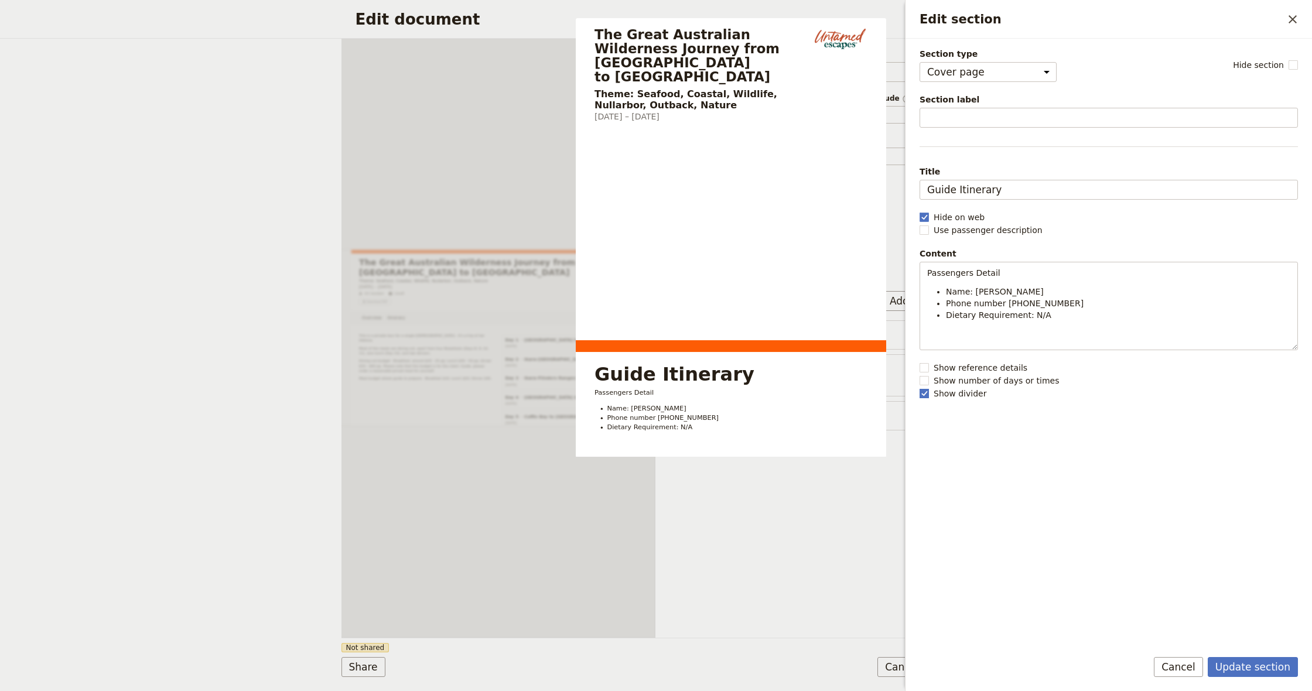
click at [652, 397] on span "Show divider" at bounding box center [959, 394] width 53 height 12
click at [652, 388] on input "Show divider" at bounding box center [919, 387] width 1 height 1
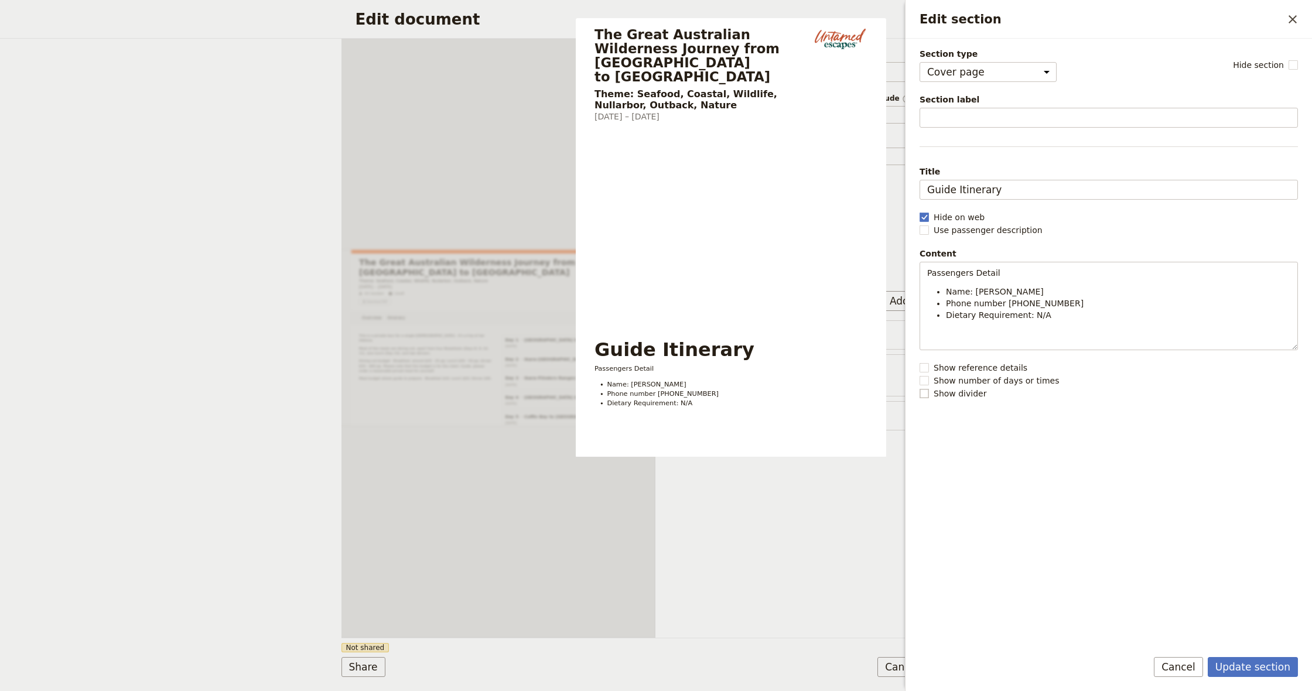
click at [652, 397] on span "Show divider" at bounding box center [959, 394] width 53 height 12
click at [652, 388] on input "Show divider" at bounding box center [919, 387] width 1 height 1
checkbox input "true"
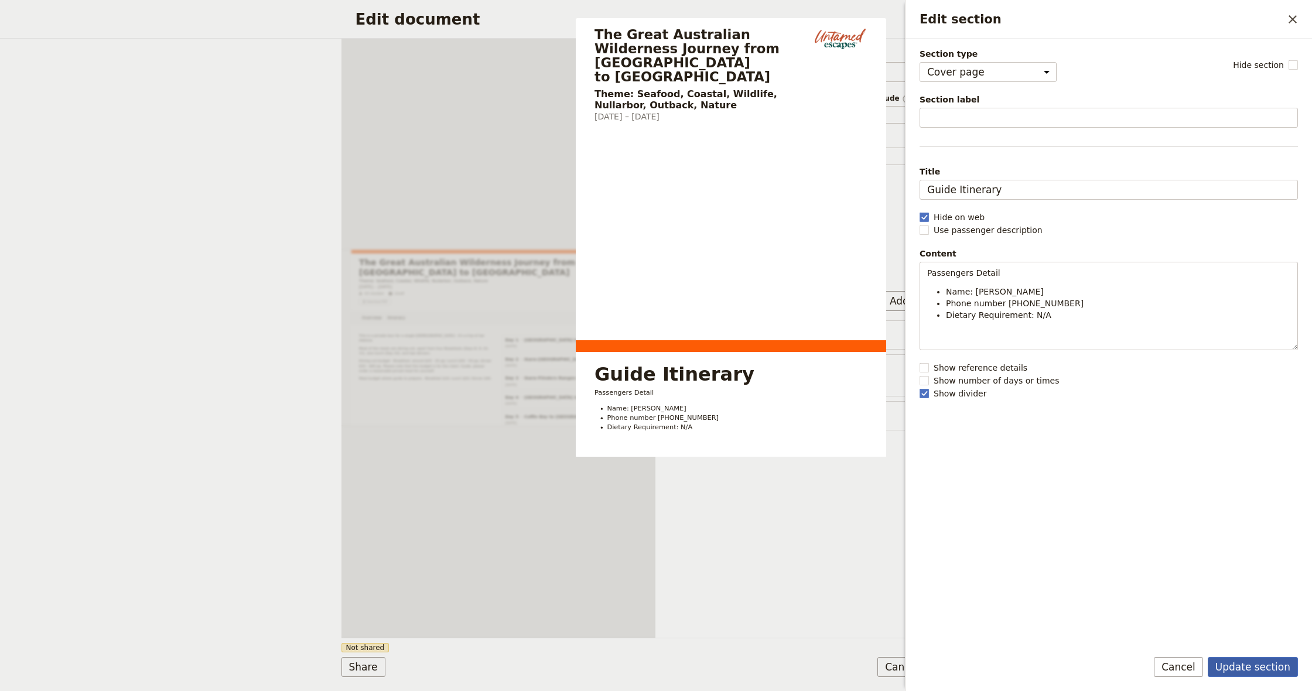
click at [652, 667] on button "Update section" at bounding box center [1252, 667] width 90 height 20
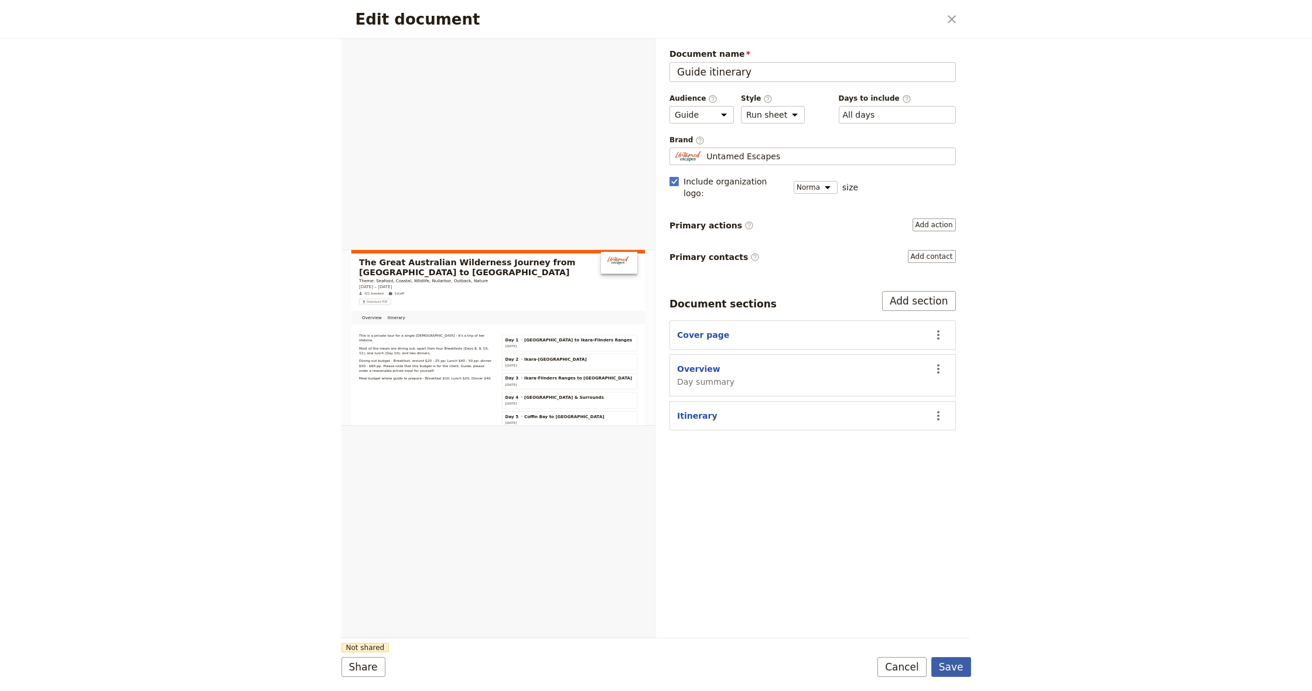
click at [652, 665] on button "Save" at bounding box center [951, 667] width 40 height 20
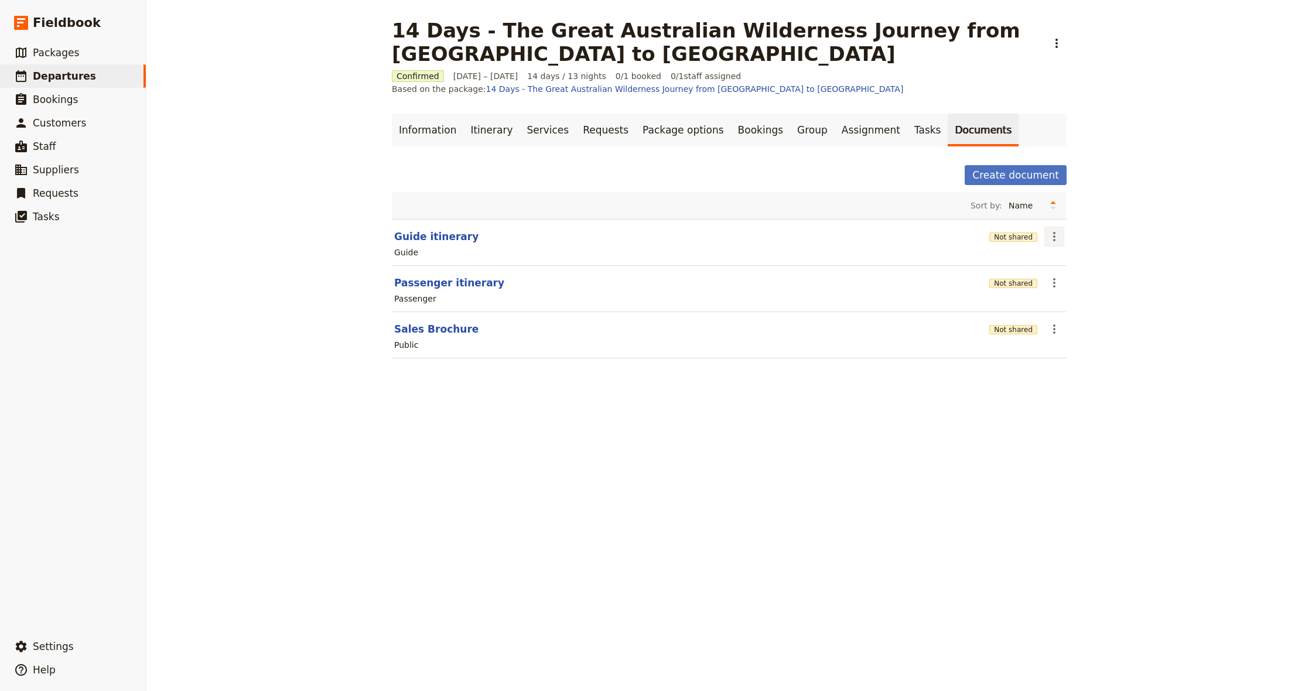
click at [652, 234] on icon "Actions" at bounding box center [1054, 237] width 14 height 14
click at [415, 232] on button "Guide itinerary" at bounding box center [436, 237] width 84 height 14
select select "STAFF"
select select "RUN_SHEET"
select select "DEFAULT"
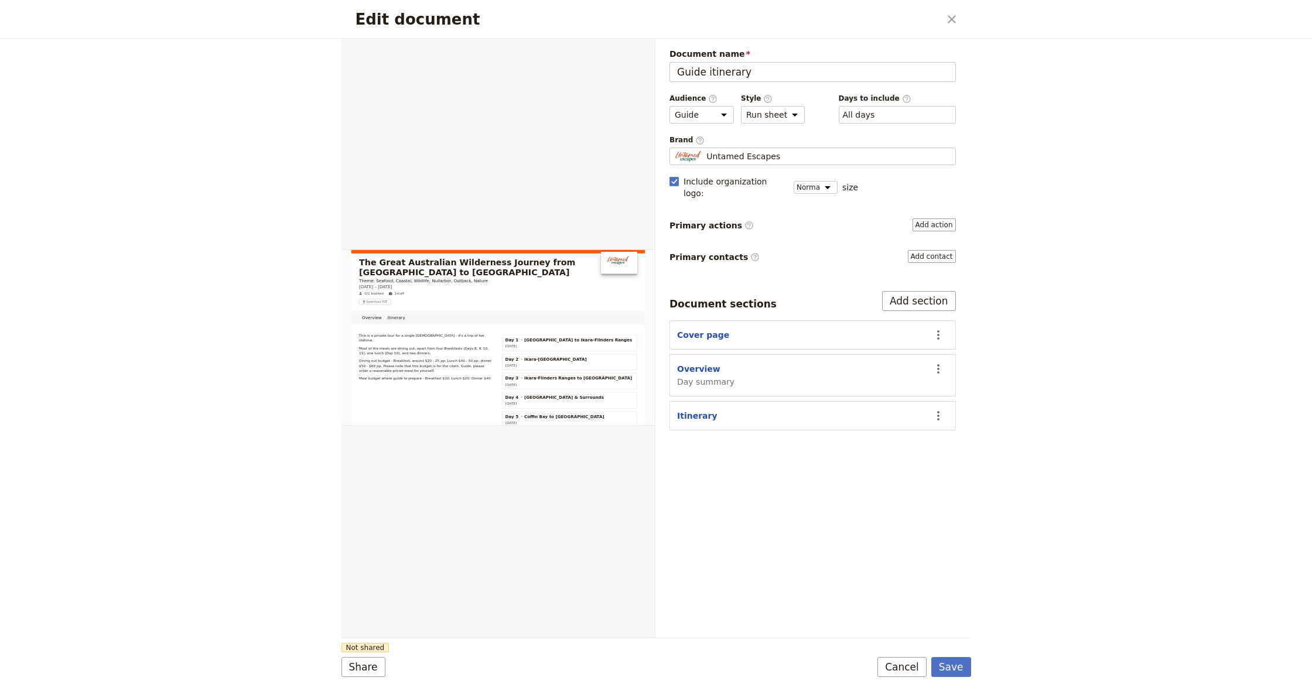
click at [652, 677] on form "Overview Itinerary Web PDF ​ Document name Guide itinerary Preview Audience ​ P…" at bounding box center [655, 365] width 629 height 652
click at [652, 670] on button "Cancel" at bounding box center [901, 667] width 49 height 20
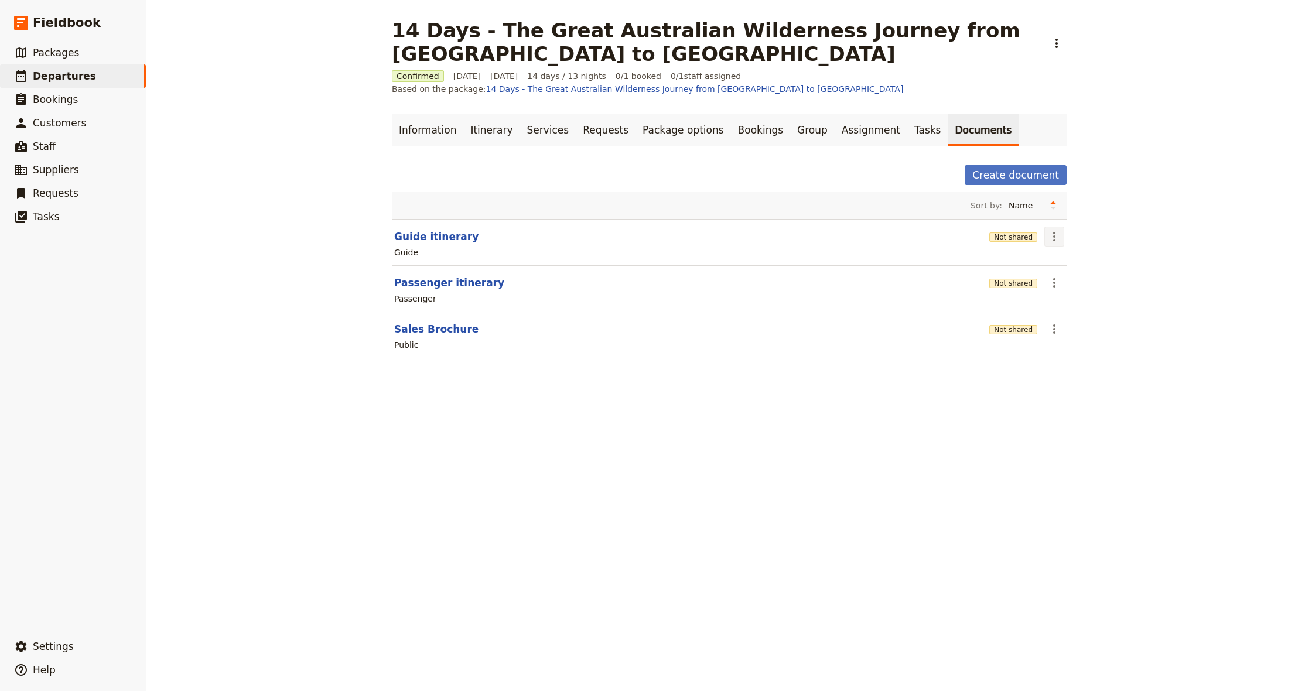
click at [652, 246] on button "​" at bounding box center [1054, 237] width 20 height 20
click at [652, 260] on span "Share" at bounding box center [1063, 262] width 23 height 12
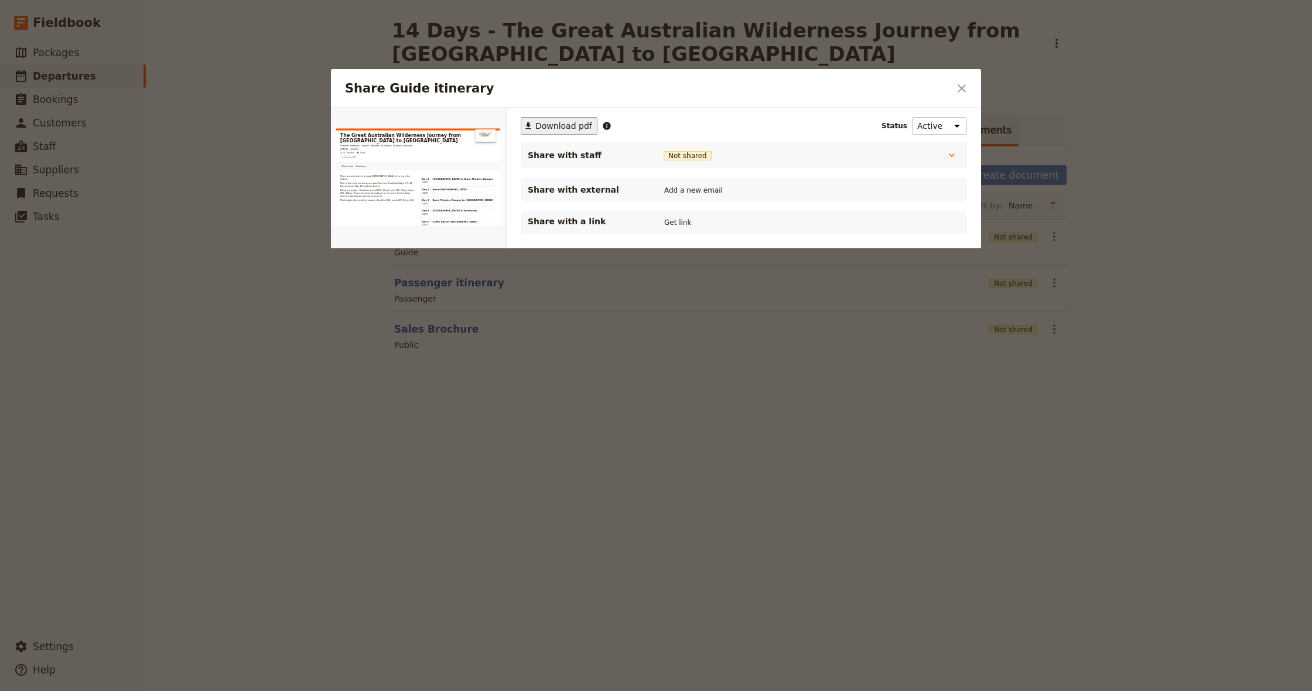
click at [573, 124] on span "Download pdf" at bounding box center [563, 126] width 57 height 12
